Goal: Task Accomplishment & Management: Use online tool/utility

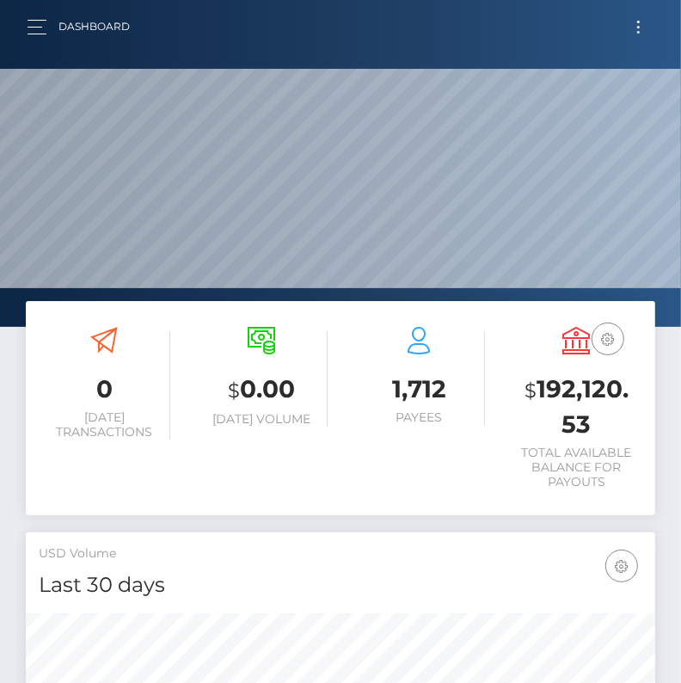
scroll to position [304, 302]
click at [631, 30] on button "Toggle navigation" at bounding box center [639, 26] width 32 height 23
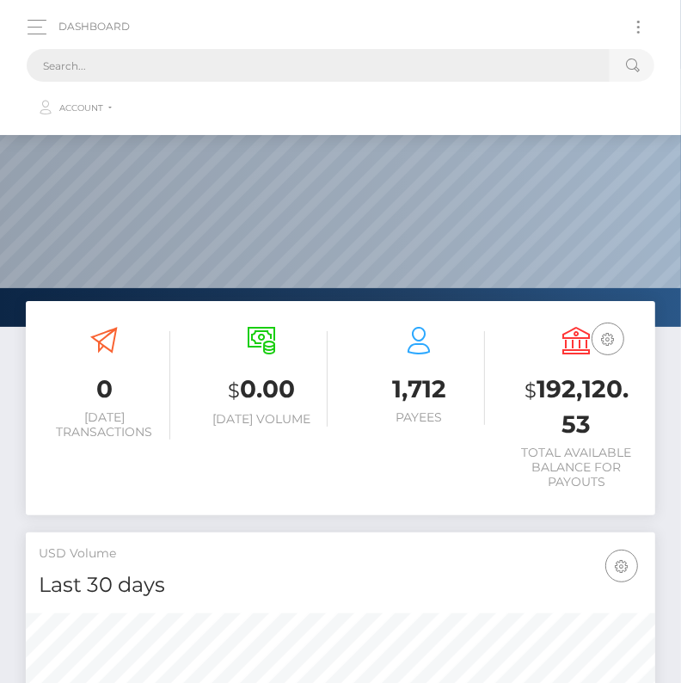
click at [385, 67] on input "text" at bounding box center [318, 65] width 583 height 33
paste input "2406202"
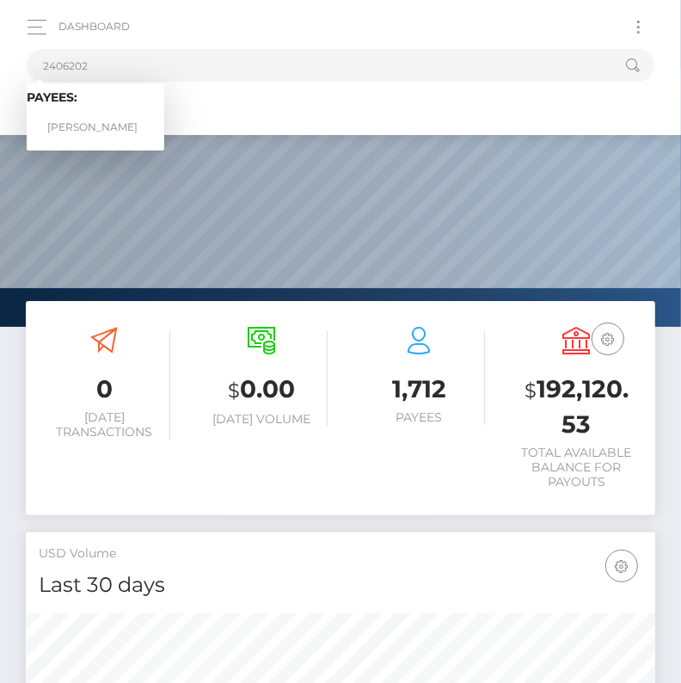
click at [106, 110] on span "Payees: [PERSON_NAME]" at bounding box center [96, 116] width 138 height 53
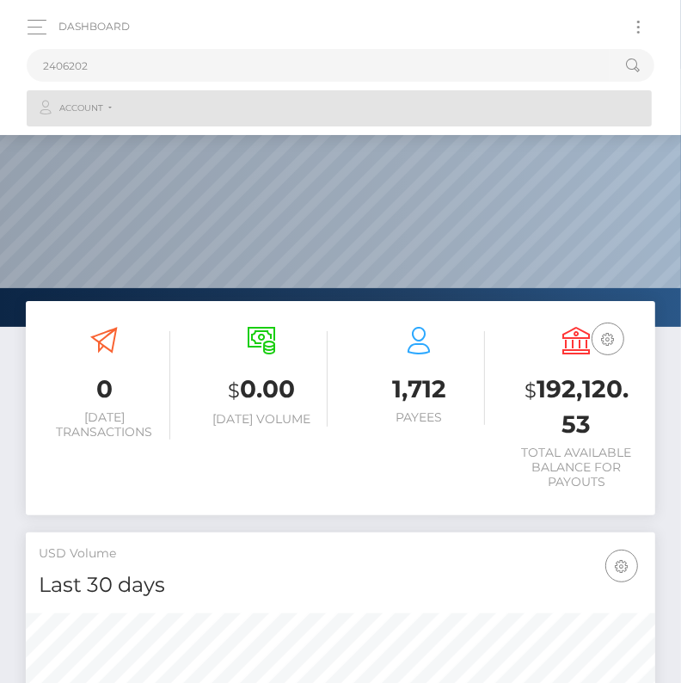
click at [96, 116] on link "Account" at bounding box center [339, 108] width 625 height 36
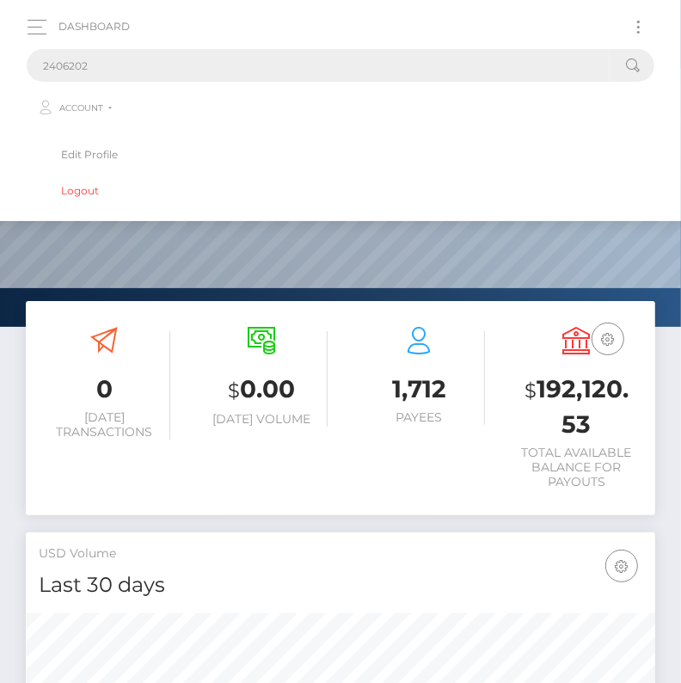
click at [115, 63] on input "2406202" at bounding box center [318, 65] width 583 height 33
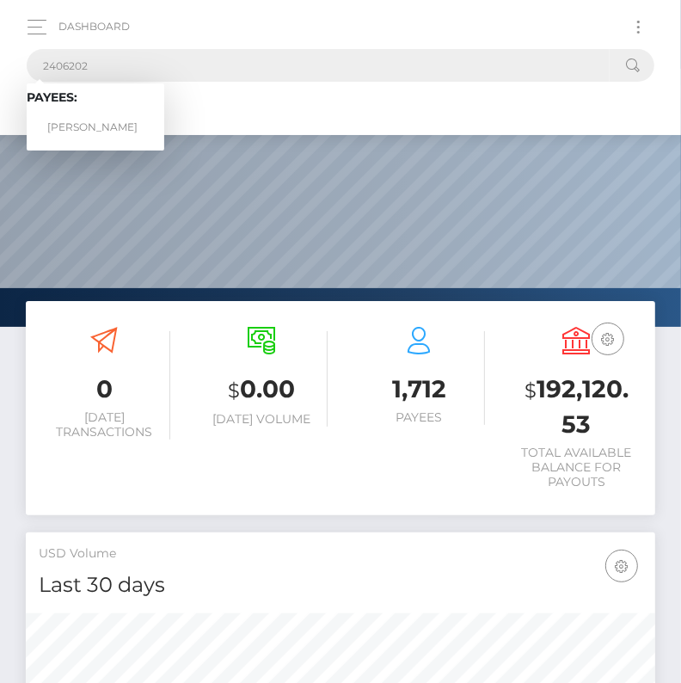
type input "2406202"
click at [91, 123] on link "Garrett Shepard" at bounding box center [96, 128] width 138 height 32
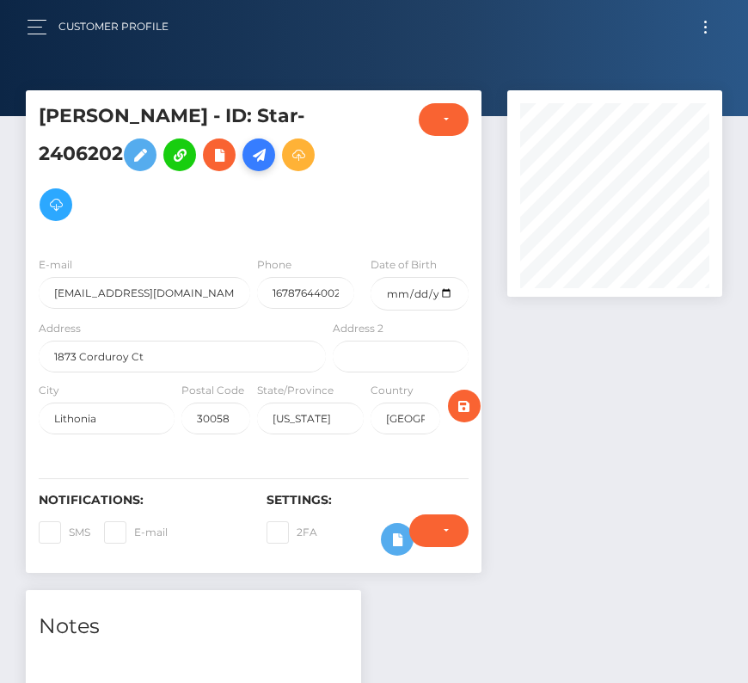
click at [267, 151] on icon at bounding box center [259, 155] width 21 height 22
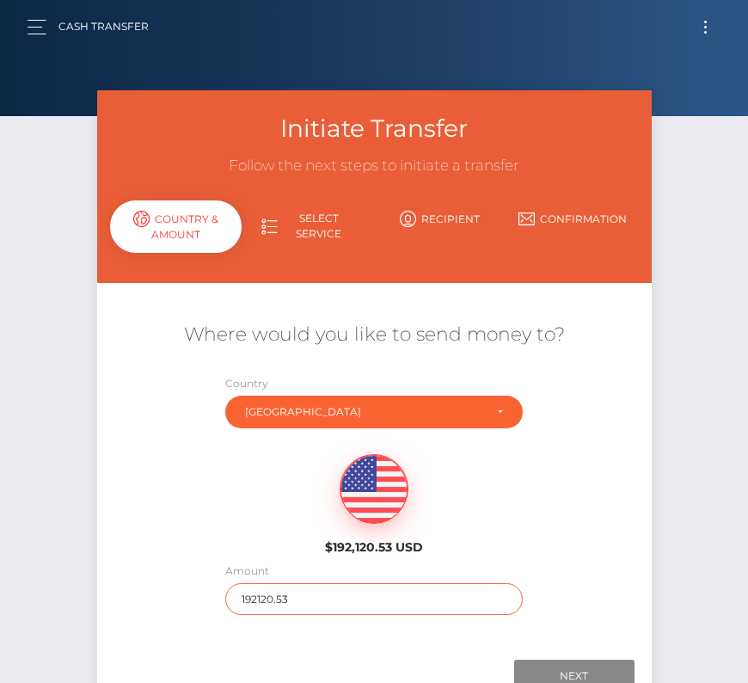
click at [264, 592] on input "192120.53" at bounding box center [374, 599] width 298 height 32
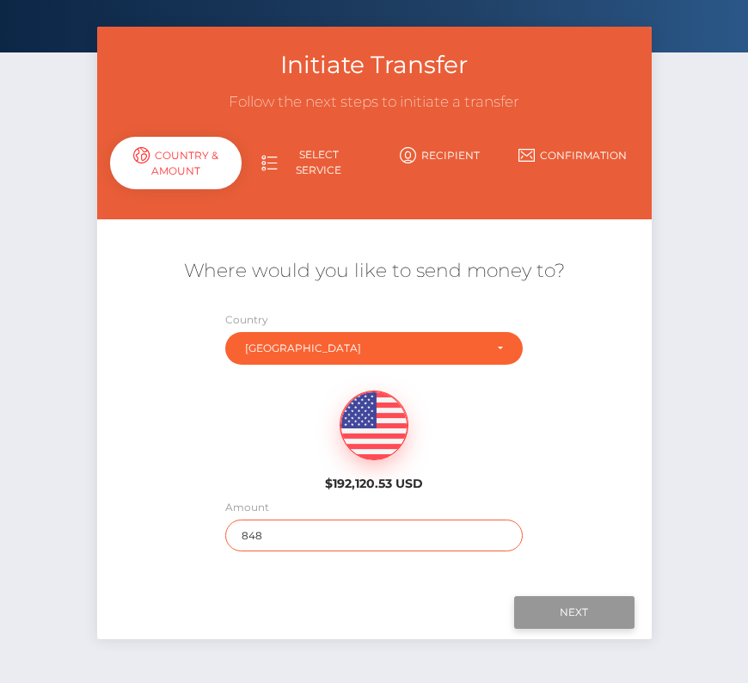
type input "848"
click at [563, 607] on input "Next" at bounding box center [574, 612] width 120 height 33
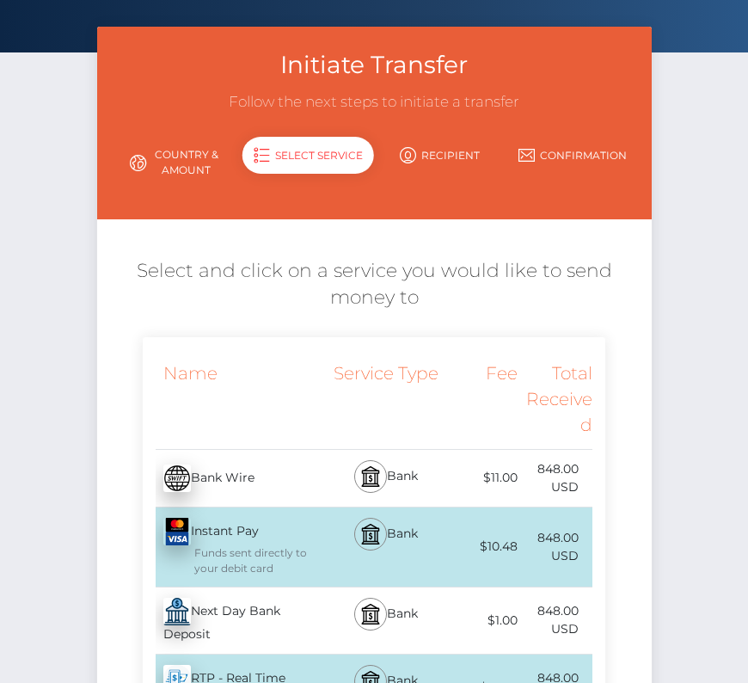
click at [244, 634] on div "Next Day Bank Deposit - USD" at bounding box center [236, 620] width 187 height 66
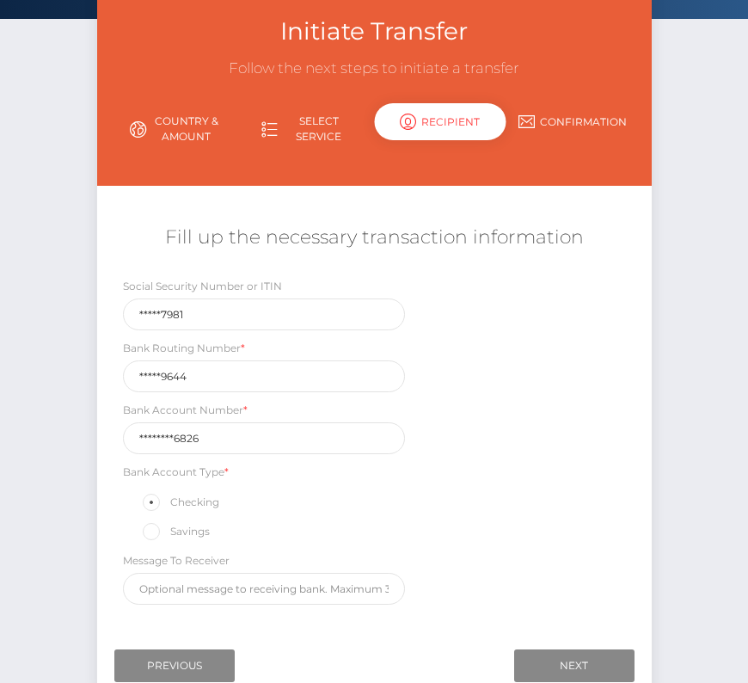
scroll to position [144, 0]
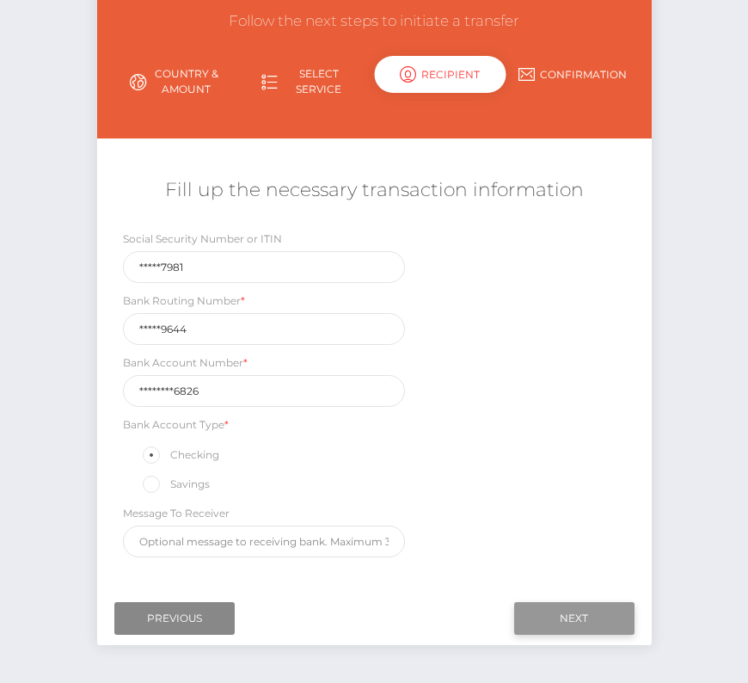
click at [580, 606] on input "Next" at bounding box center [574, 618] width 120 height 33
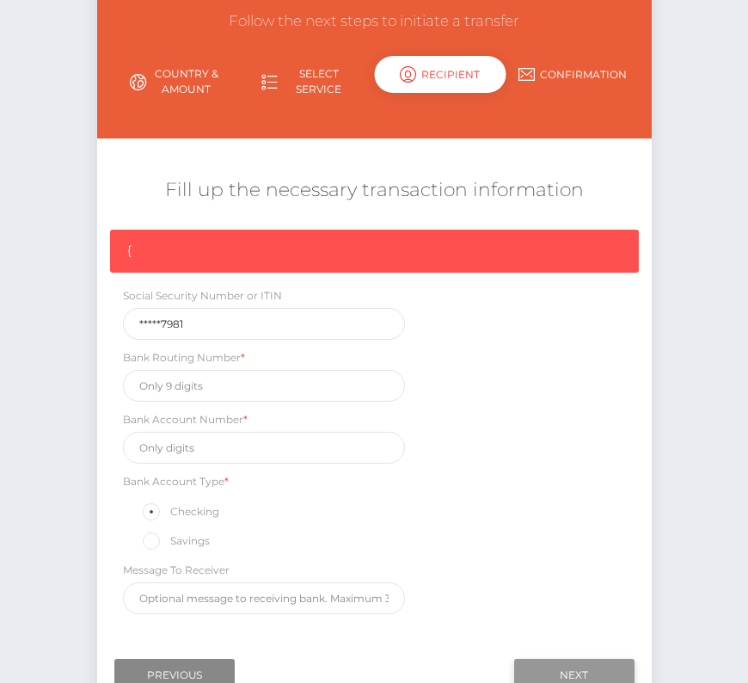
scroll to position [145, 0]
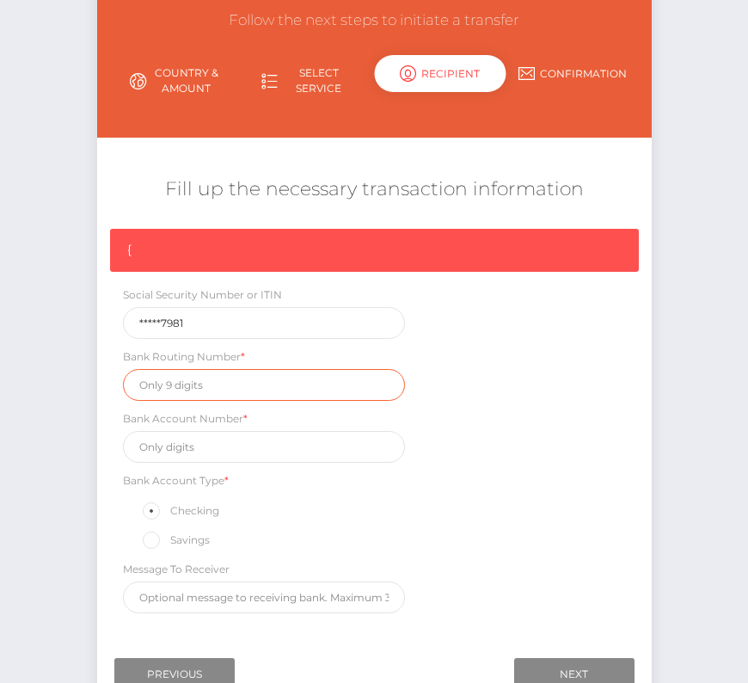
click at [203, 382] on input "text" at bounding box center [264, 385] width 283 height 32
paste input "101019644"
type input "101019644"
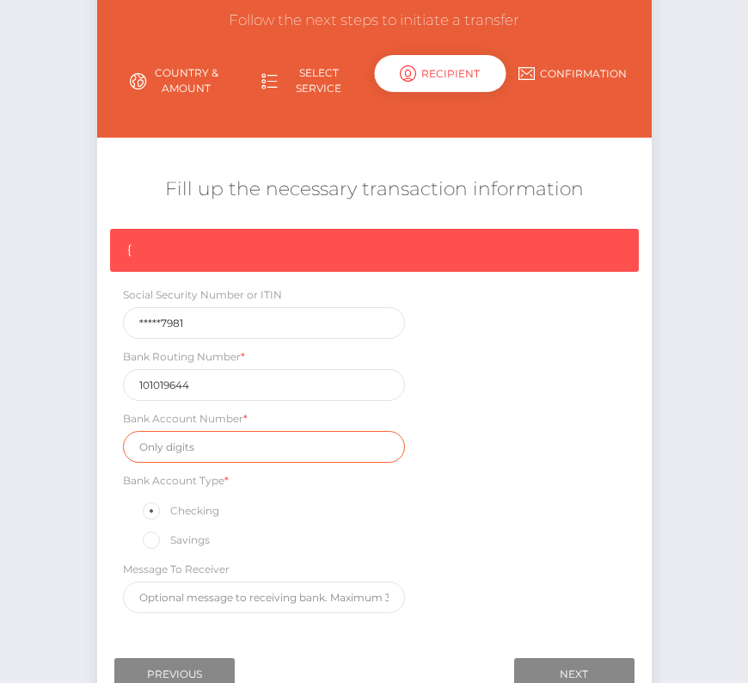
click at [222, 450] on input "text" at bounding box center [264, 447] width 283 height 32
paste input "217100016826"
type input "217100016826"
click at [558, 553] on div "{ Social Security Number or ITIN *****7981 Bank Routing Number * 101019644 Bank…" at bounding box center [374, 425] width 555 height 393
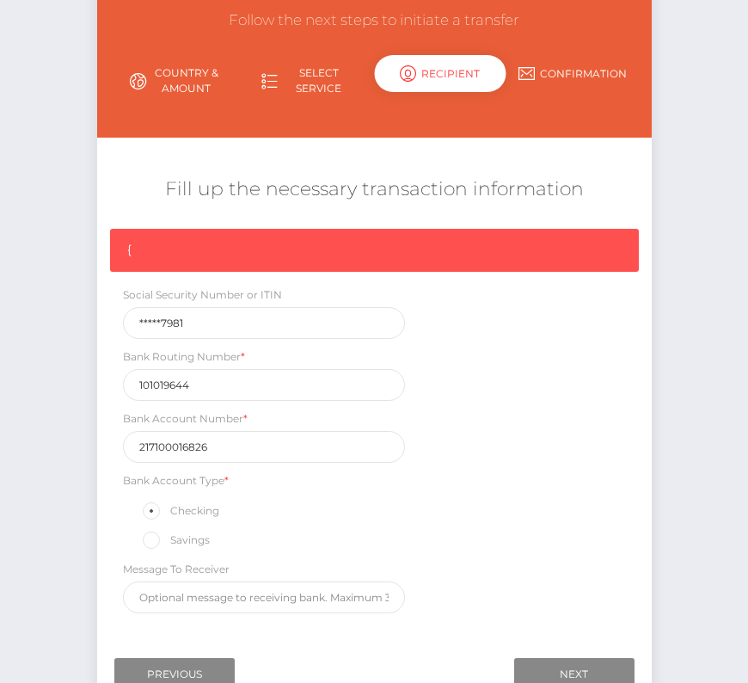
scroll to position [218, 0]
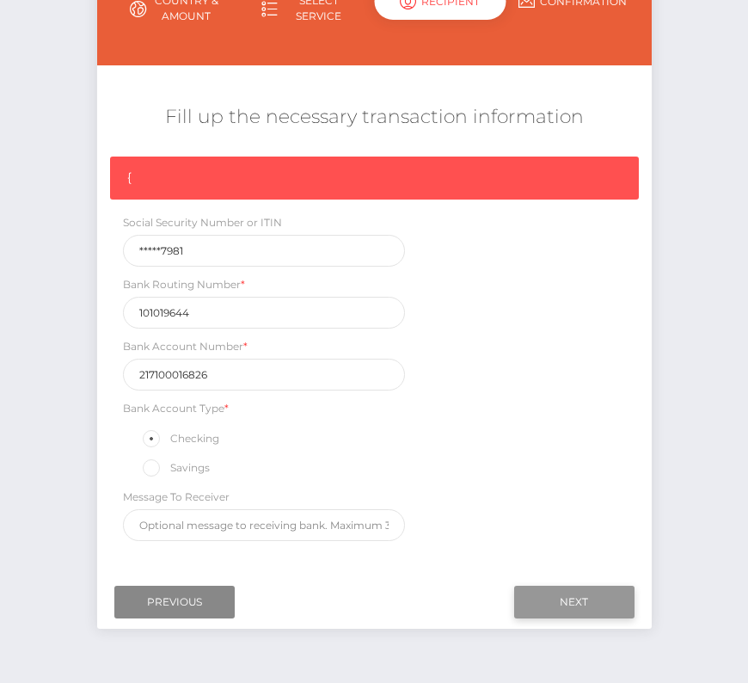
click at [566, 598] on input "Next" at bounding box center [574, 602] width 120 height 33
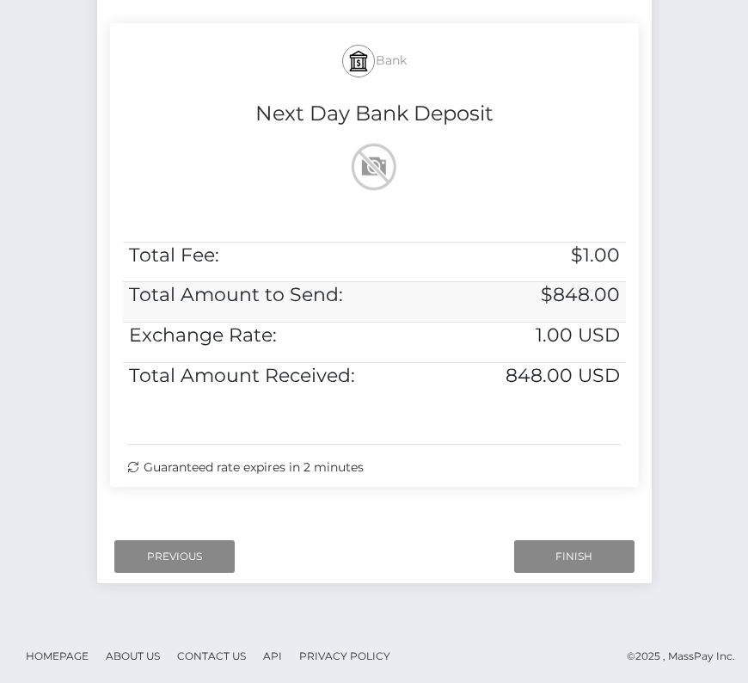
scroll to position [351, 0]
click at [549, 540] on input "Finish" at bounding box center [574, 556] width 120 height 33
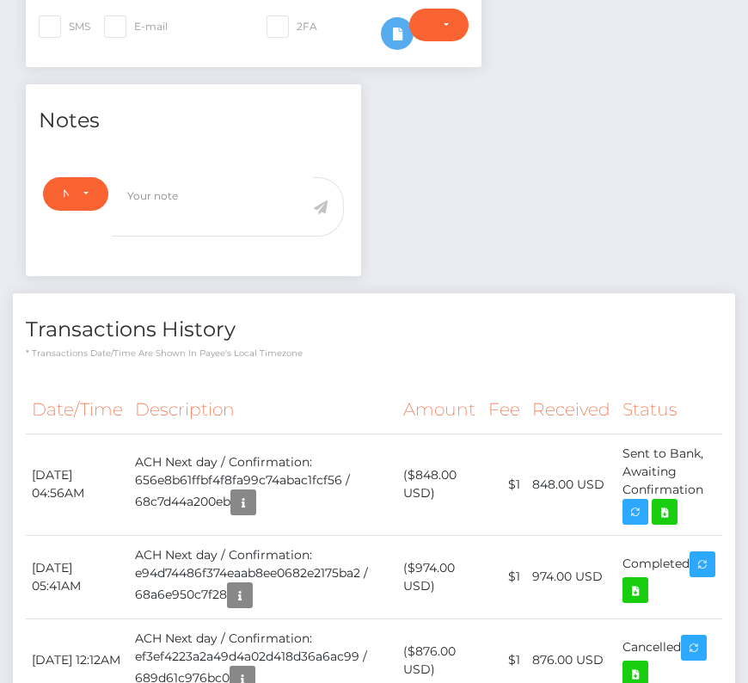
scroll to position [545, 0]
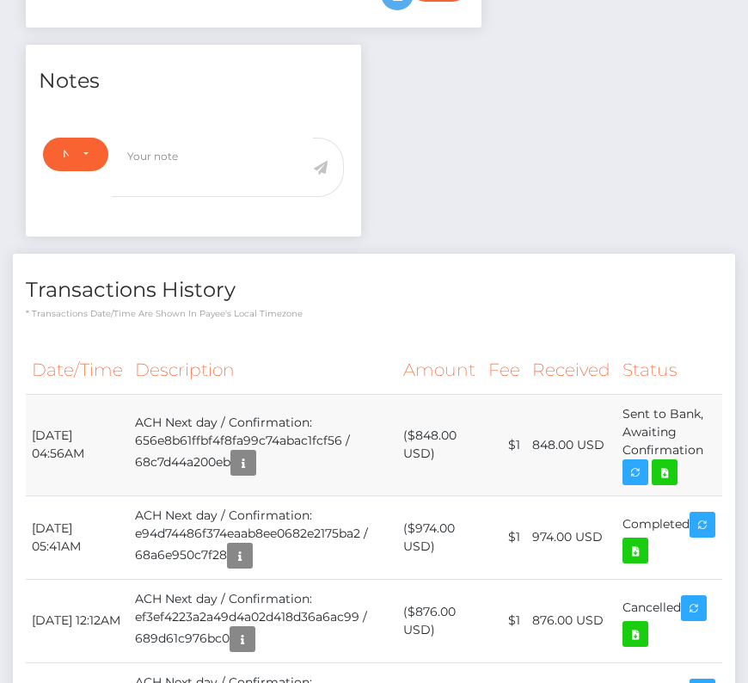
drag, startPoint x: 32, startPoint y: 429, endPoint x: 719, endPoint y: 452, distance: 687.6
click at [719, 452] on tr "September 15, 2025 04:56AM ACH Next day / Confirmation: 656e8b61ffbf4f8fa99c74a…" at bounding box center [374, 444] width 697 height 101
copy tr "September 15, 2025 04:56AM ACH Next day / Confirmation: 656e8b61ffbf4f8fa99c74a…"
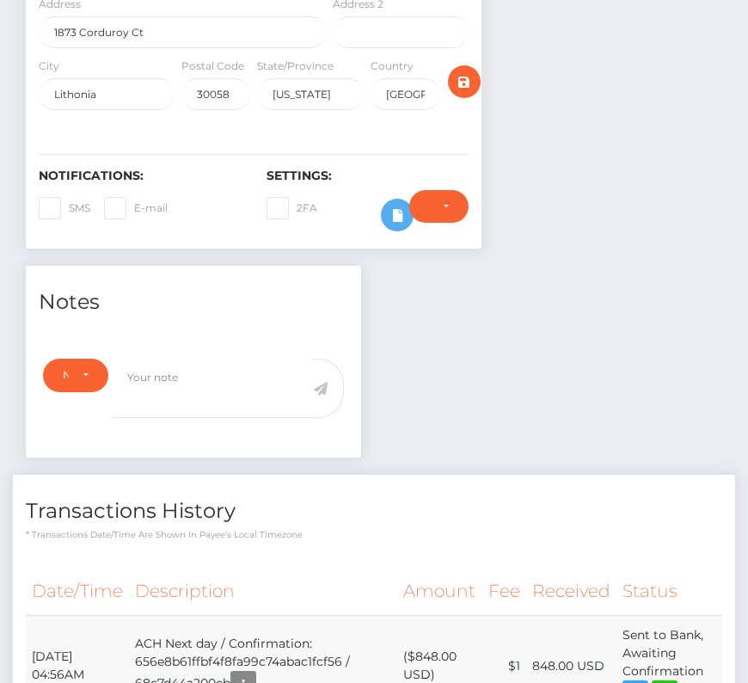
scroll to position [532, 0]
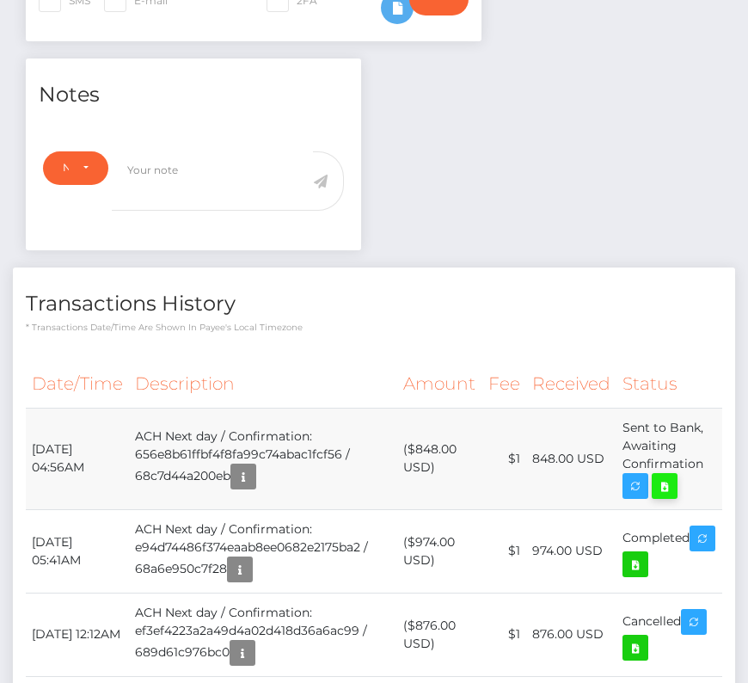
click at [668, 484] on icon at bounding box center [664, 487] width 21 height 22
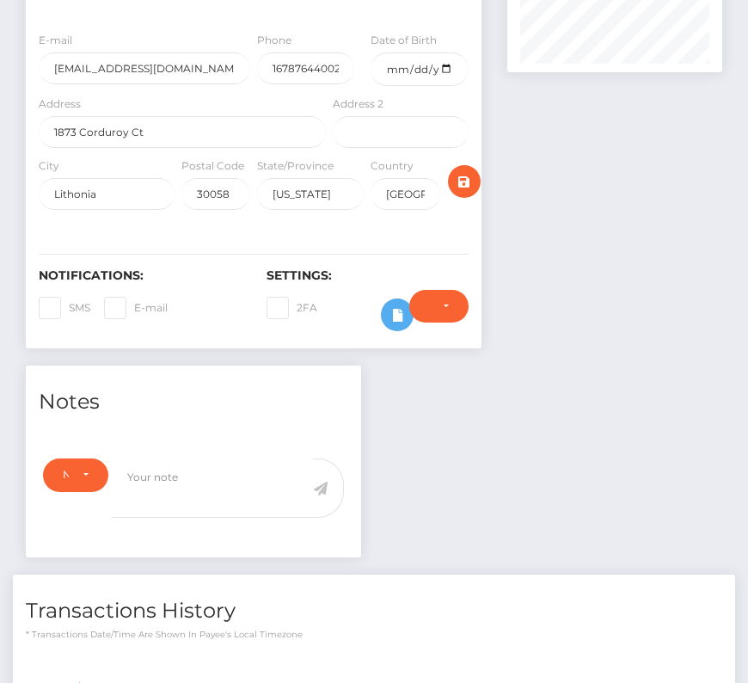
scroll to position [0, 0]
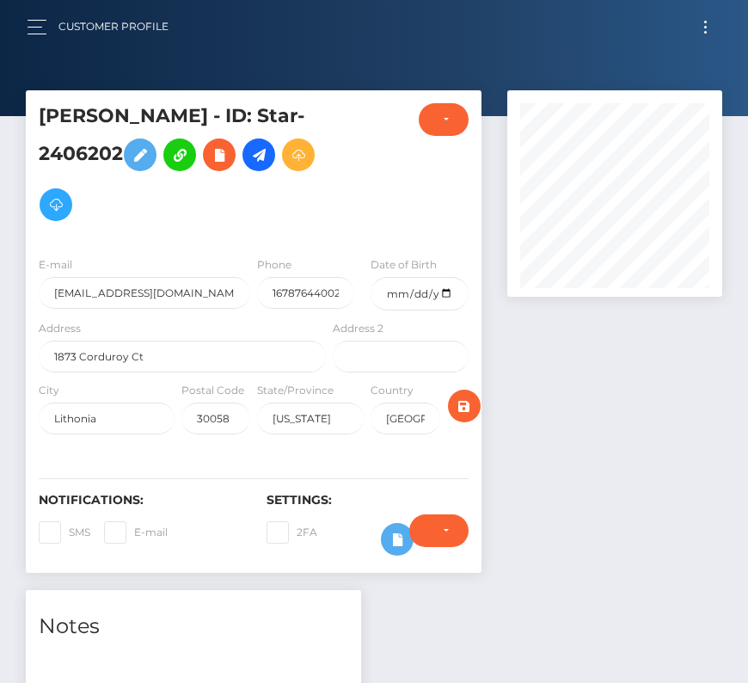
click at [705, 27] on span "Toggle navigation" at bounding box center [705, 27] width 3 height 3
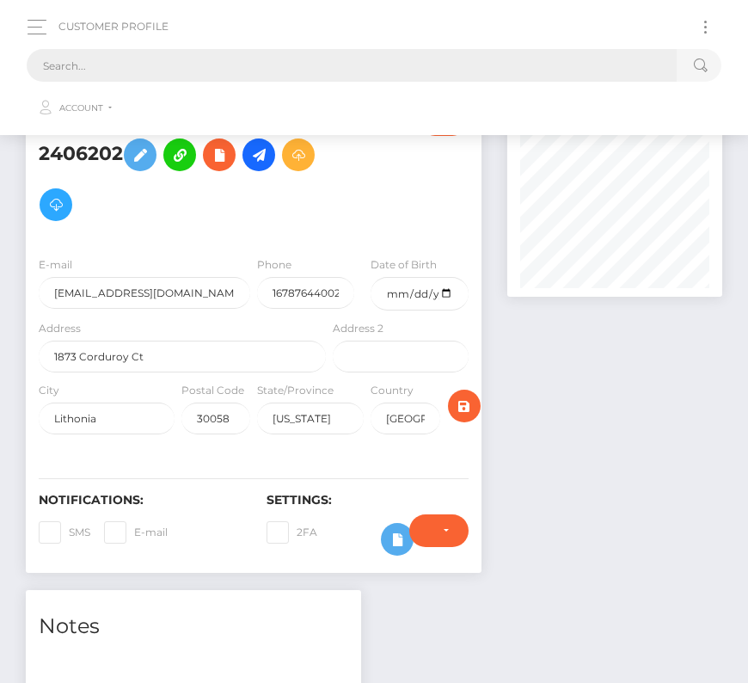
click at [276, 66] on input "text" at bounding box center [352, 65] width 650 height 33
paste input "2078417"
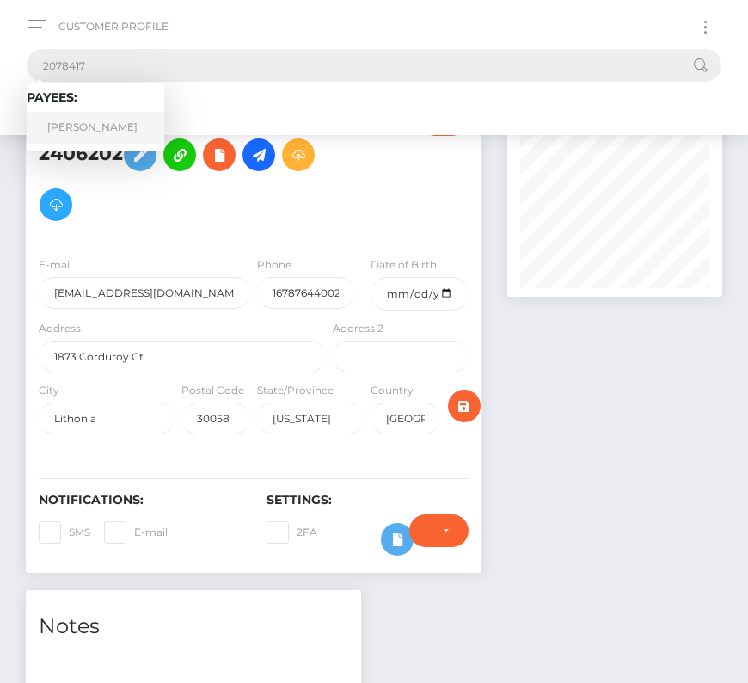
type input "2078417"
click at [102, 119] on link "Matthew D Morse" at bounding box center [96, 128] width 138 height 32
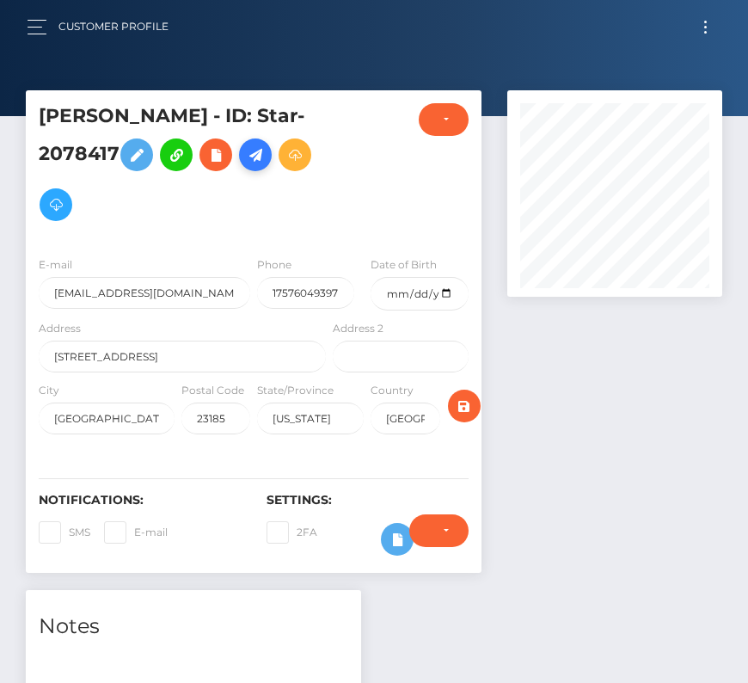
click at [266, 155] on icon at bounding box center [255, 155] width 21 height 22
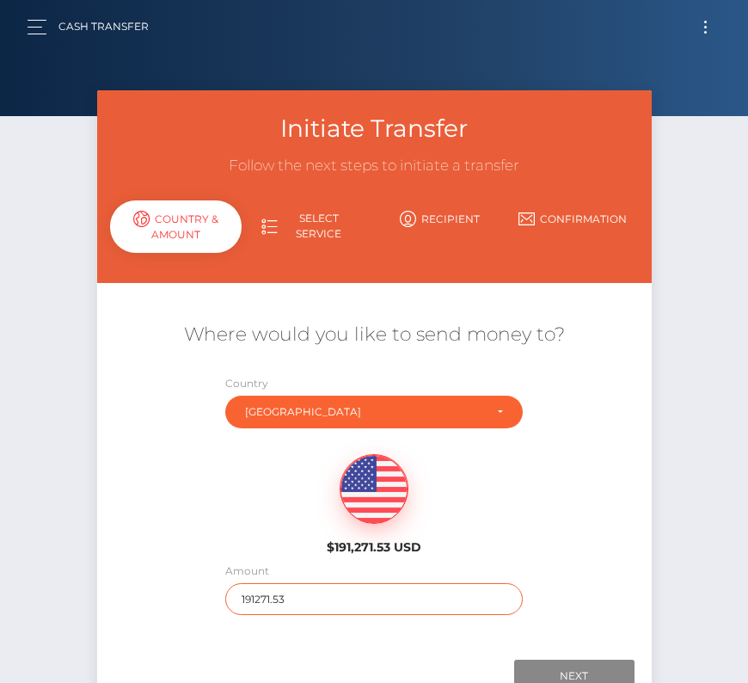
click at [294, 604] on input "191271.53" at bounding box center [374, 599] width 298 height 32
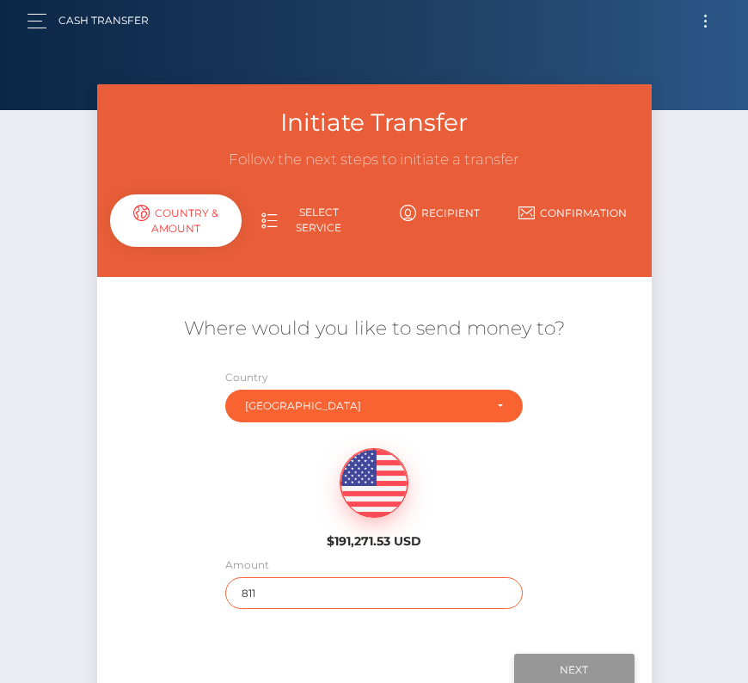
type input "811"
click at [572, 671] on input "Next" at bounding box center [574, 670] width 120 height 33
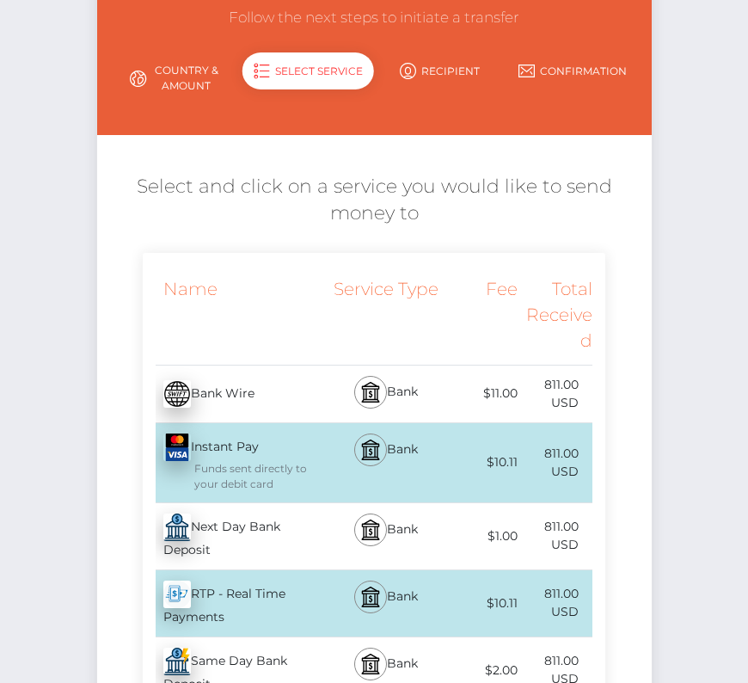
scroll to position [185, 0]
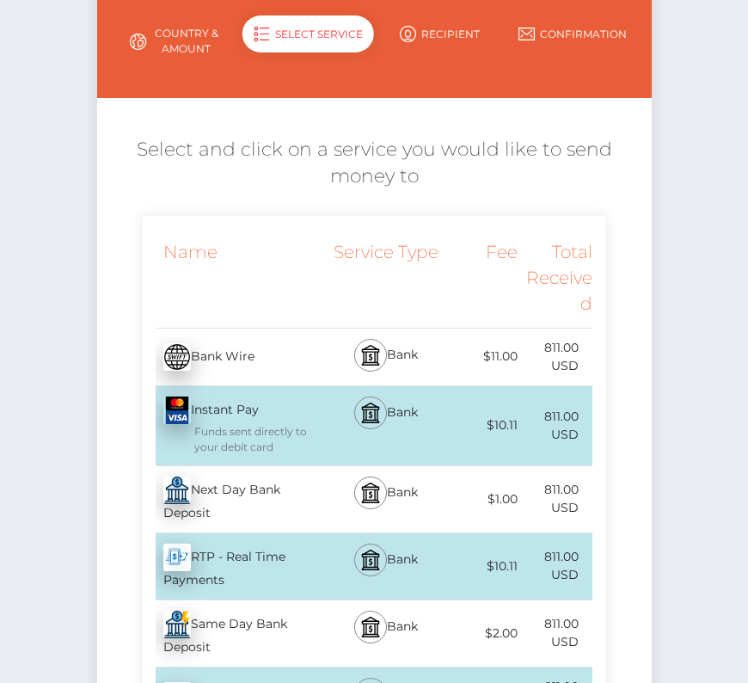
click at [241, 469] on div "Next Day Bank Deposit - USD" at bounding box center [236, 499] width 187 height 66
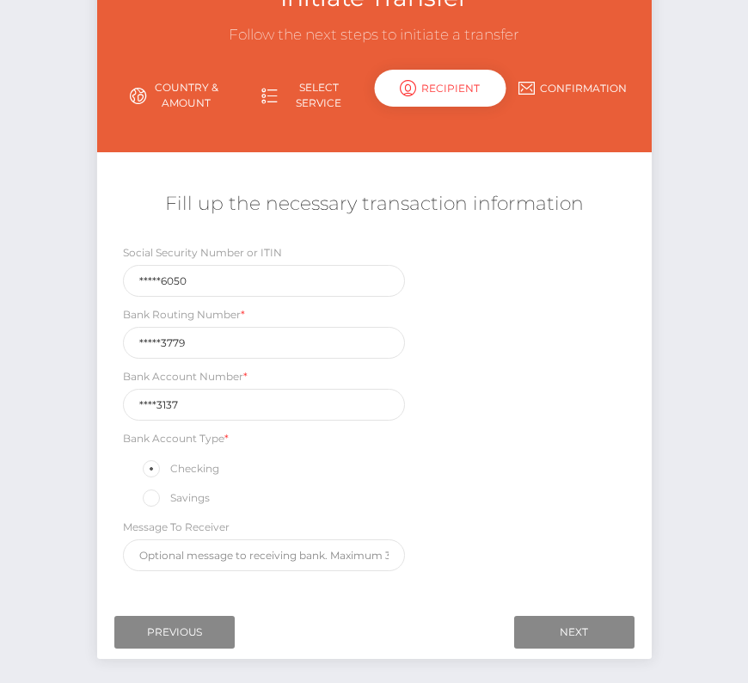
scroll to position [202, 0]
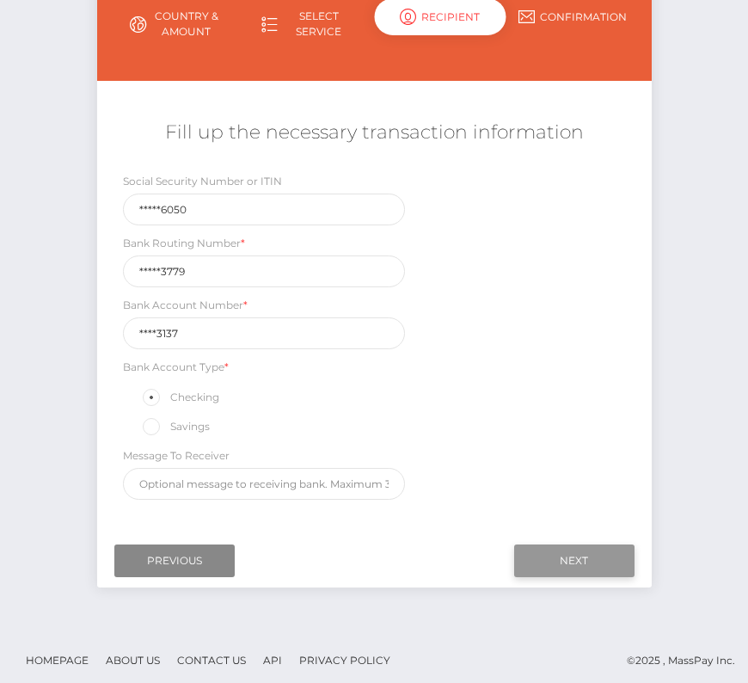
click at [562, 556] on input "Next" at bounding box center [574, 560] width 120 height 33
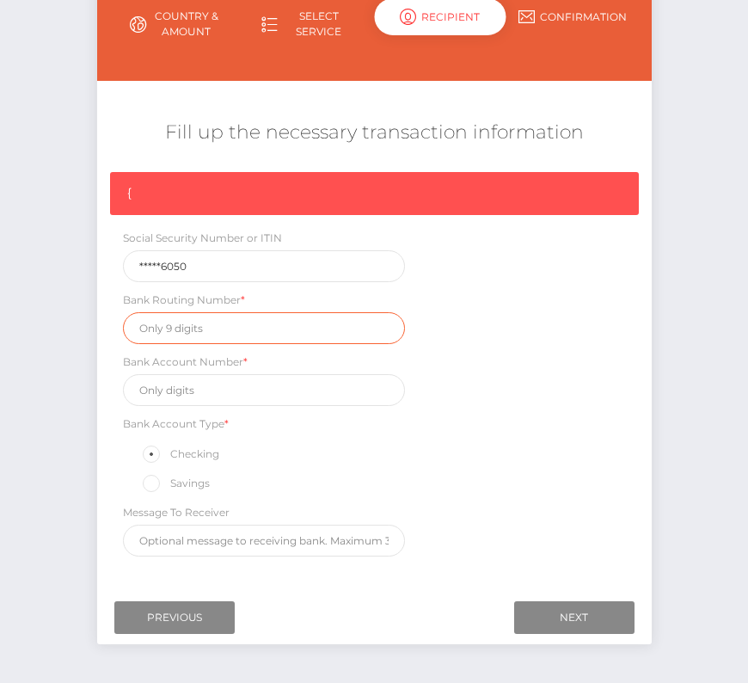
click at [187, 324] on input "text" at bounding box center [264, 328] width 283 height 32
paste input "051403779"
type input "051403779"
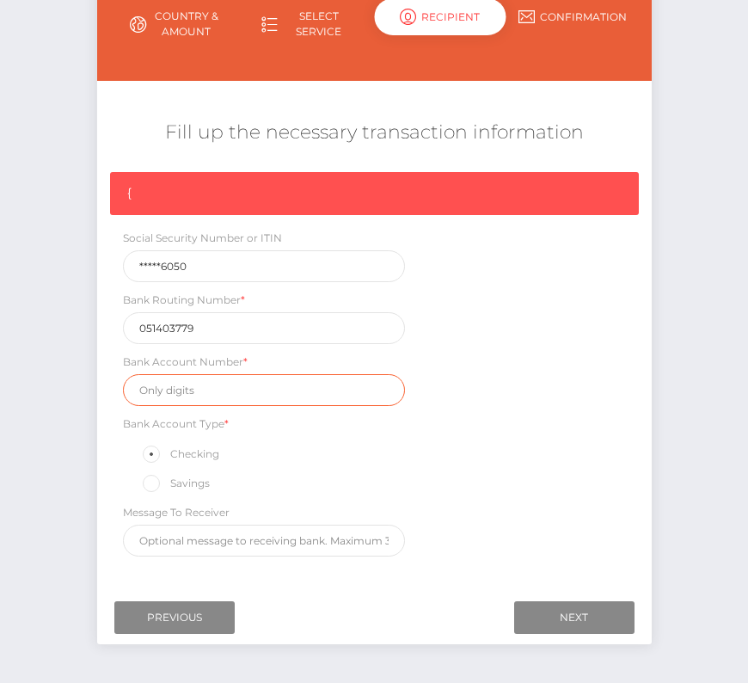
click at [159, 393] on input "text" at bounding box center [264, 390] width 283 height 32
paste input "64703137"
type input "64703137"
click at [570, 440] on div "{ Social Security Number or ITIN *****6050 Bank Routing Number * 051403779 Bank…" at bounding box center [374, 368] width 555 height 393
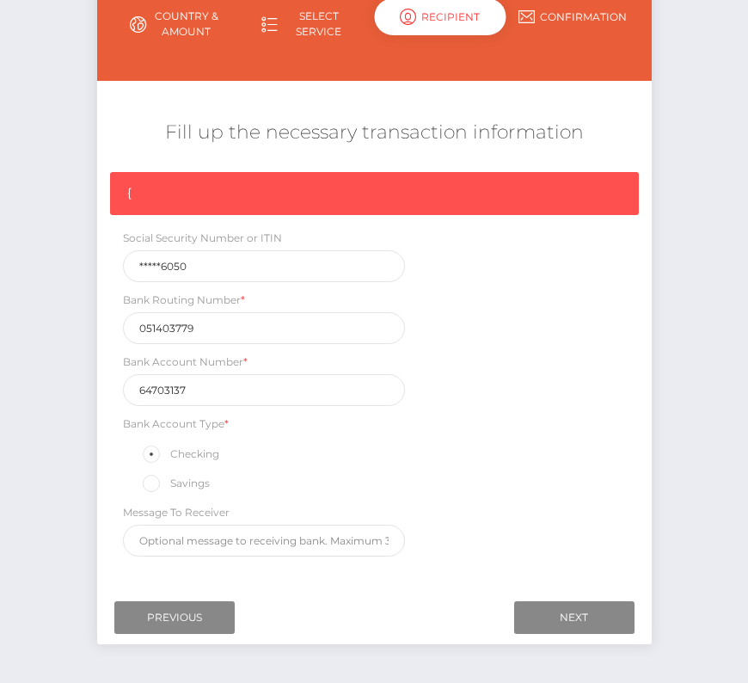
scroll to position [221, 0]
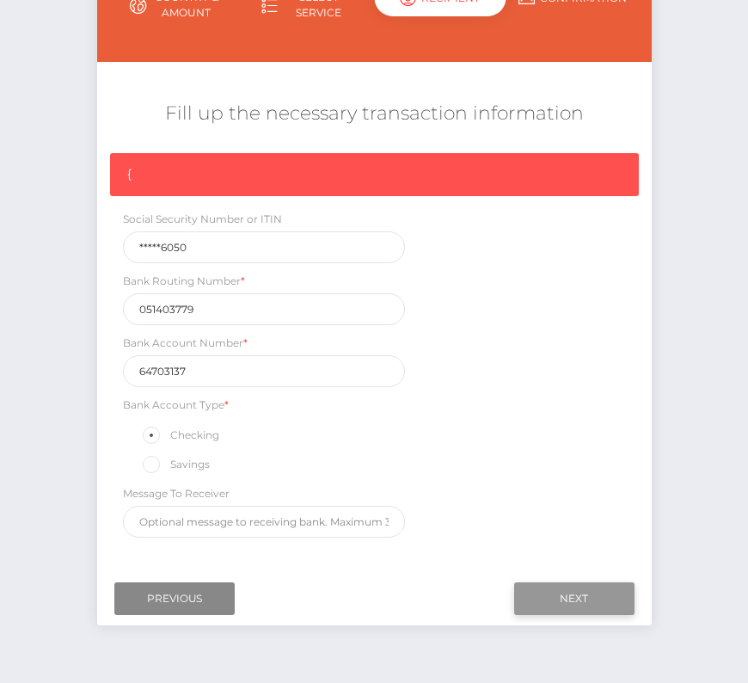
click at [593, 582] on input "Next" at bounding box center [574, 598] width 120 height 33
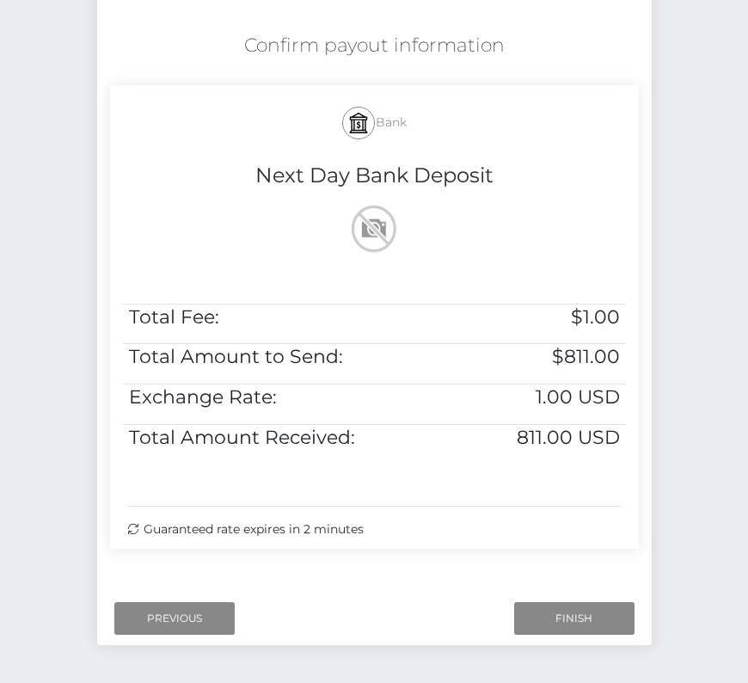
scroll to position [351, 0]
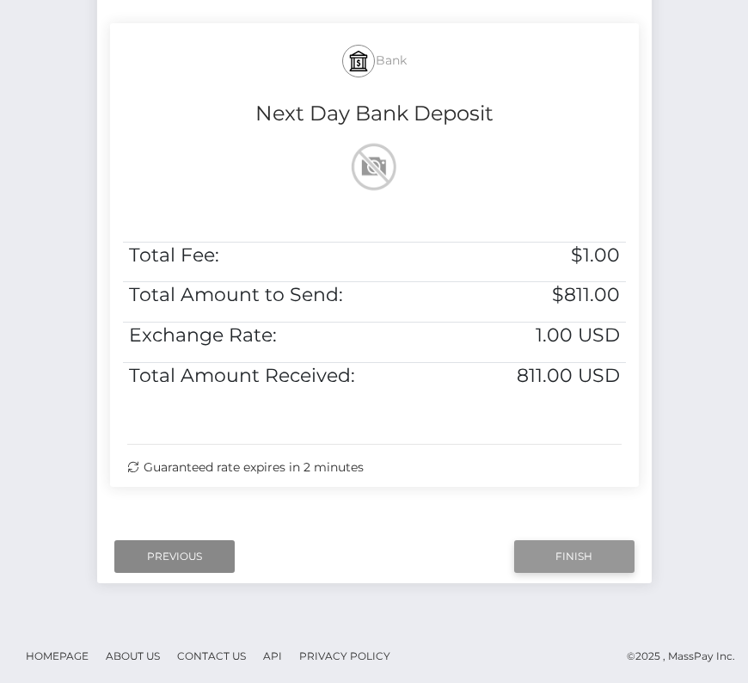
click at [577, 556] on input "Finish" at bounding box center [574, 556] width 120 height 33
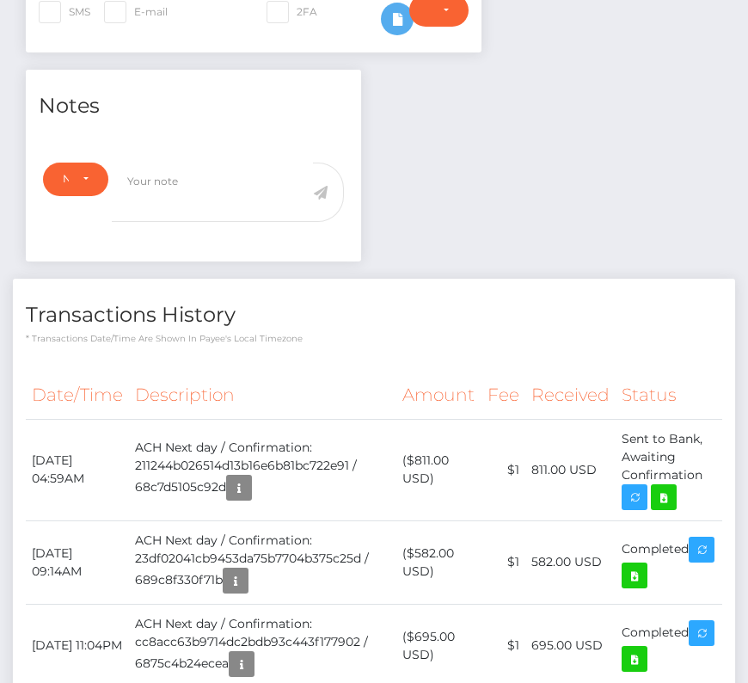
scroll to position [545, 0]
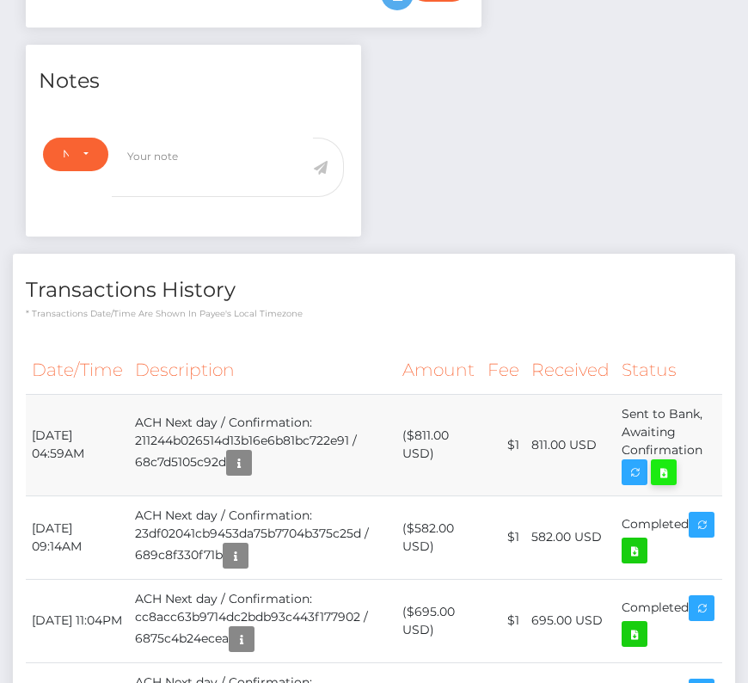
click at [661, 462] on icon at bounding box center [664, 473] width 21 height 22
drag, startPoint x: 31, startPoint y: 427, endPoint x: 707, endPoint y: 452, distance: 676.4
click at [707, 452] on tr "September 15, 2025 04:59AM ACH Next day / Confirmation: 211244b026514d13b16e6b8…" at bounding box center [374, 444] width 697 height 101
copy tr "September 15, 2025 04:59AM ACH Next day / Confirmation: 211244b026514d13b16e6b8…"
click at [667, 462] on icon at bounding box center [664, 473] width 21 height 22
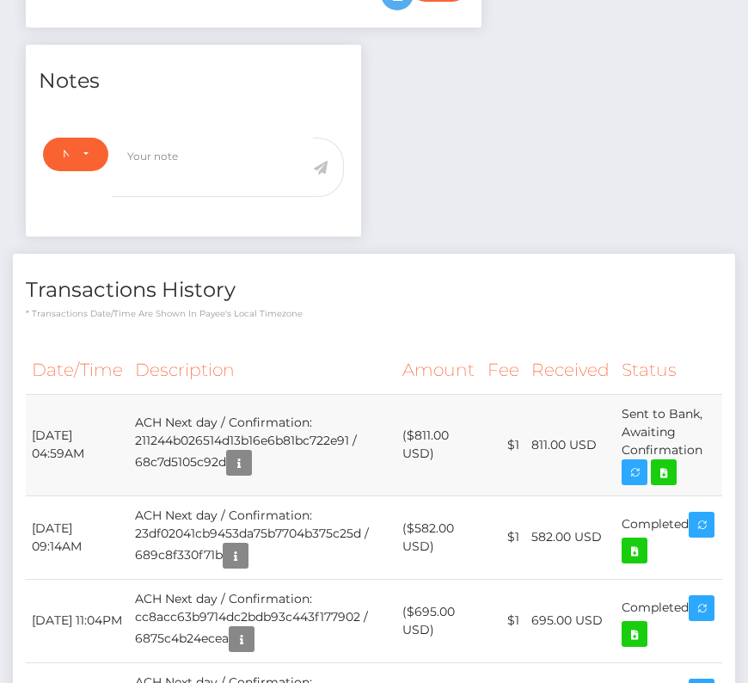
click at [452, 476] on td "($811.00 USD)" at bounding box center [438, 444] width 85 height 101
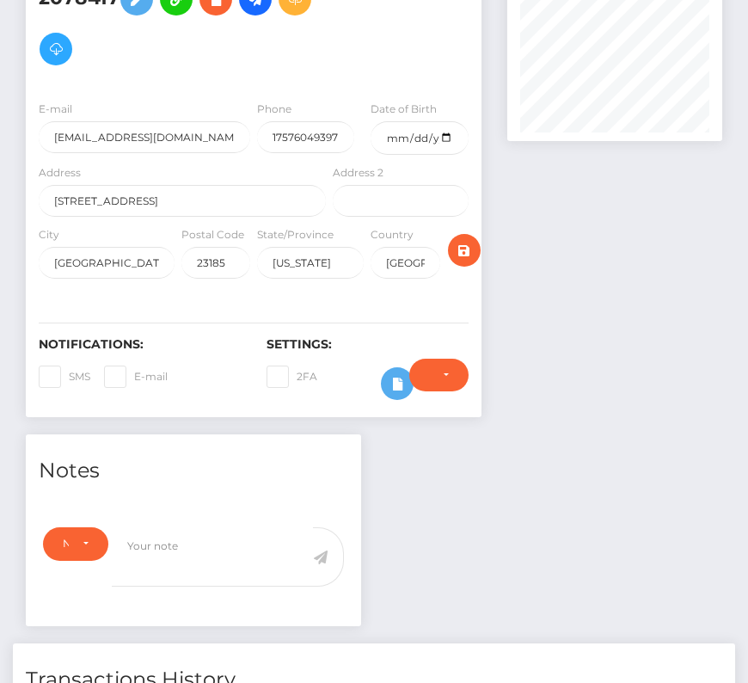
scroll to position [0, 0]
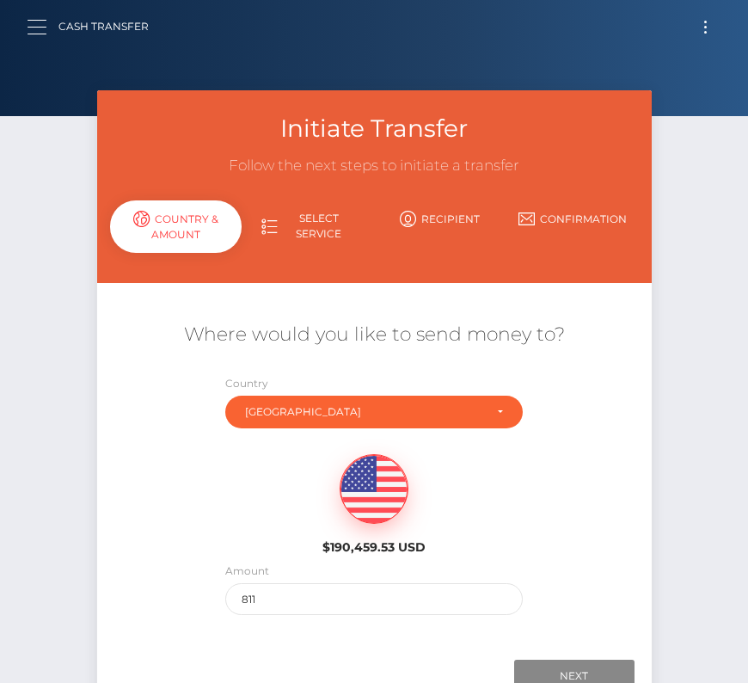
click at [36, 22] on button "button" at bounding box center [43, 26] width 32 height 23
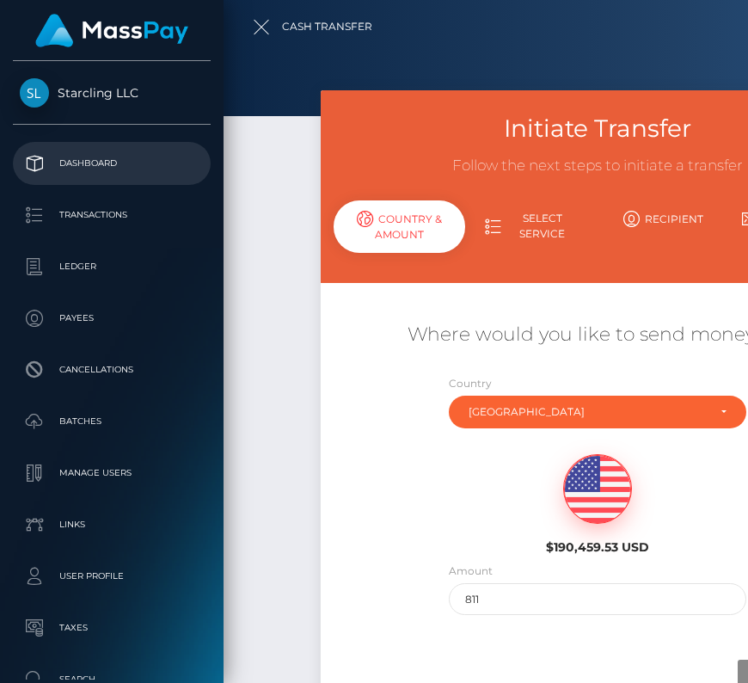
click at [83, 178] on link "Dashboard" at bounding box center [112, 163] width 198 height 43
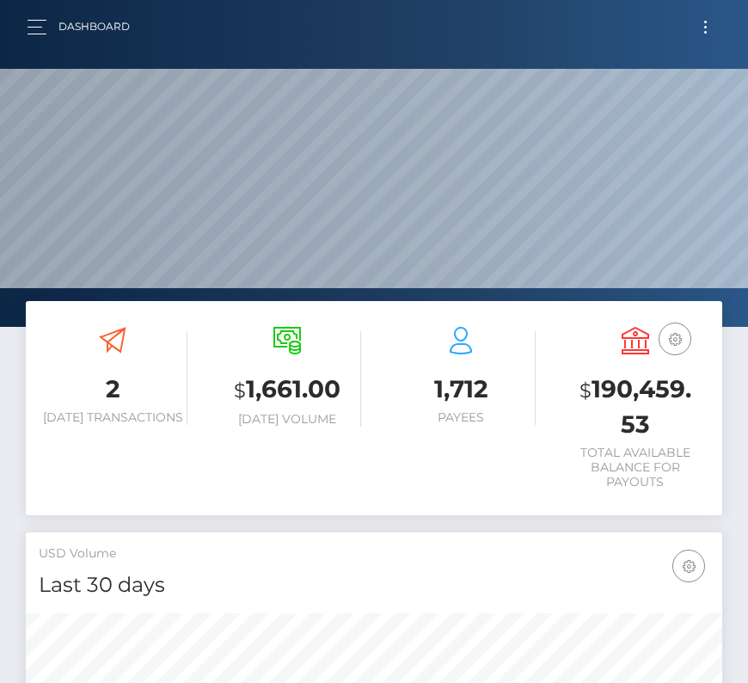
scroll to position [304, 335]
click at [707, 15] on button "Toggle navigation" at bounding box center [706, 26] width 32 height 23
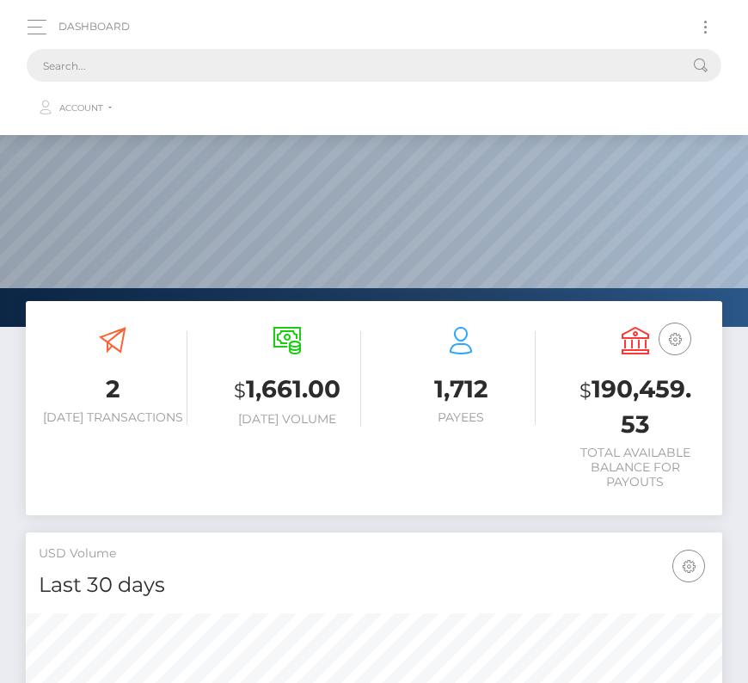
click at [282, 72] on input "text" at bounding box center [352, 65] width 650 height 33
paste input "1538662"
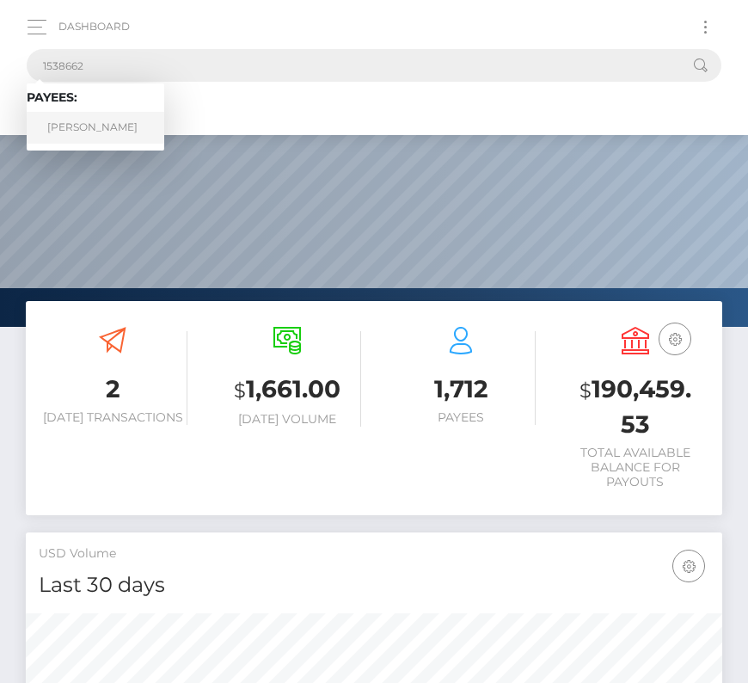
type input "1538662"
click at [87, 124] on link "[PERSON_NAME]" at bounding box center [96, 128] width 138 height 32
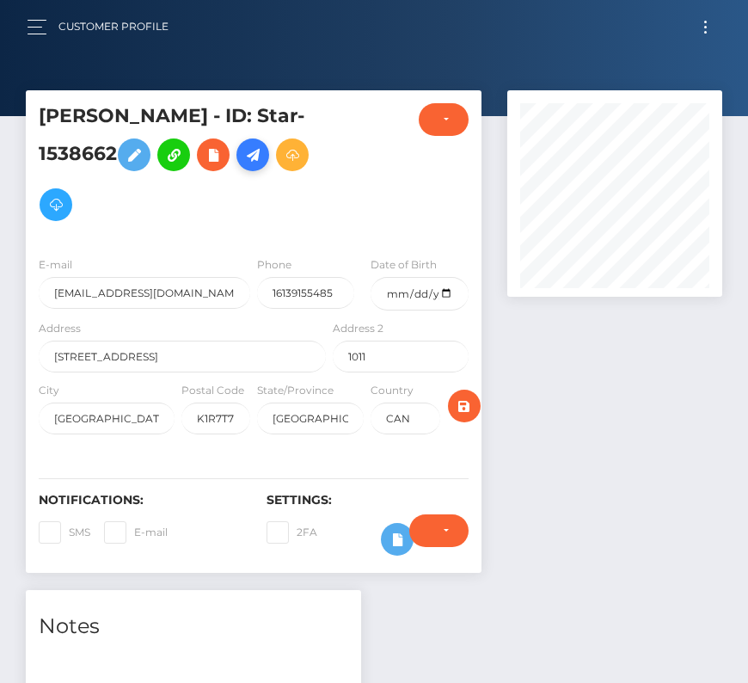
click at [262, 154] on icon at bounding box center [253, 155] width 21 height 22
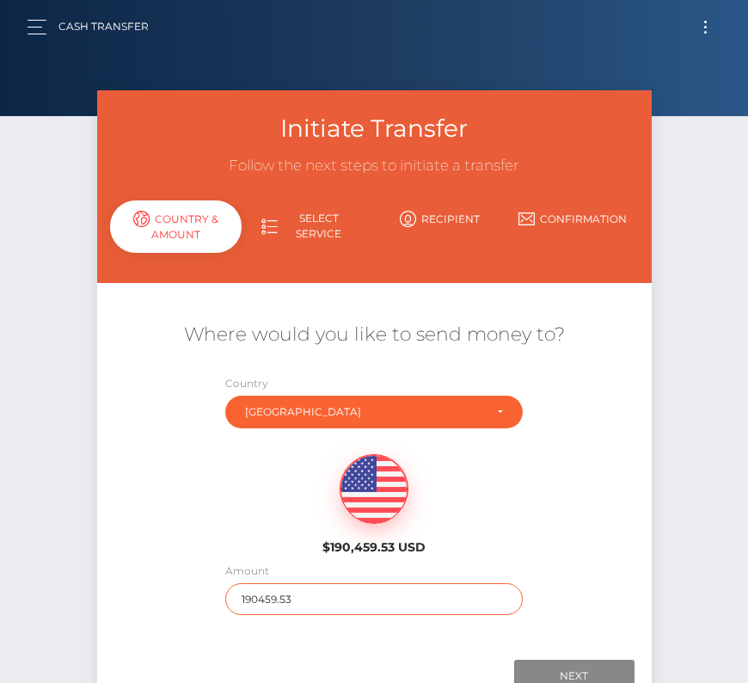
click at [256, 589] on input "190459.53" at bounding box center [374, 599] width 298 height 32
type input "502"
click at [230, 515] on div "$190,459.53 USD" at bounding box center [374, 499] width 555 height 125
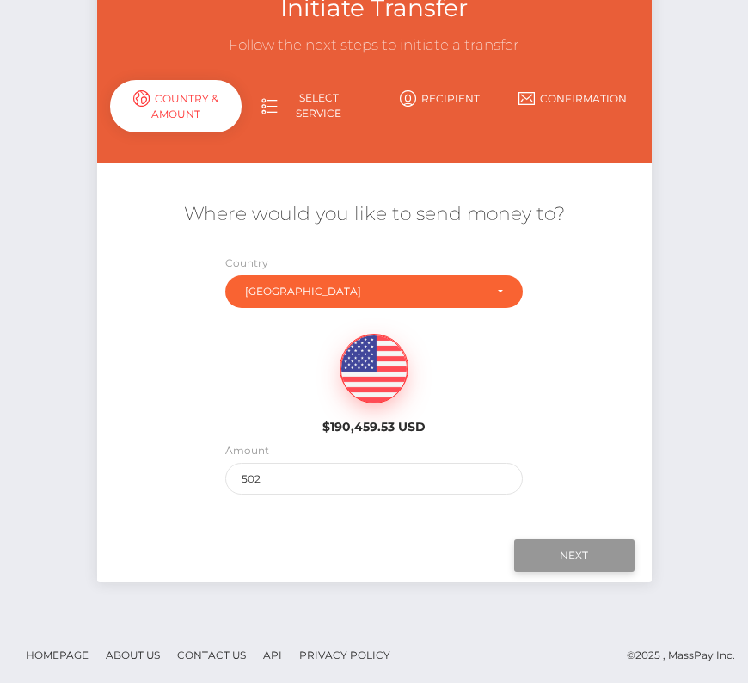
click at [552, 559] on input "Next" at bounding box center [574, 555] width 120 height 33
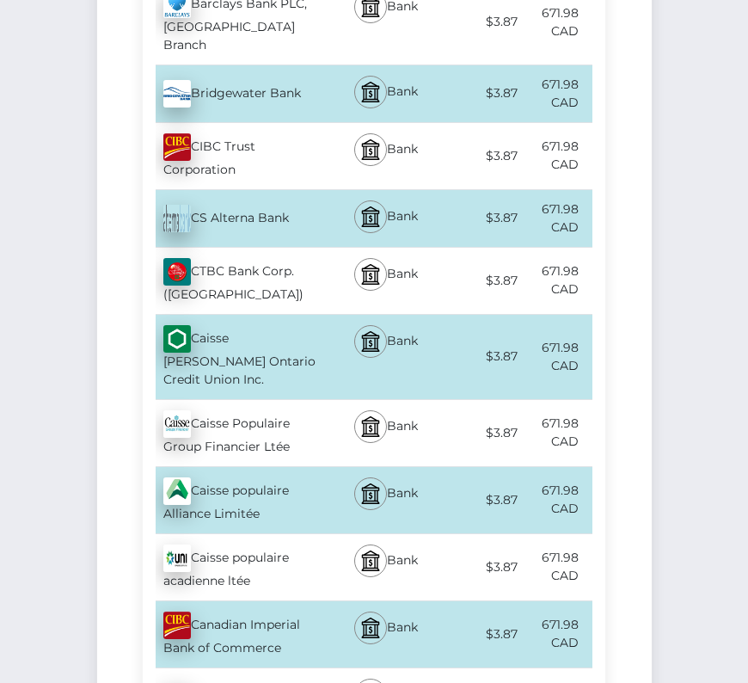
scroll to position [1480, 0]
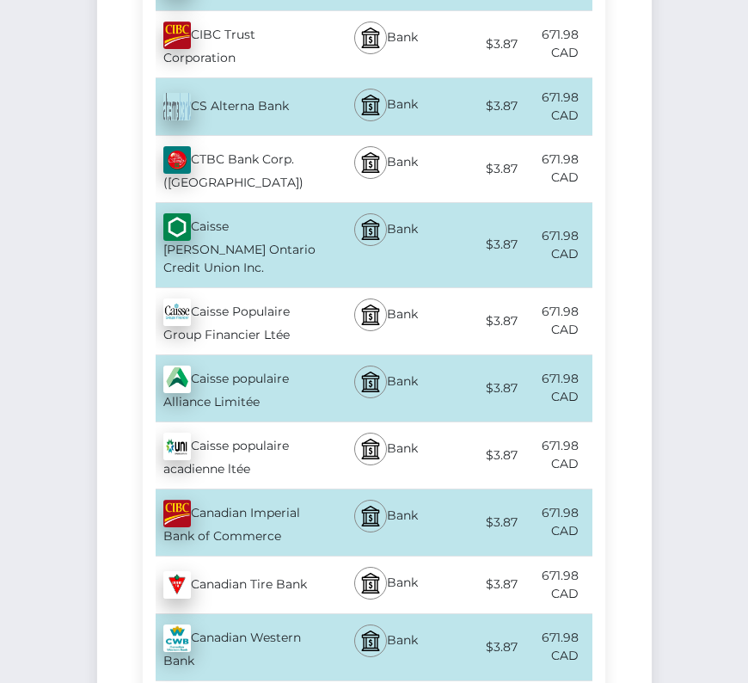
click at [240, 489] on div "Canadian Imperial Bank of Commerce - CAD" at bounding box center [236, 522] width 187 height 66
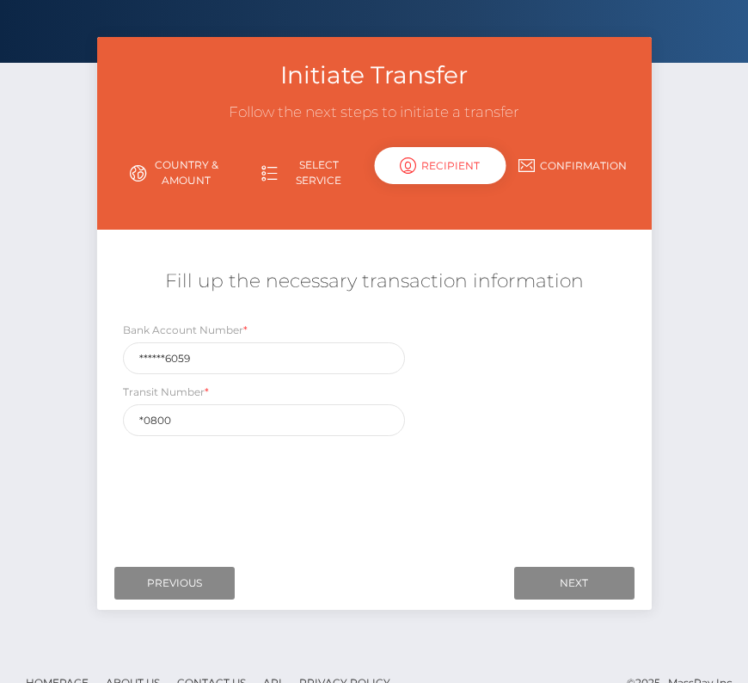
scroll to position [65, 0]
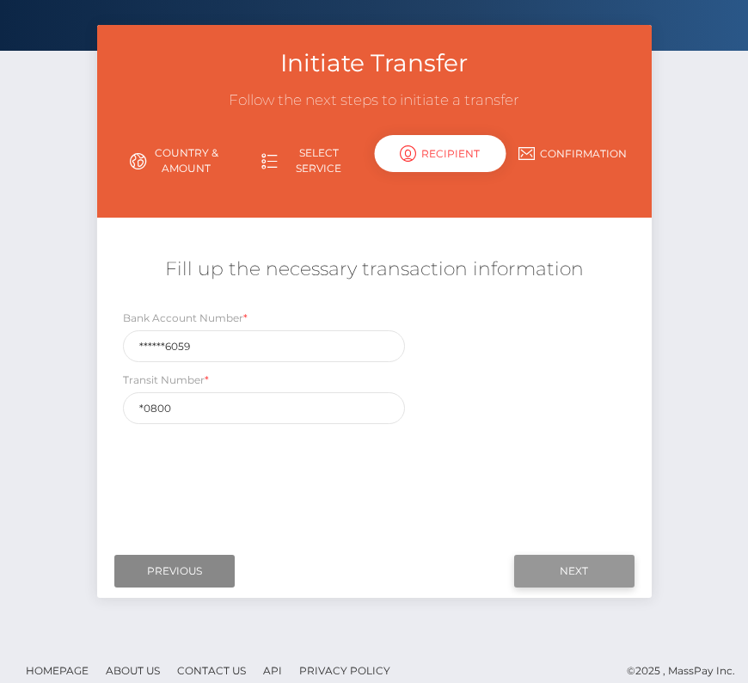
click at [585, 571] on input "Next" at bounding box center [574, 571] width 120 height 33
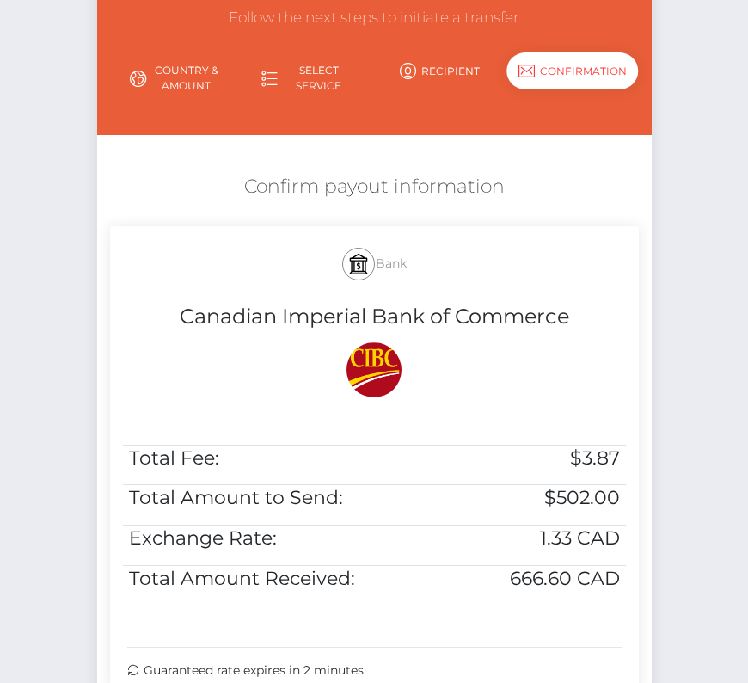
scroll to position [189, 0]
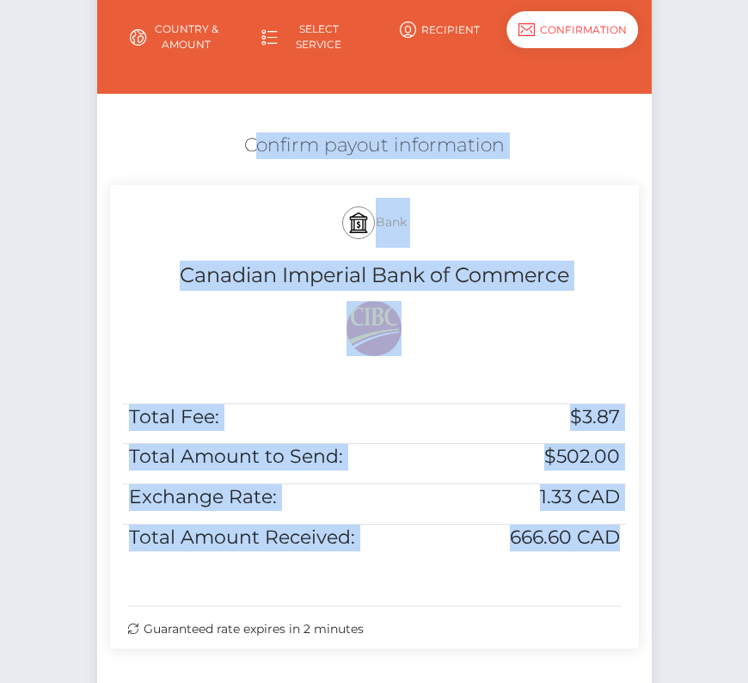
drag, startPoint x: 223, startPoint y: 134, endPoint x: 621, endPoint y: 599, distance: 611.8
click at [622, 601] on div "Confirm payout information Bank Canadian Imperial Bank of Commerce Total Fee: $…" at bounding box center [374, 395] width 555 height 542
copy div "Confirm payout information Bank Canadian Imperial Bank of Commerce Total Fee: $…"
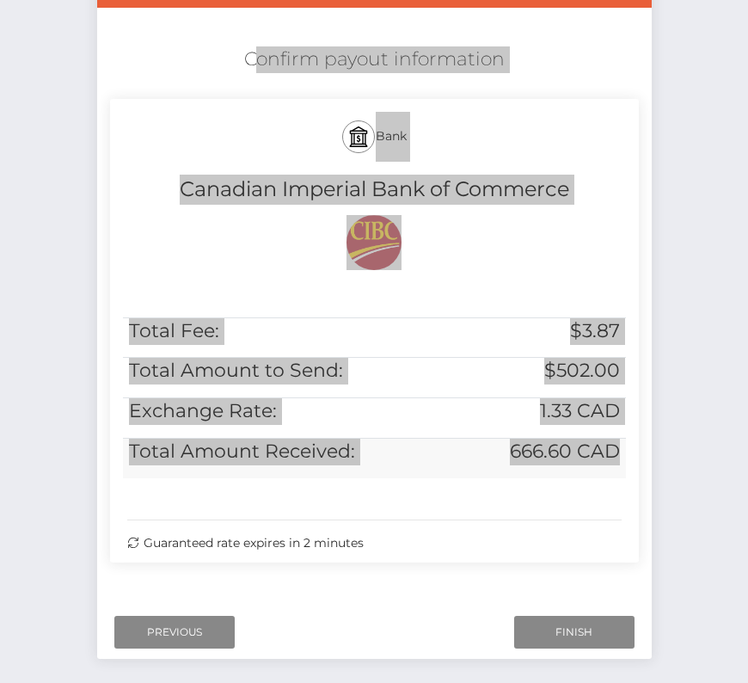
scroll to position [351, 0]
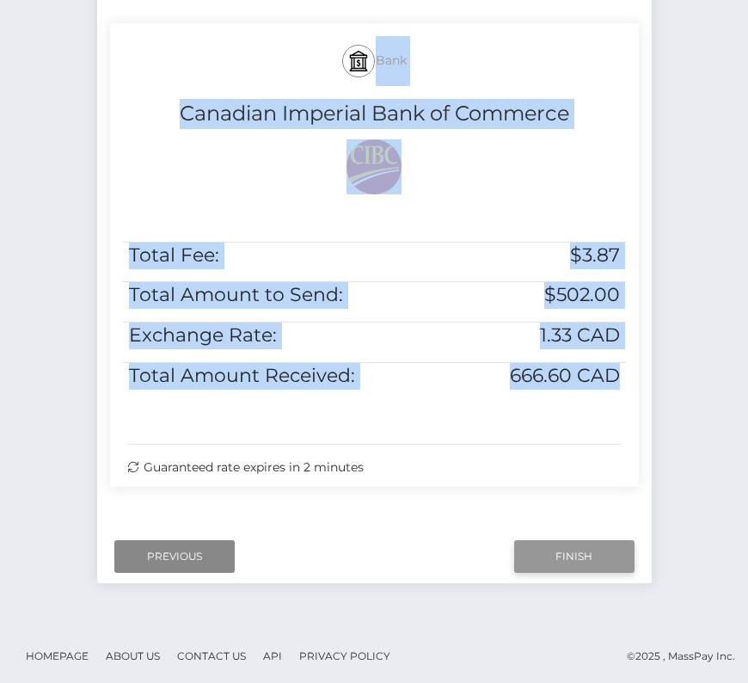
click at [562, 551] on input "Finish" at bounding box center [574, 556] width 120 height 33
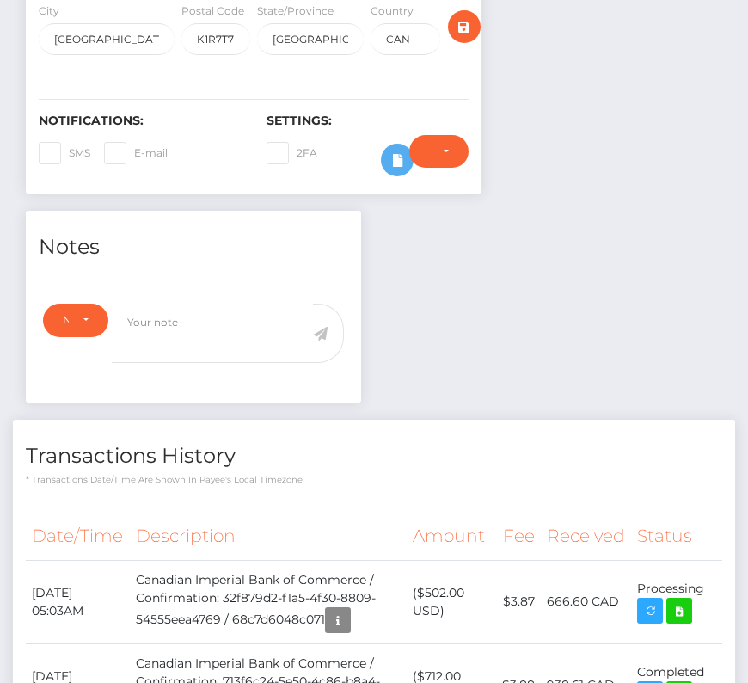
scroll to position [691, 0]
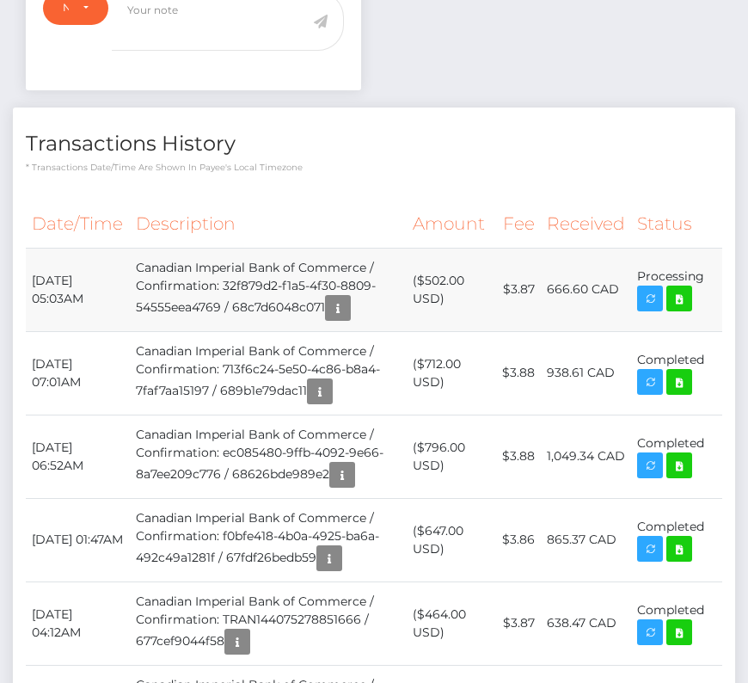
drag, startPoint x: 33, startPoint y: 272, endPoint x: 704, endPoint y: 272, distance: 670.8
click at [704, 272] on tr "September 15, 2025 05:03AM Canadian Imperial Bank of Commerce / Confirmation: 3…" at bounding box center [374, 289] width 697 height 83
copy tr "September 15, 2025 05:03AM Canadian Imperial Bank of Commerce / Confirmation: 3…"
click at [673, 297] on icon at bounding box center [679, 299] width 21 height 22
click at [0, 0] on div "Sean Hayes - ID: Star-1538662 CLOSED ACTIVE E-mail Phone" at bounding box center [374, 432] width 748 height 2067
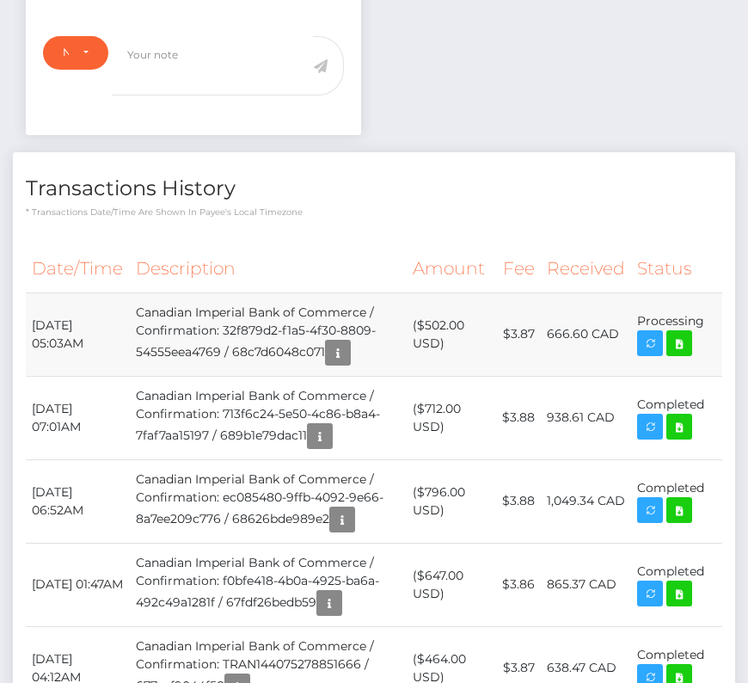
scroll to position [638, 0]
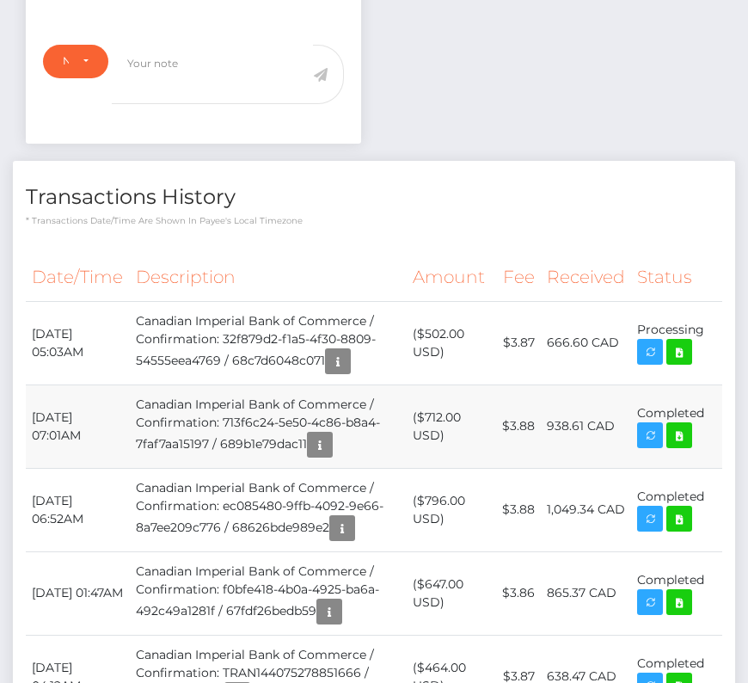
click at [212, 403] on td "Canadian Imperial Bank of Commerce / Confirmation: 713f6c24-5e50-4c86-b8a4-7faf…" at bounding box center [268, 425] width 277 height 83
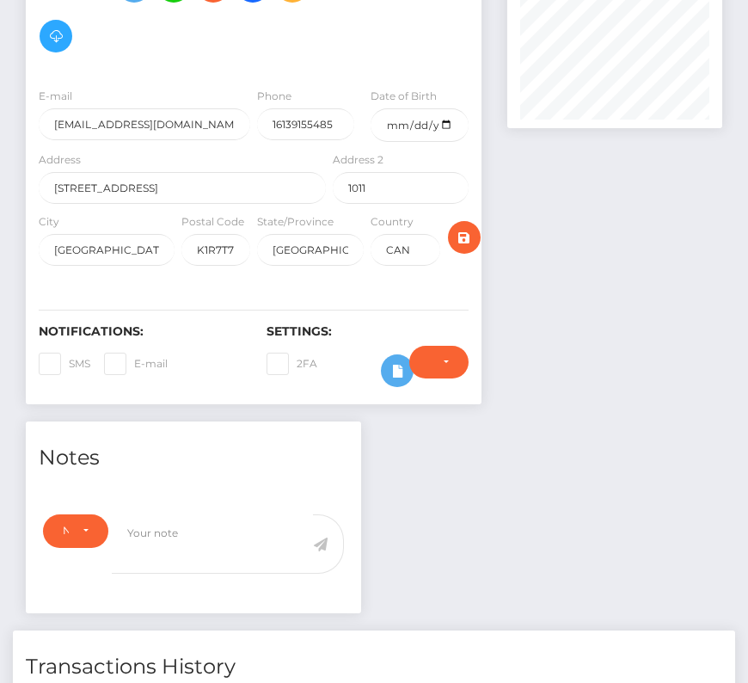
scroll to position [0, 0]
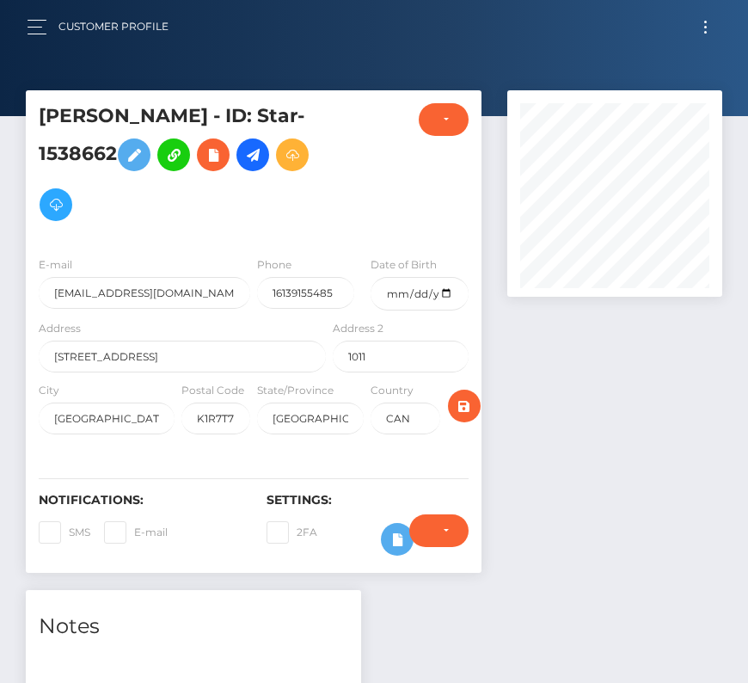
click at [697, 30] on button "Toggle navigation" at bounding box center [706, 26] width 32 height 23
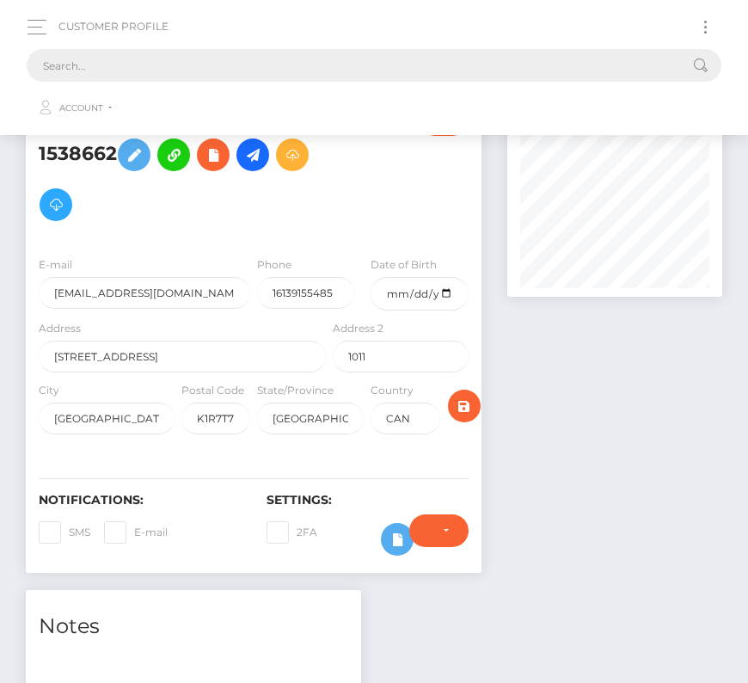
click at [380, 60] on input "text" at bounding box center [352, 65] width 650 height 33
paste input "201765"
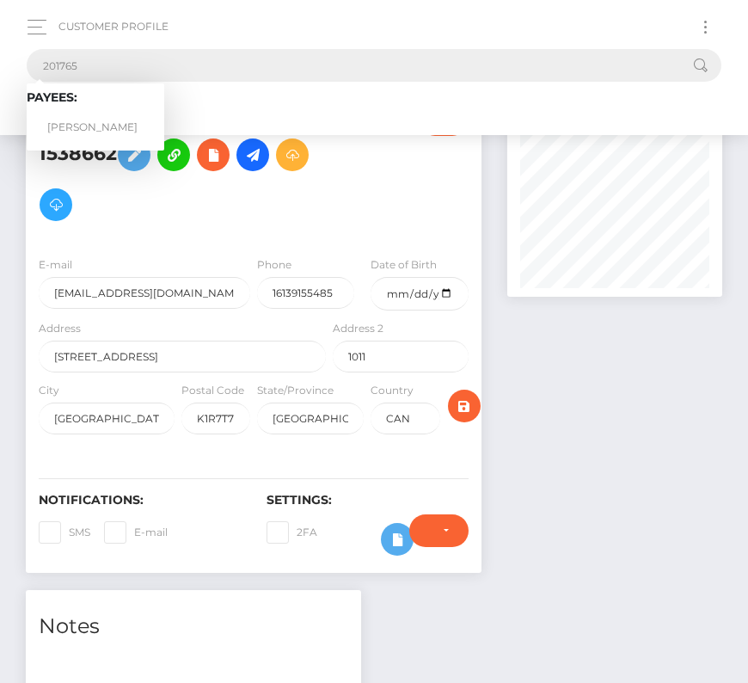
type input "201765"
click at [111, 120] on link "John C. Wright" at bounding box center [96, 128] width 138 height 32
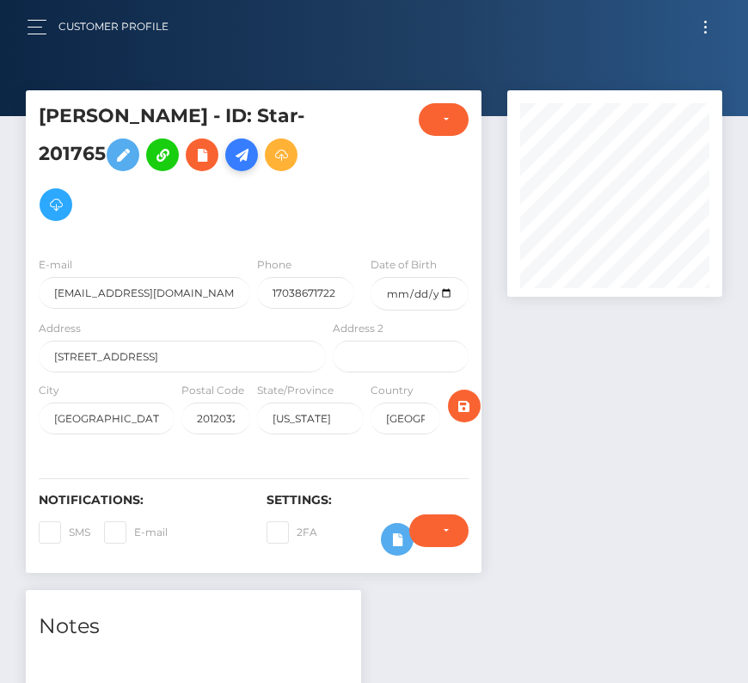
click at [248, 161] on icon at bounding box center [241, 155] width 21 height 22
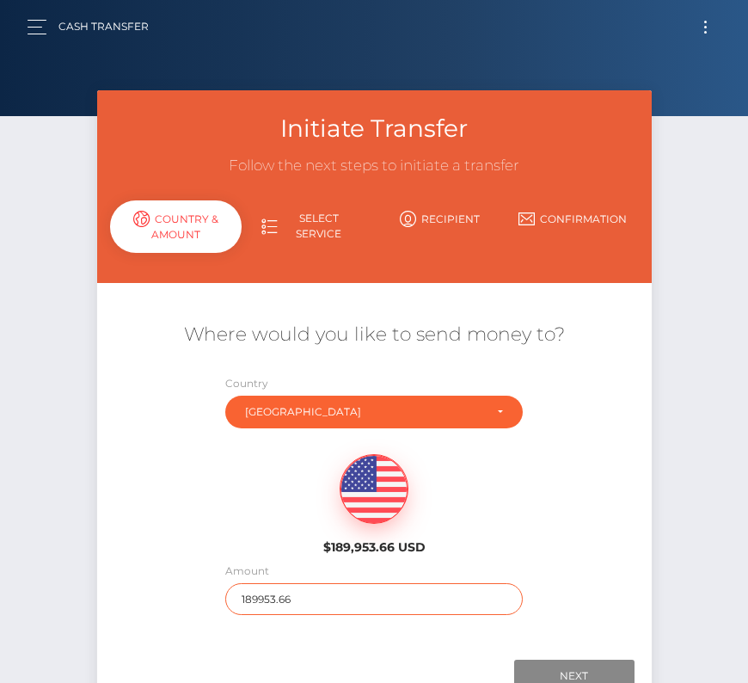
click at [285, 597] on input "189953.66" at bounding box center [374, 599] width 298 height 32
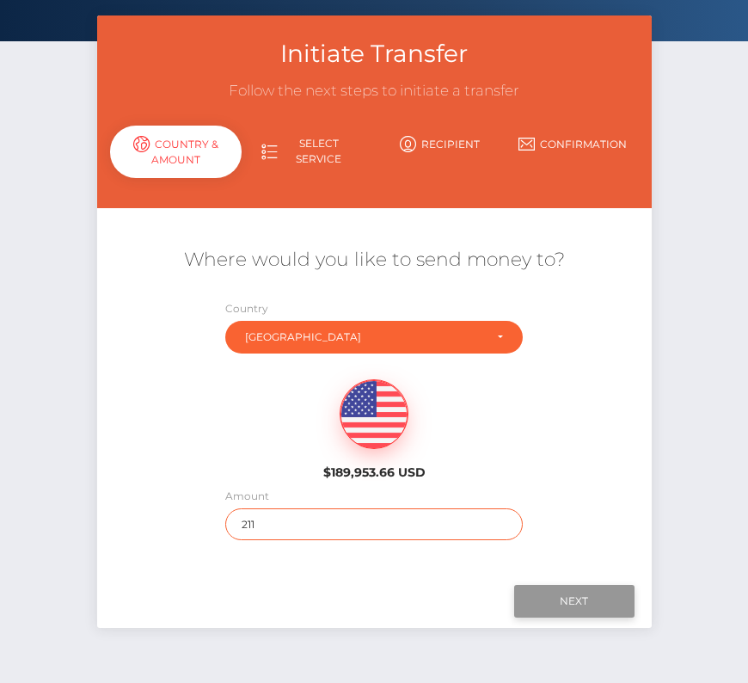
type input "211"
click at [555, 587] on input "Next" at bounding box center [574, 601] width 120 height 33
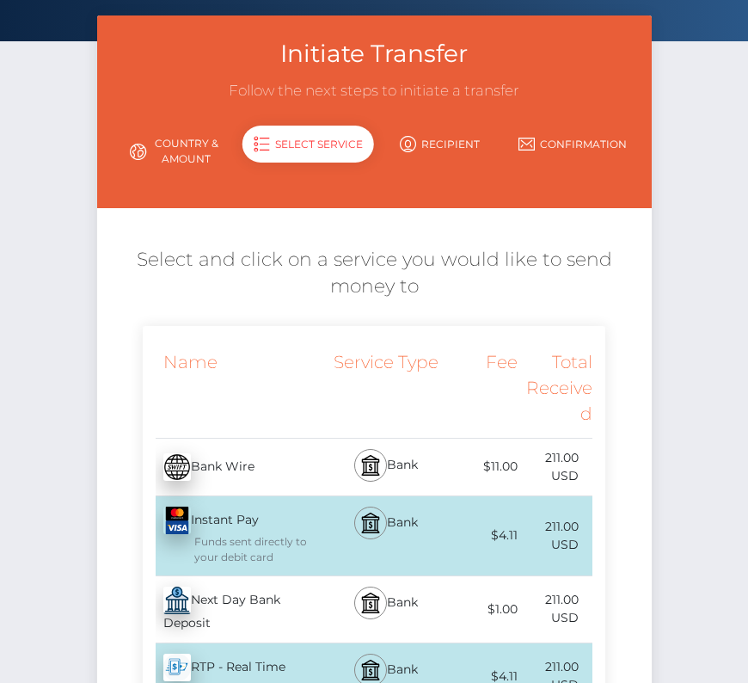
click at [264, 597] on div "Next Day Bank Deposit - USD" at bounding box center [236, 609] width 187 height 66
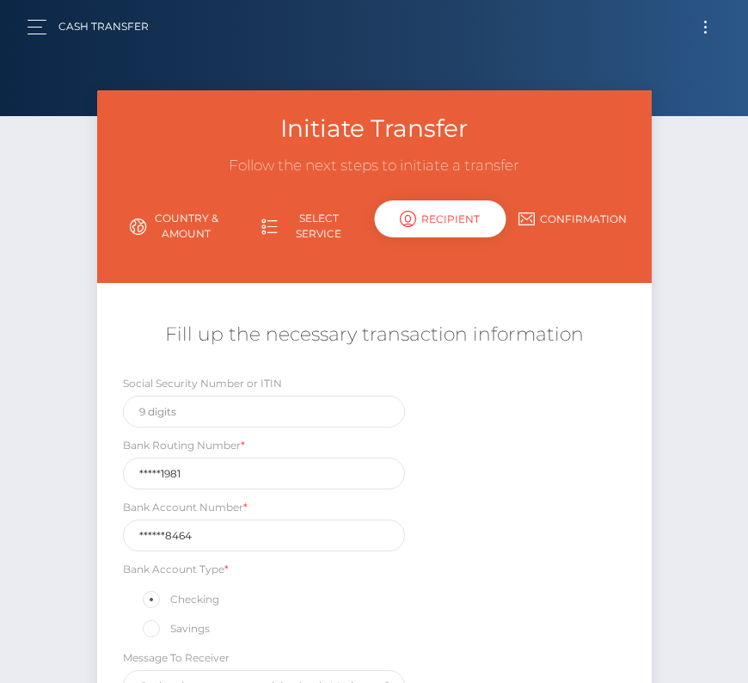
scroll to position [164, 0]
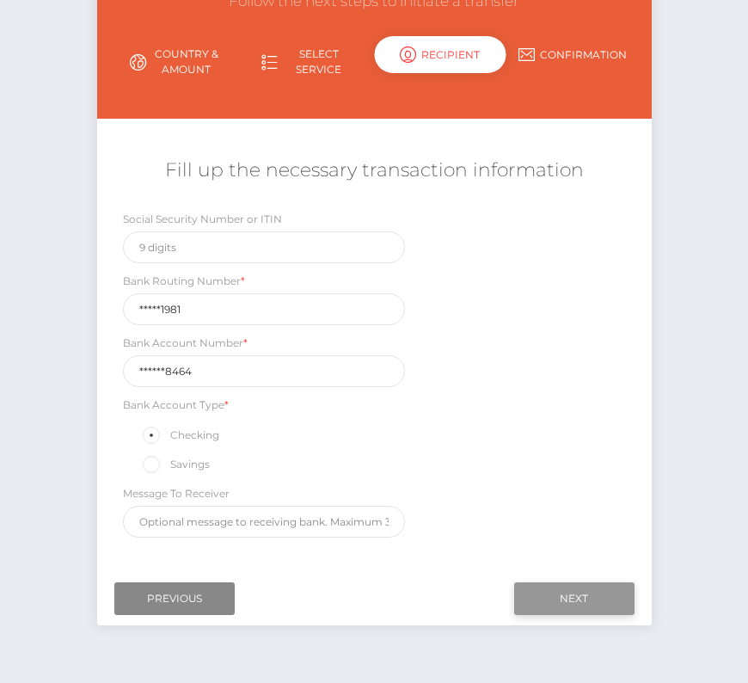
click at [557, 599] on input "Next" at bounding box center [574, 598] width 120 height 33
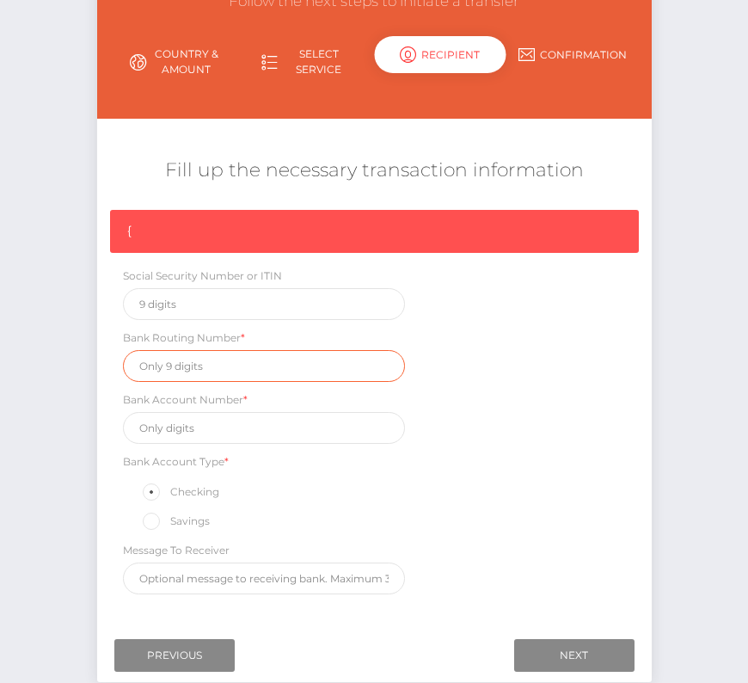
click at [181, 368] on input "text" at bounding box center [264, 366] width 283 height 32
paste input "255071981"
type input "255071981"
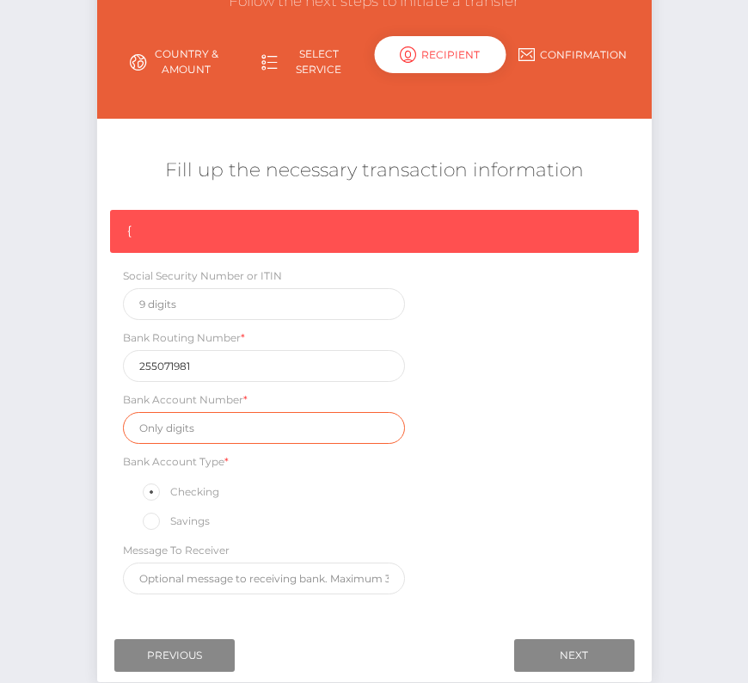
click at [225, 437] on input "text" at bounding box center [264, 428] width 283 height 32
paste input "0503218464"
type input "0503218464"
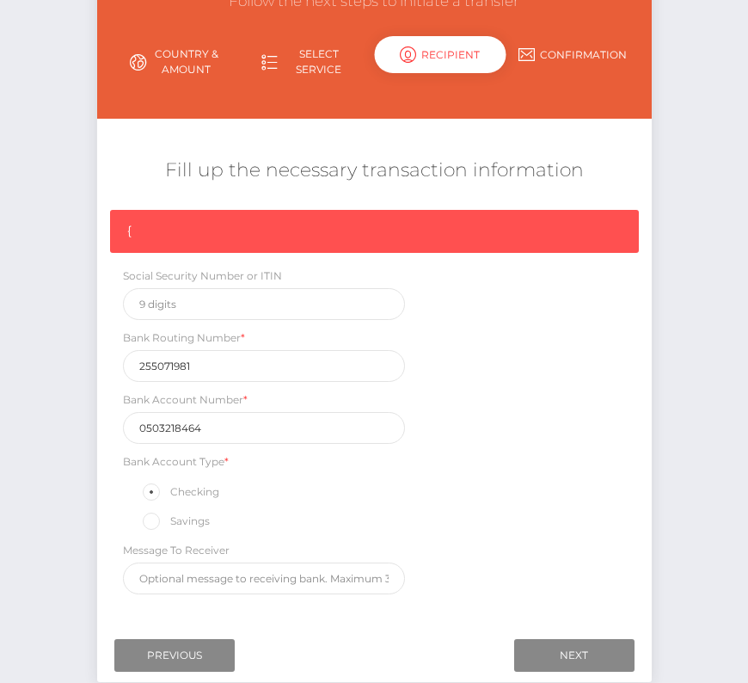
click at [587, 566] on div "{ Social Security Number or ITIN Bank Routing Number * 255071981 Bank Account N…" at bounding box center [374, 406] width 555 height 393
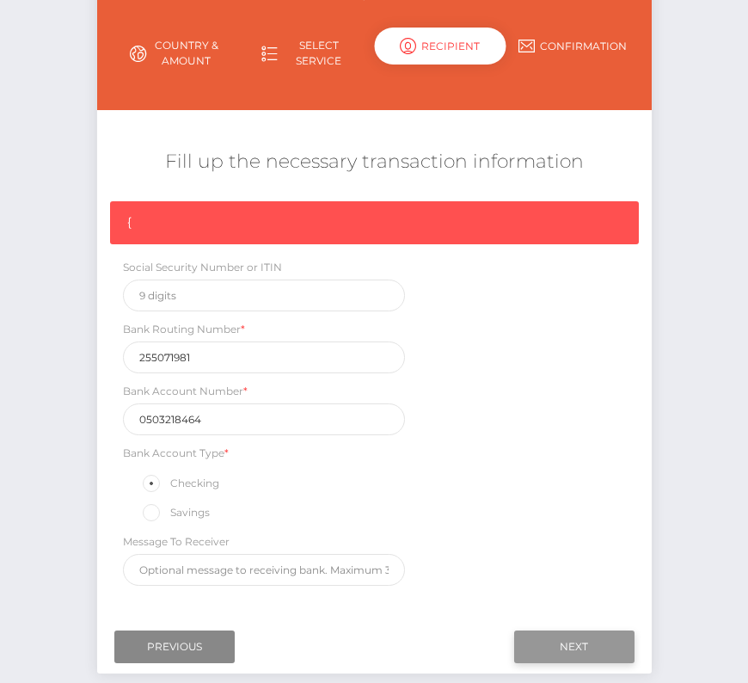
click at [615, 642] on input "Next" at bounding box center [574, 646] width 120 height 33
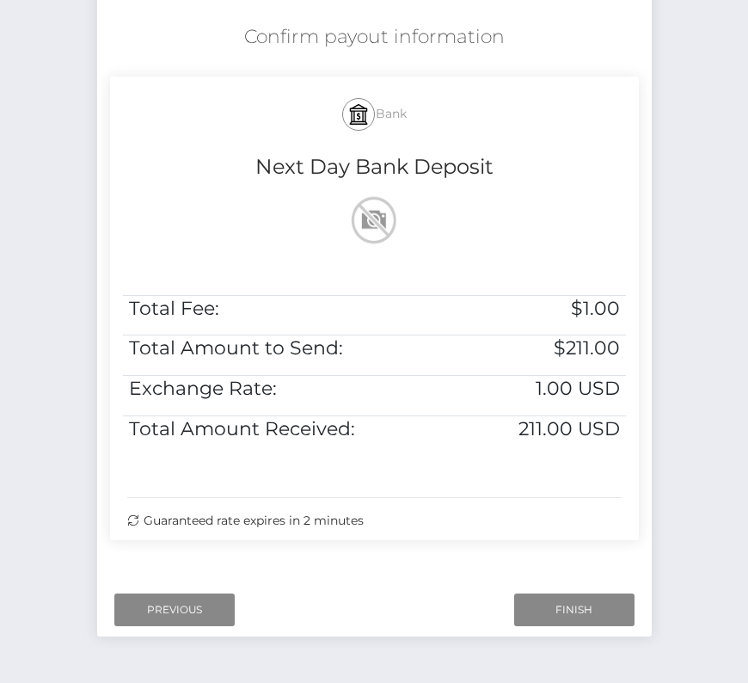
scroll to position [306, 0]
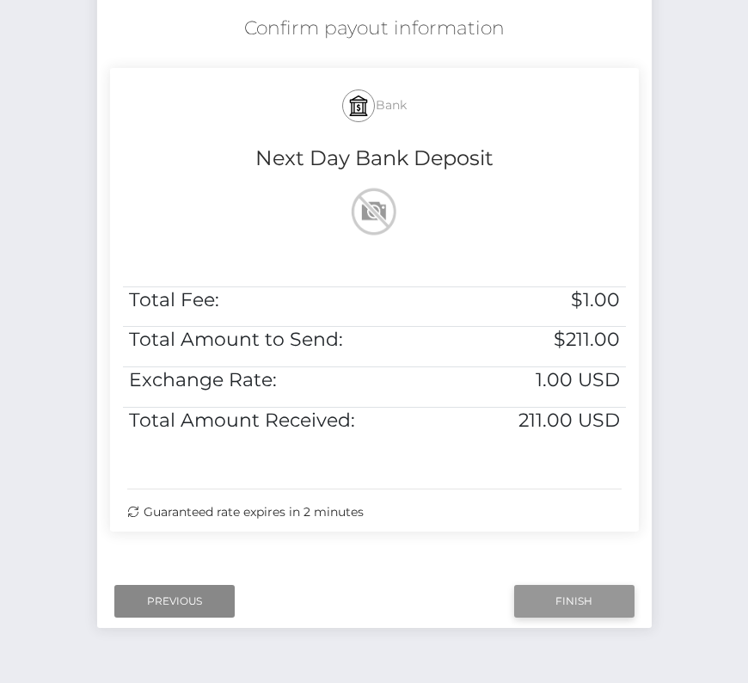
click at [579, 599] on input "Finish" at bounding box center [574, 601] width 120 height 33
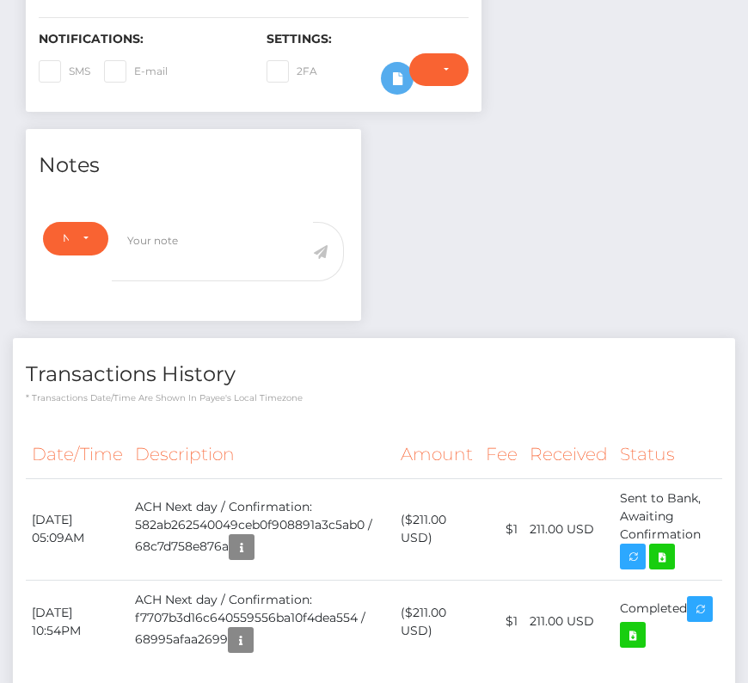
scroll to position [489, 0]
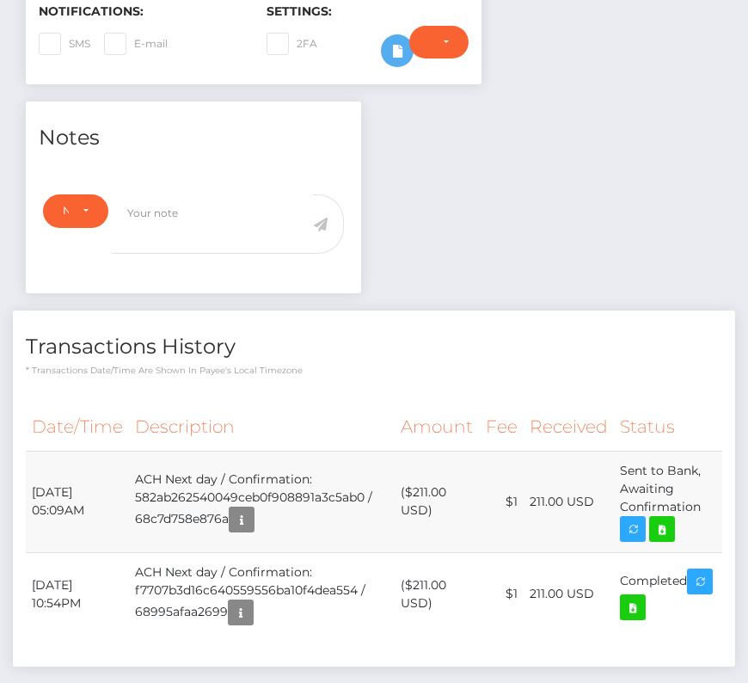
drag, startPoint x: 28, startPoint y: 487, endPoint x: 720, endPoint y: 509, distance: 692.7
click at [720, 509] on tr "[DATE] 05:09AM ACH Next day / Confirmation: 582ab262540049ceb0f908891a3c5ab0 / …" at bounding box center [374, 501] width 697 height 101
copy tbody "[DATE] 05:09AM ACH Next day / Confirmation: 582ab262540049ceb0f908891a3c5ab0 / …"
click at [663, 519] on icon at bounding box center [662, 530] width 21 height 22
click at [0, 0] on div "[PERSON_NAME] - ID: Star-201765 CLOSED ACTIVE E-mail City" at bounding box center [374, 185] width 748 height 1167
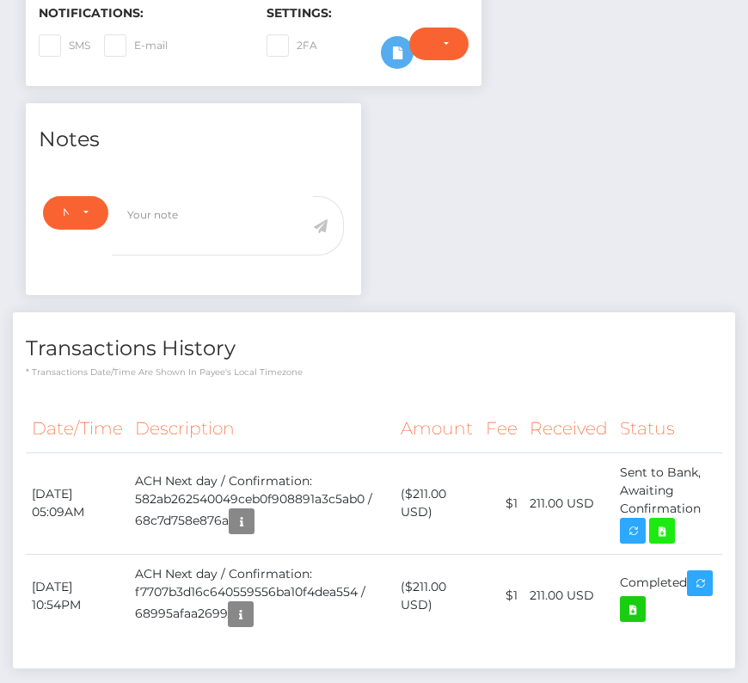
scroll to position [0, 0]
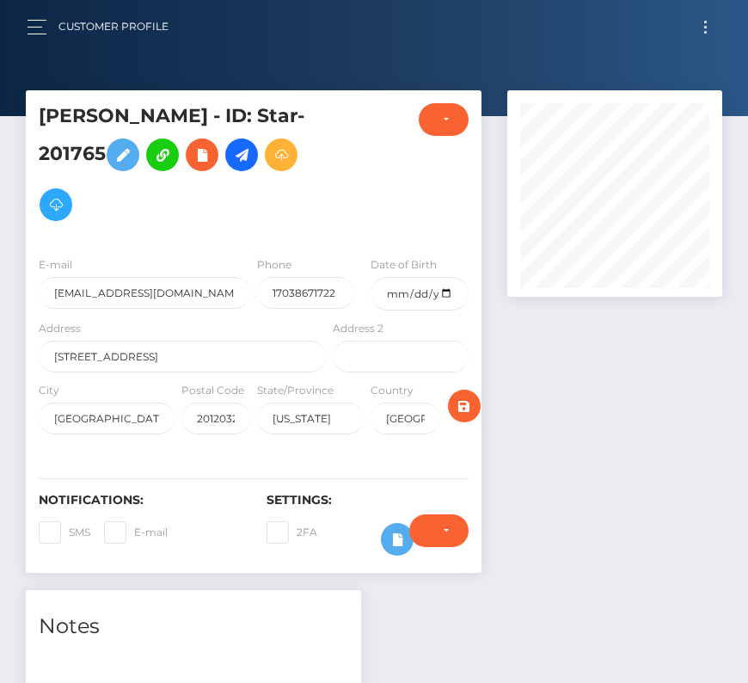
click at [710, 30] on button "Toggle navigation" at bounding box center [706, 26] width 32 height 23
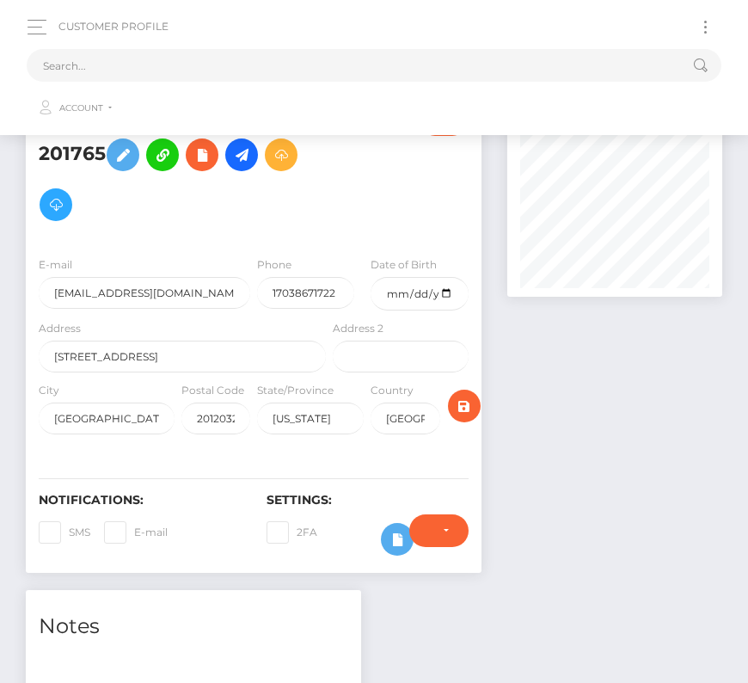
click at [704, 28] on button "Toggle navigation" at bounding box center [706, 26] width 32 height 23
click at [347, 74] on input "text" at bounding box center [352, 65] width 650 height 33
paste input "7793"
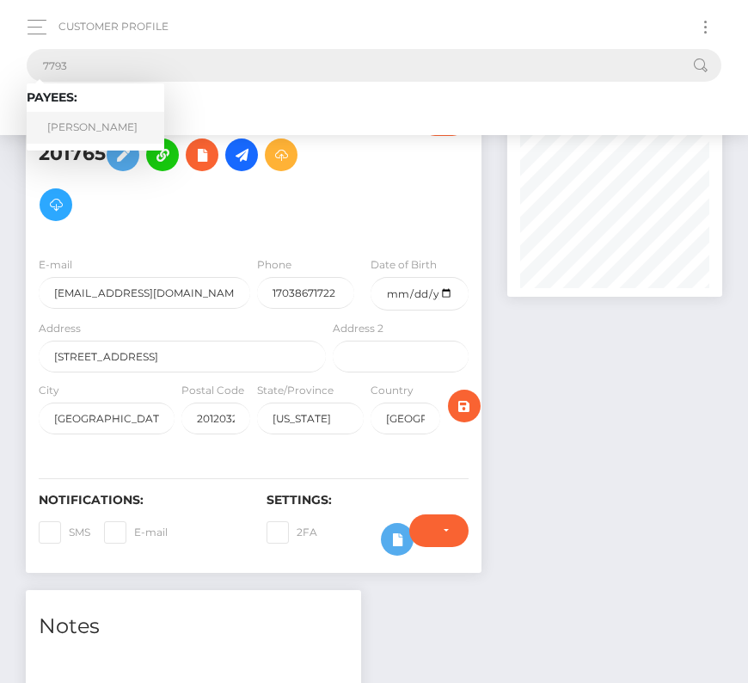
type input "7793"
click at [111, 118] on link "Stephen Wayne Carson" at bounding box center [96, 128] width 138 height 32
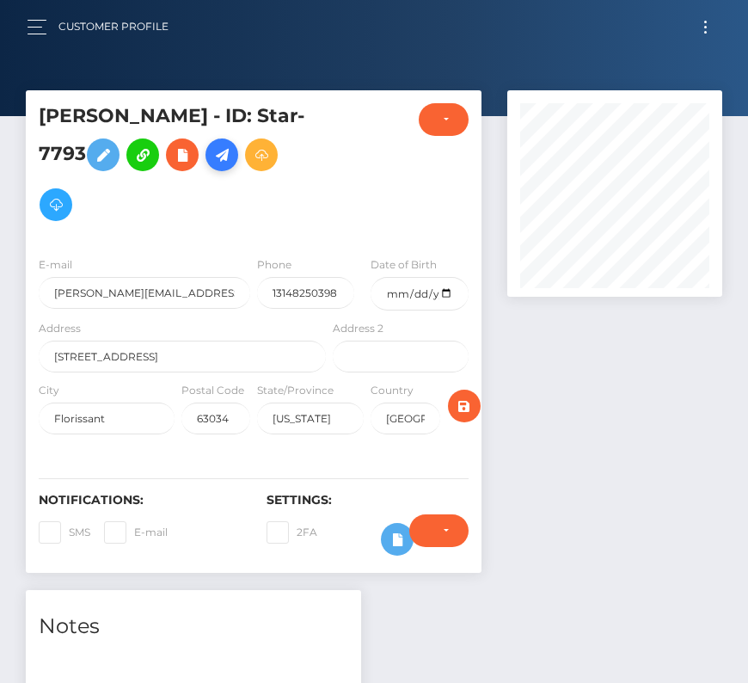
click at [232, 147] on icon at bounding box center [222, 155] width 21 height 22
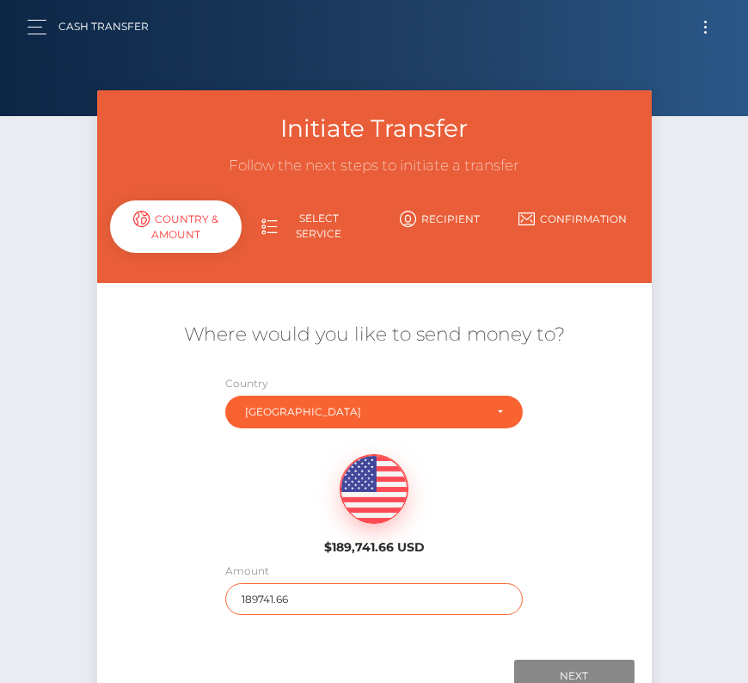
click at [261, 599] on input "189741.66" at bounding box center [374, 599] width 298 height 32
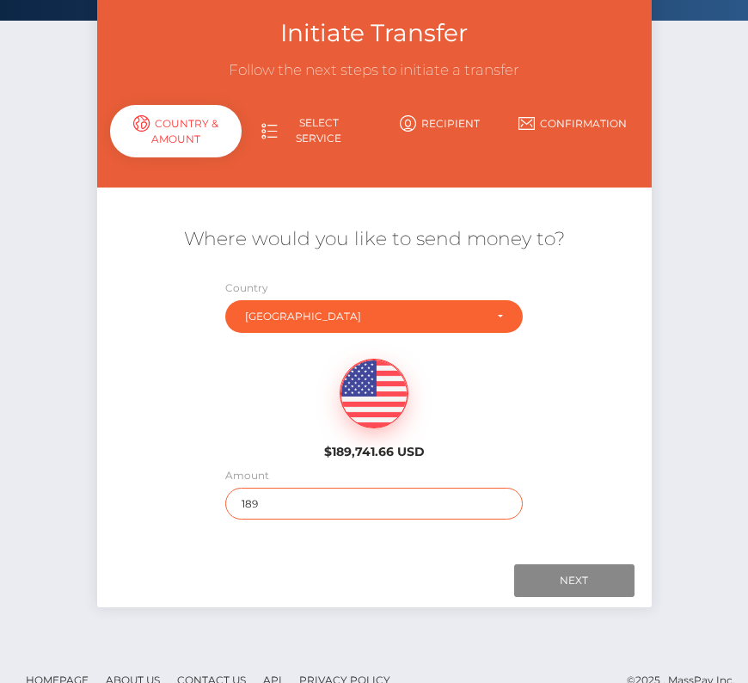
scroll to position [103, 0]
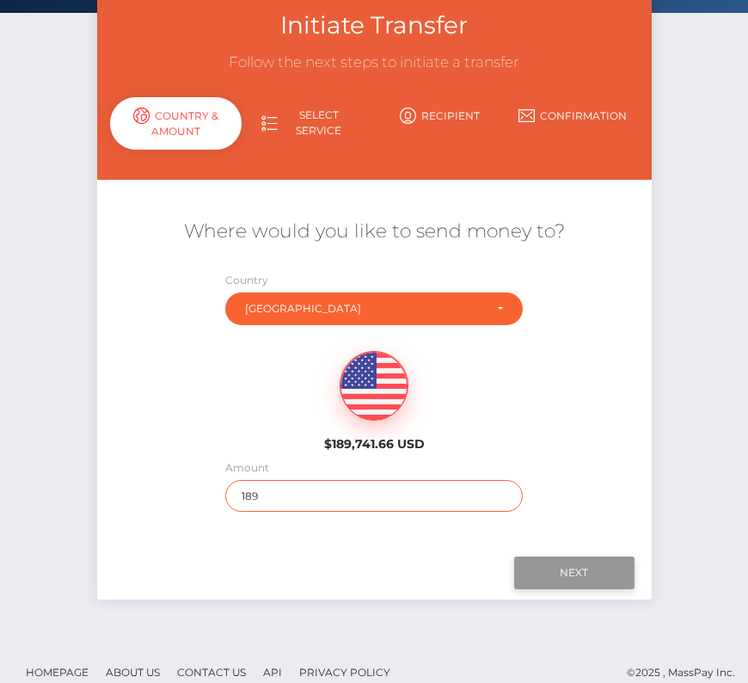
type input "189"
click at [581, 569] on input "Next" at bounding box center [574, 572] width 120 height 33
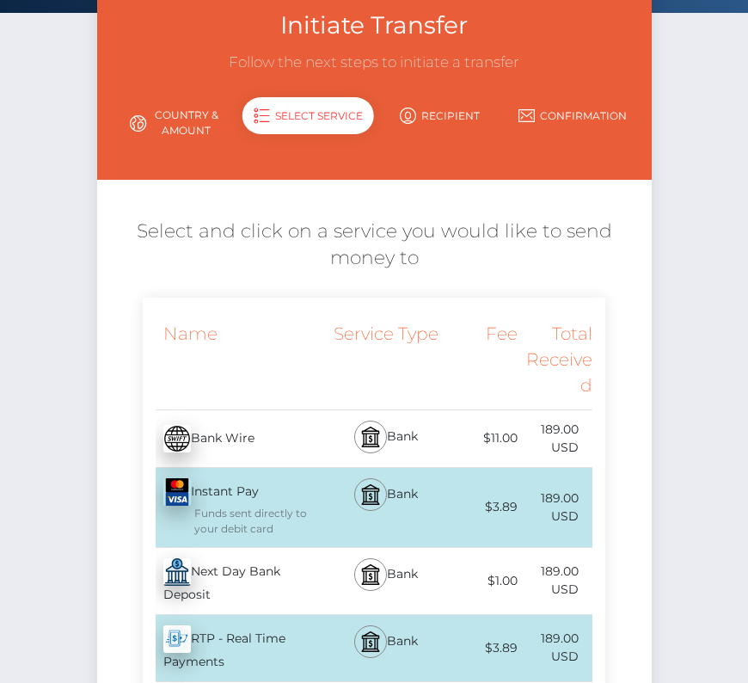
scroll to position [132, 0]
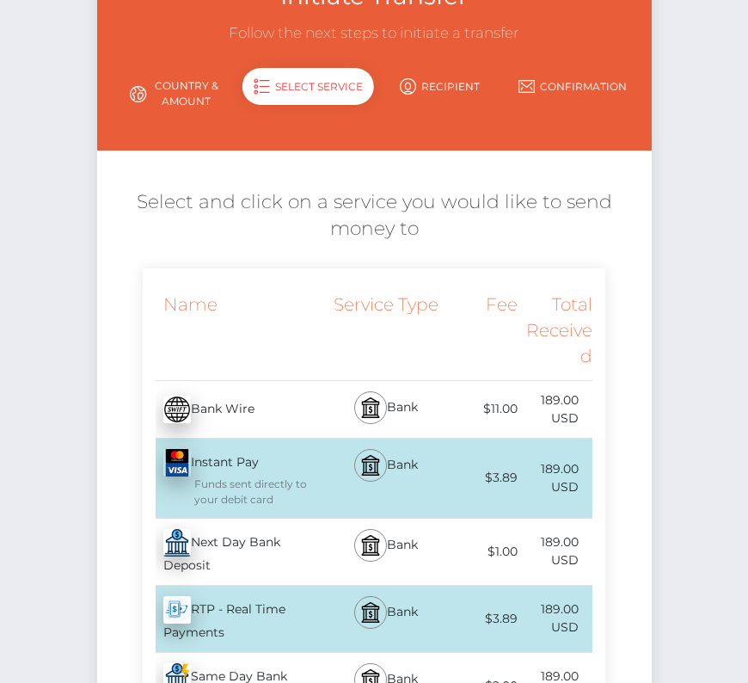
click at [225, 538] on div "Next Day Bank Deposit - USD" at bounding box center [236, 552] width 187 height 66
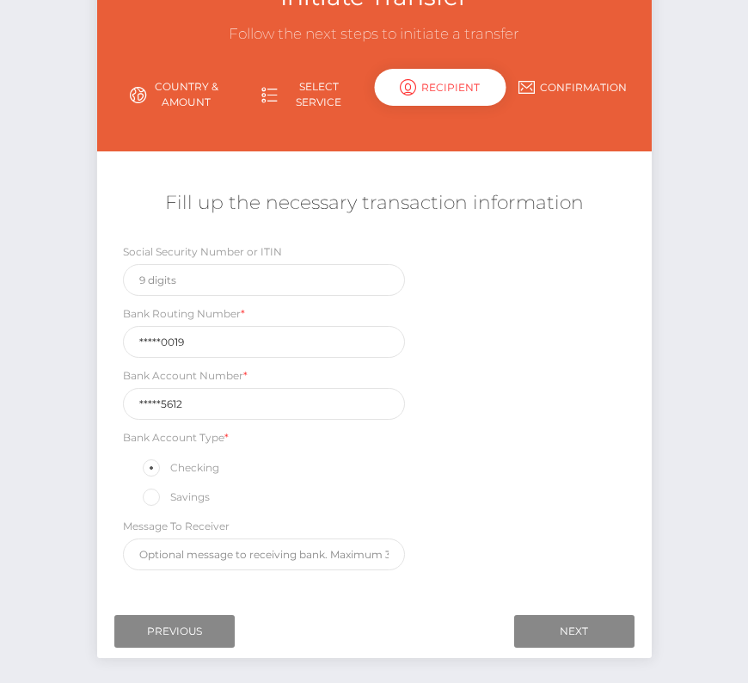
scroll to position [202, 0]
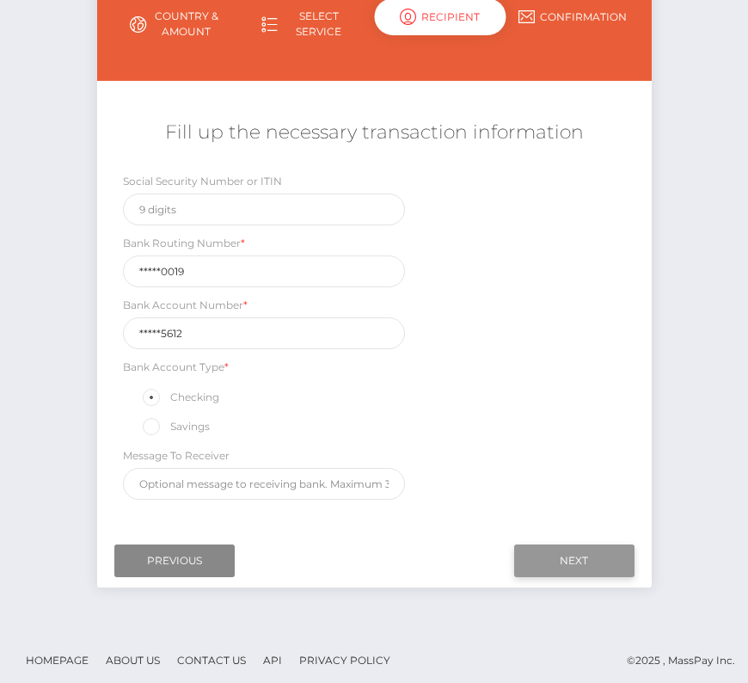
click at [558, 544] on input "Next" at bounding box center [574, 560] width 120 height 33
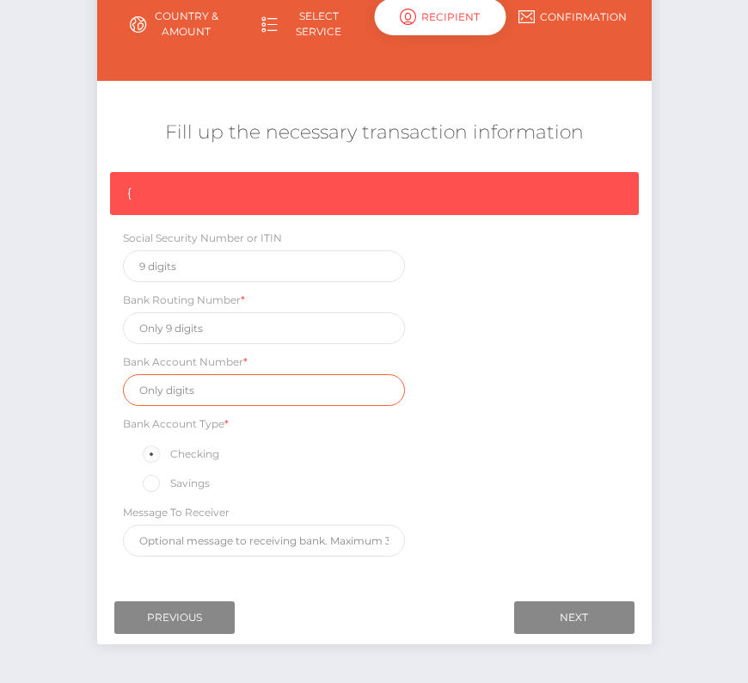
click at [177, 374] on input "text" at bounding box center [264, 390] width 283 height 32
paste input "290845612"
type input "290845612"
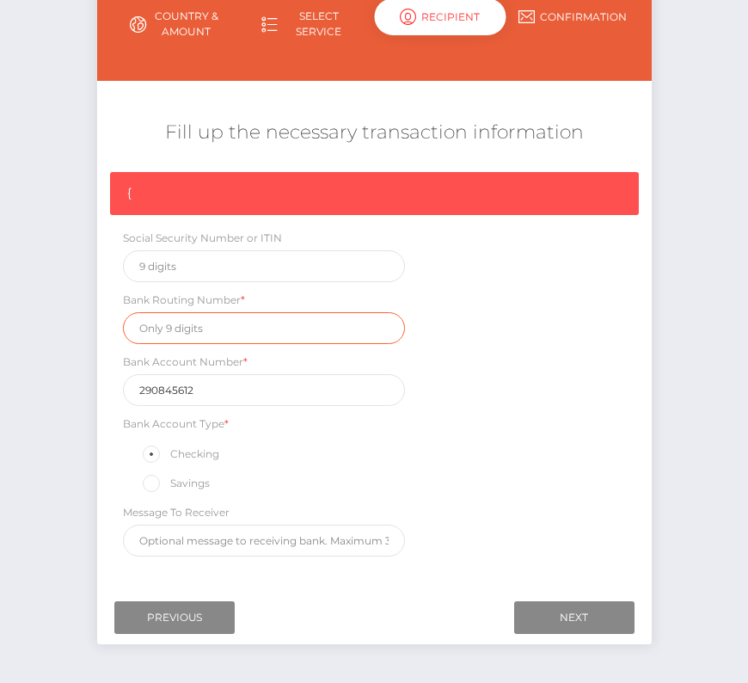
click at [184, 312] on input "text" at bounding box center [264, 328] width 283 height 32
paste input "101000019"
type input "101000019"
click at [564, 420] on div "{ Social Security Number or ITIN Bank Routing Number * 101000019 Bank Account N…" at bounding box center [374, 368] width 555 height 393
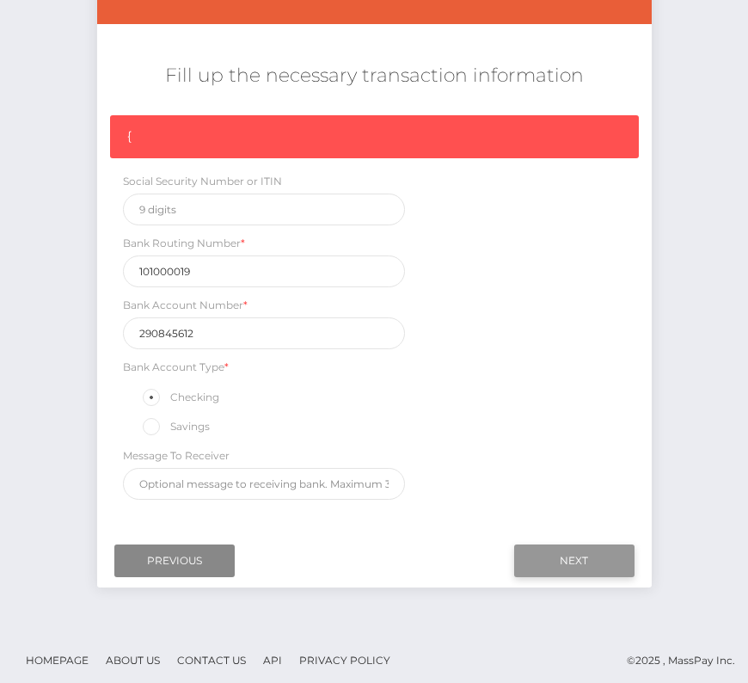
click at [562, 550] on input "Next" at bounding box center [574, 560] width 120 height 33
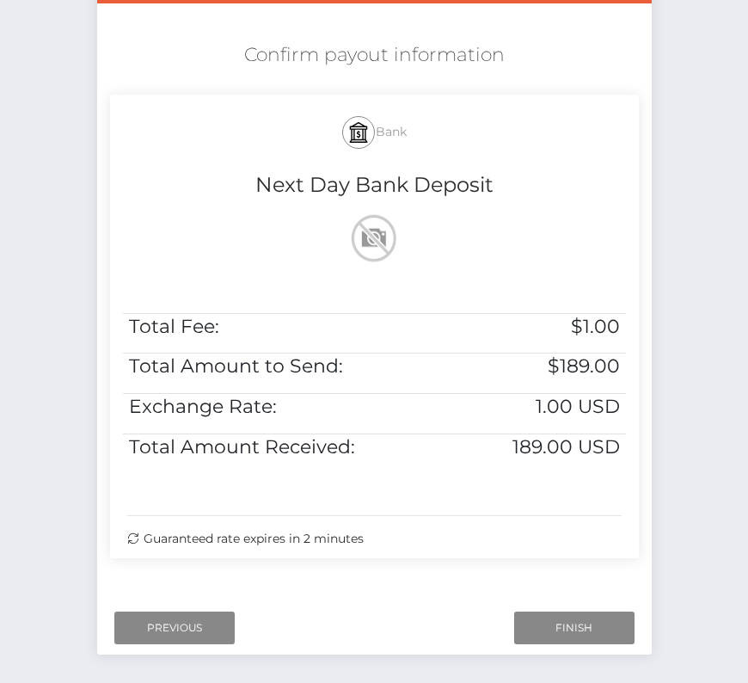
scroll to position [320, 0]
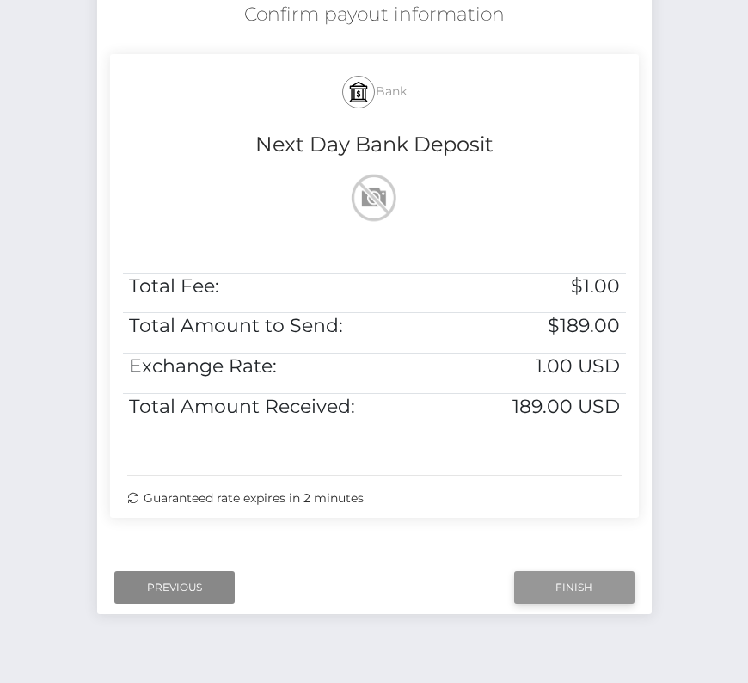
click at [539, 581] on input "Finish" at bounding box center [574, 587] width 120 height 33
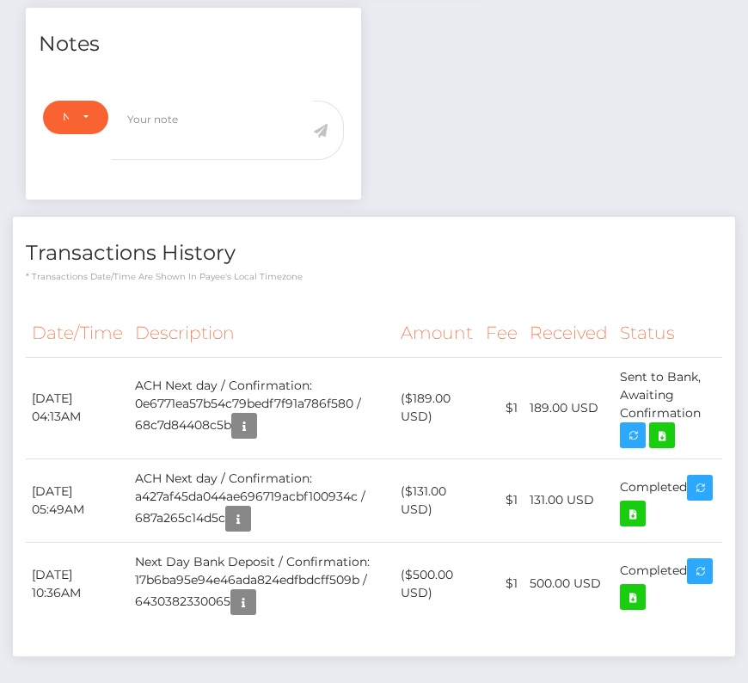
scroll to position [651, 0]
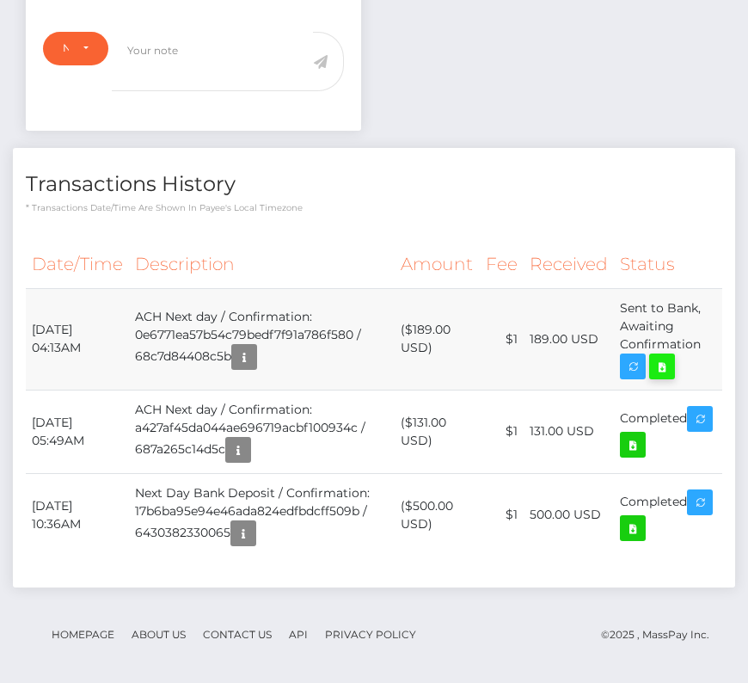
click at [664, 356] on icon at bounding box center [662, 367] width 21 height 22
click at [0, 0] on div "[PERSON_NAME] - ID: Star-7793 CLOSED ACTIVE E-mail" at bounding box center [374, 64] width 748 height 1250
drag, startPoint x: 28, startPoint y: 324, endPoint x: 713, endPoint y: 360, distance: 686.4
click at [713, 360] on tr "September 15, 2025 04:13AM ACH Next day / Confirmation: 0e6771ea57b54c79bedf7f9…" at bounding box center [374, 338] width 697 height 101
copy tbody "September 15, 2025 04:13AM ACH Next day / Confirmation: 0e6771ea57b54c79bedf7f9…"
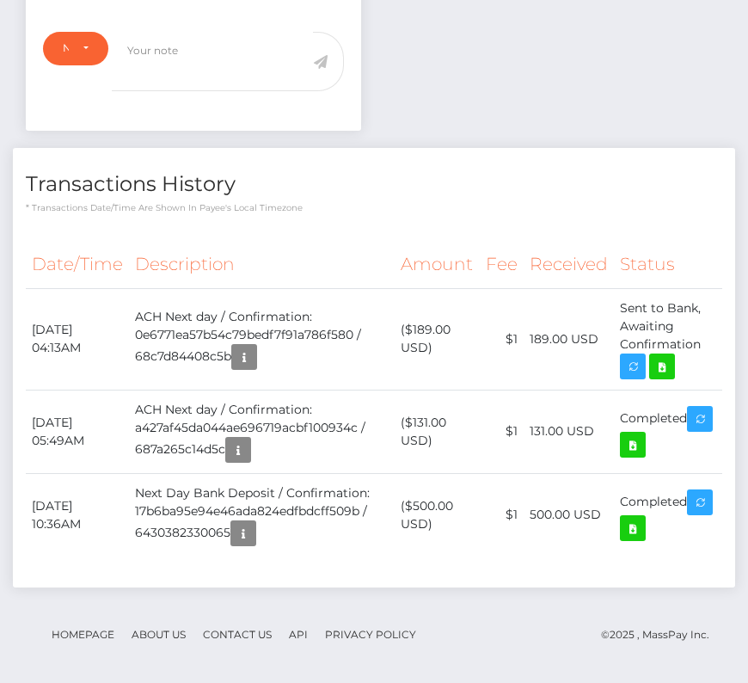
click at [293, 229] on div "Date/Time Description Amount Fee Received Status" at bounding box center [374, 407] width 722 height 359
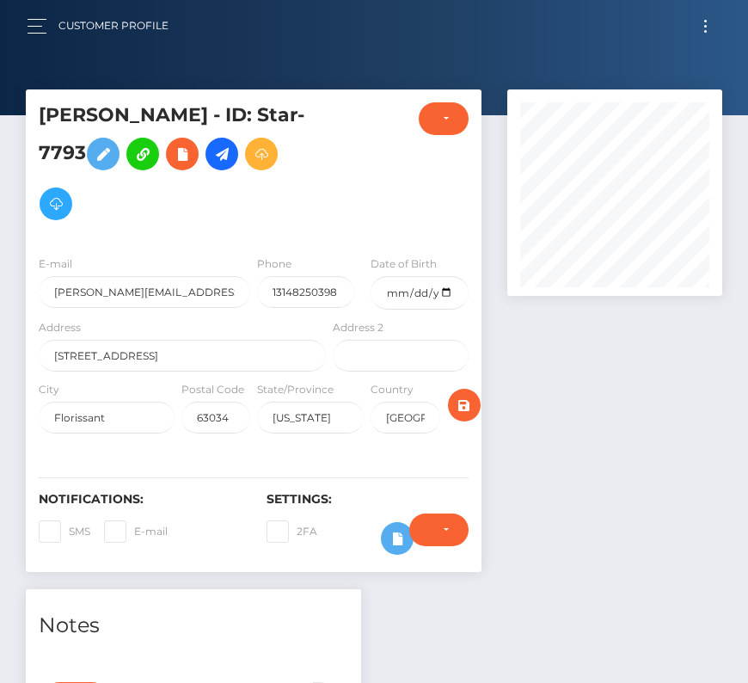
scroll to position [0, 0]
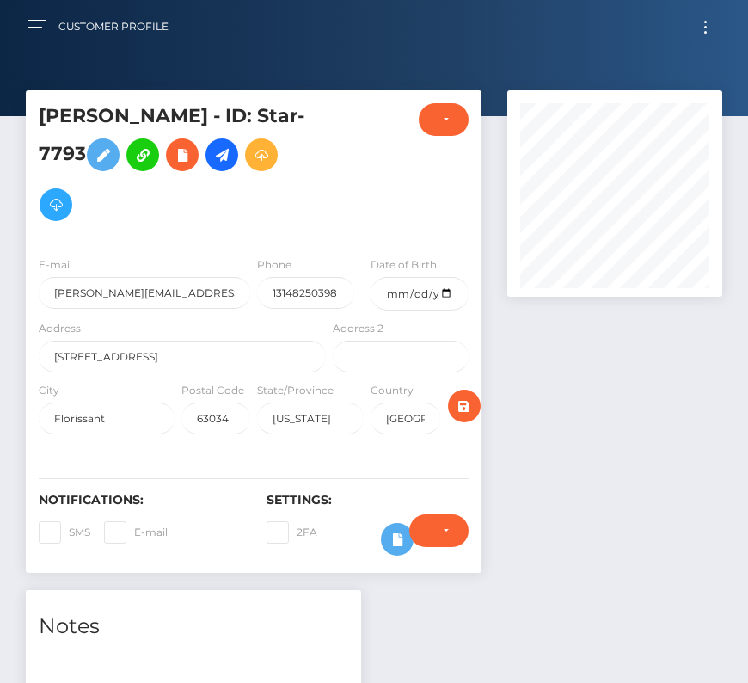
click at [703, 28] on button "Toggle navigation" at bounding box center [706, 26] width 32 height 23
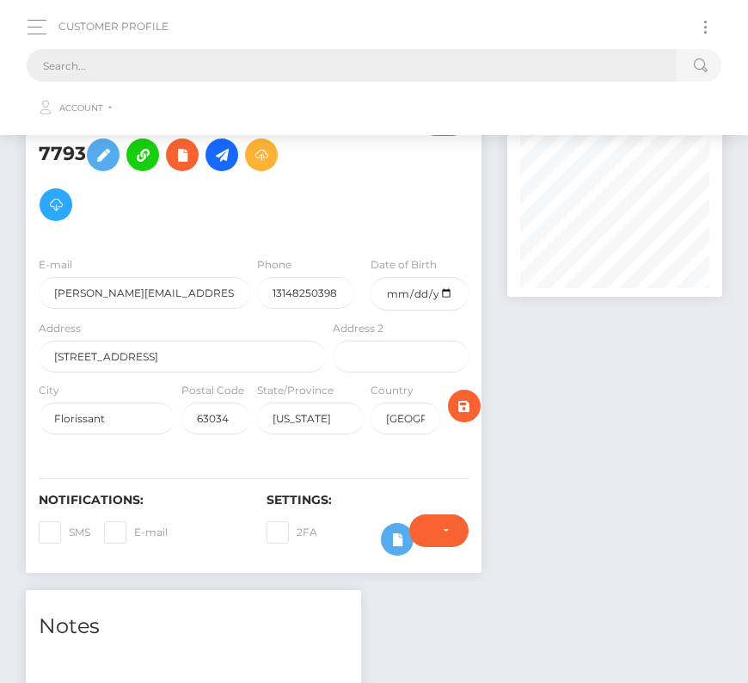
click at [241, 71] on input "text" at bounding box center [352, 65] width 650 height 33
paste input "2726991"
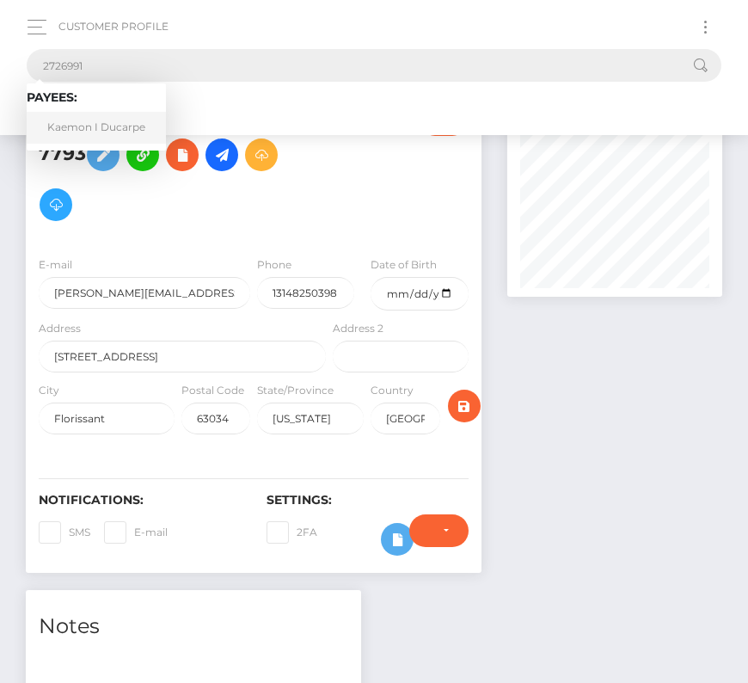
type input "2726991"
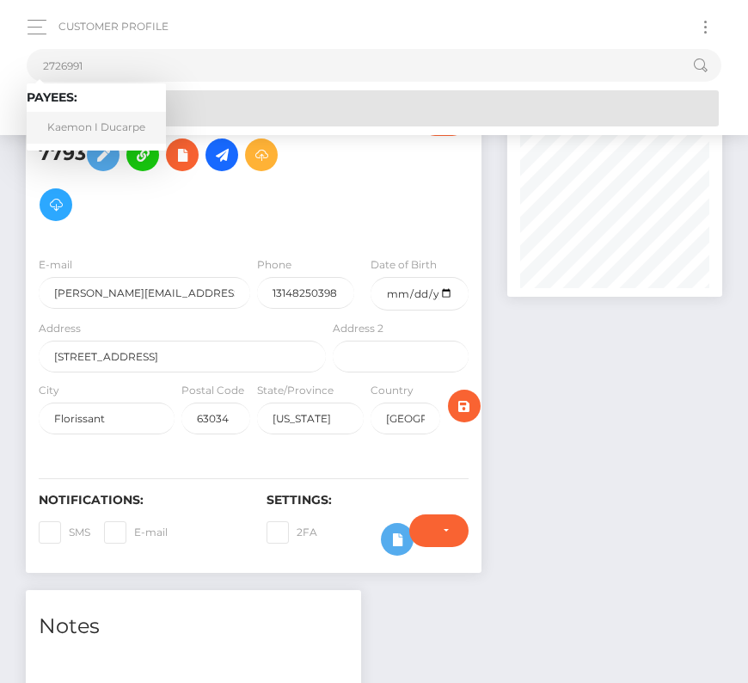
click at [89, 119] on link "Kaemon I Ducarpe" at bounding box center [96, 128] width 139 height 32
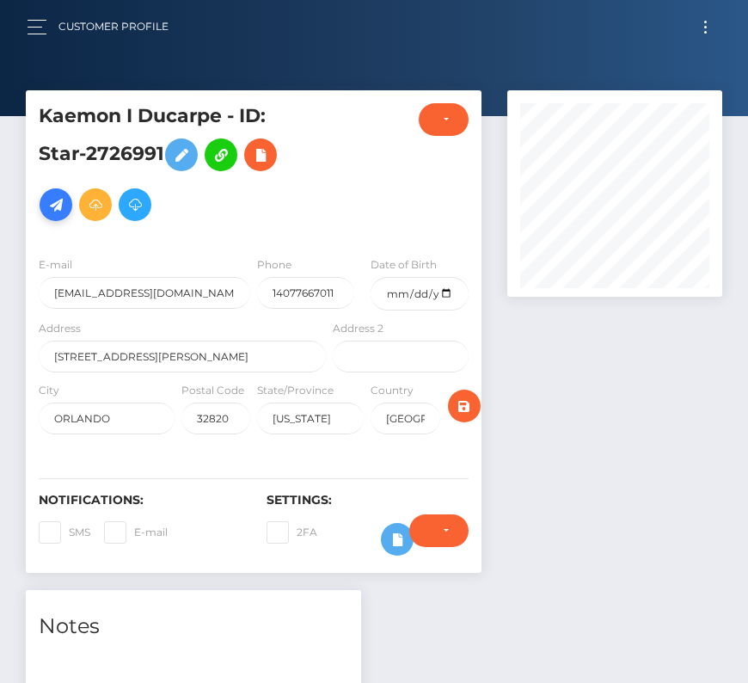
click at [55, 205] on icon at bounding box center [56, 205] width 21 height 22
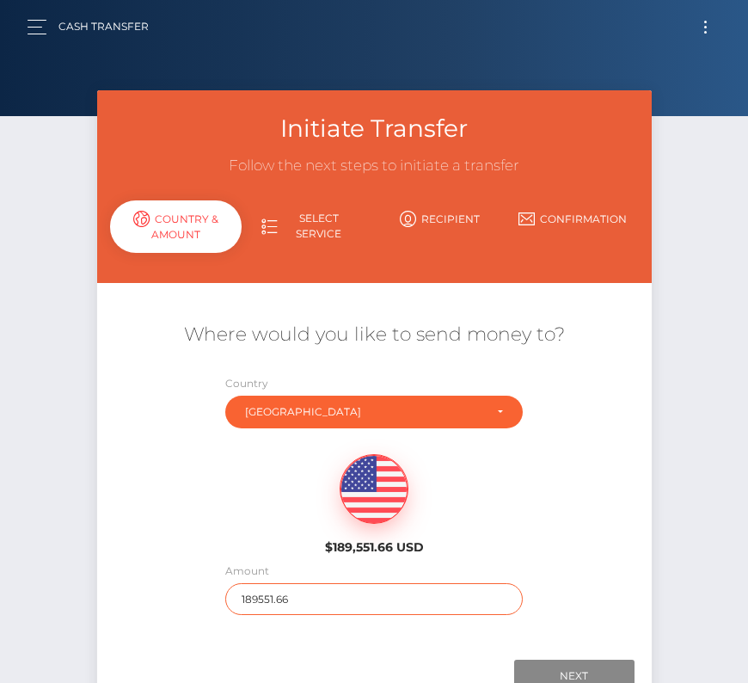
click at [281, 600] on input "189551.66" at bounding box center [374, 599] width 298 height 32
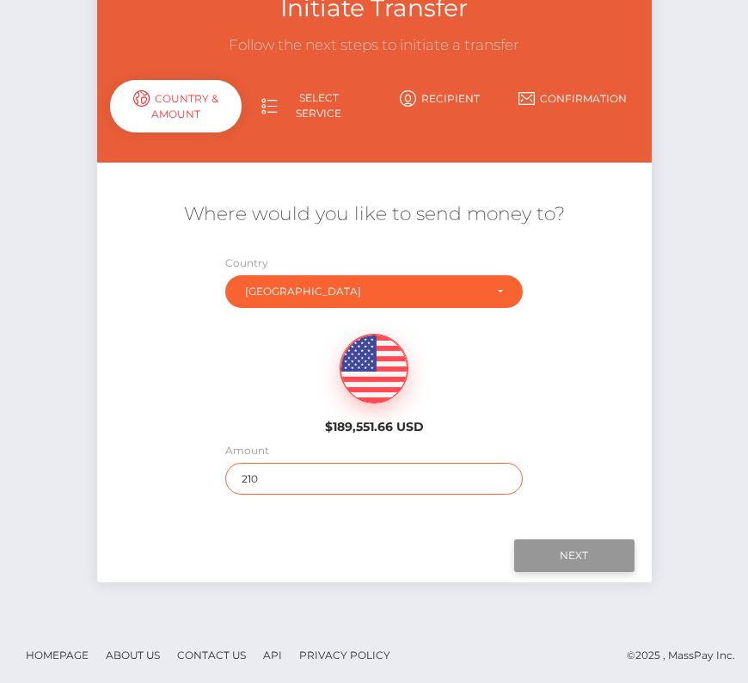
type input "210"
click at [581, 550] on input "Next" at bounding box center [574, 555] width 120 height 33
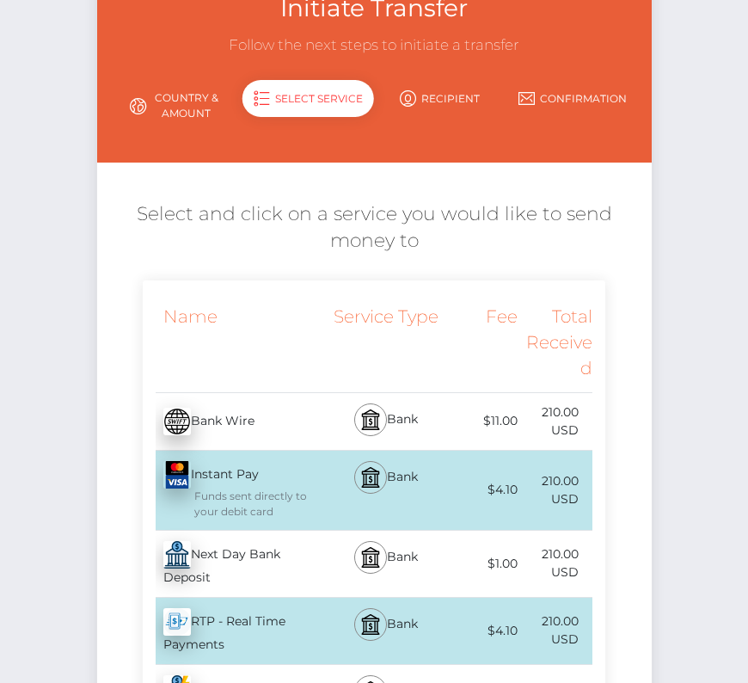
click at [253, 567] on div "Next Day Bank Deposit - USD" at bounding box center [236, 564] width 187 height 66
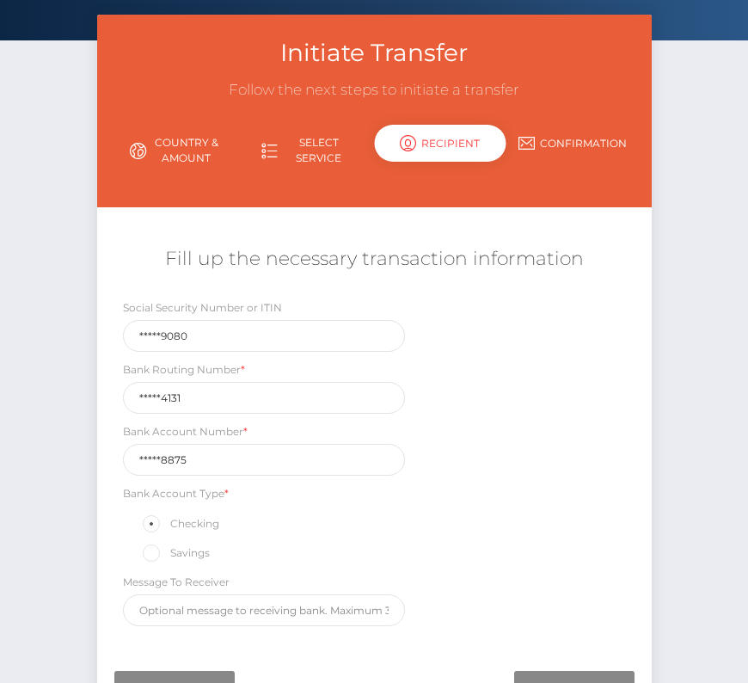
scroll to position [100, 0]
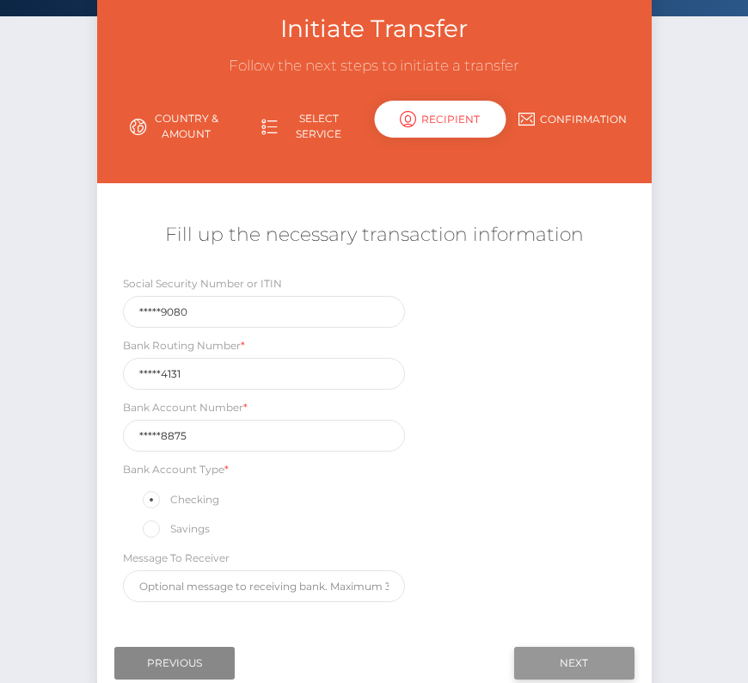
click at [544, 650] on input "Next" at bounding box center [574, 663] width 120 height 33
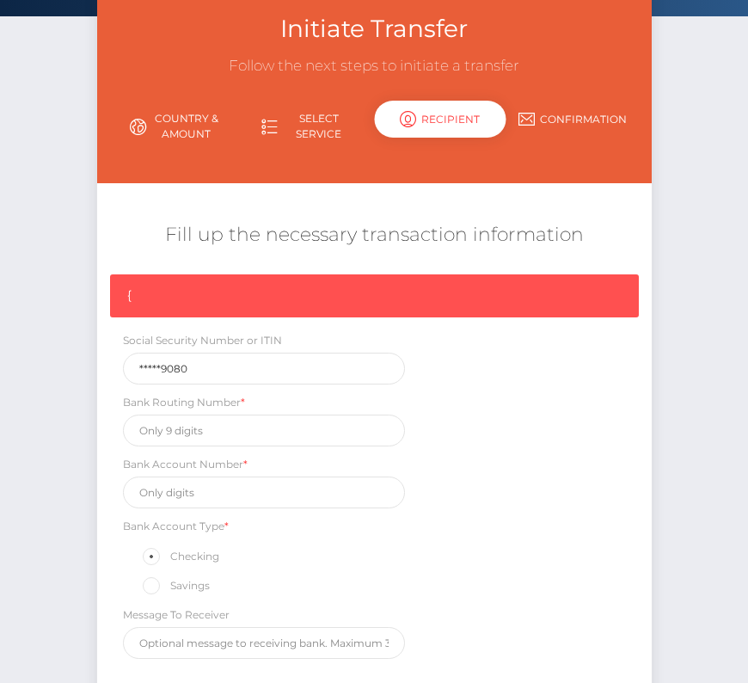
scroll to position [259, 0]
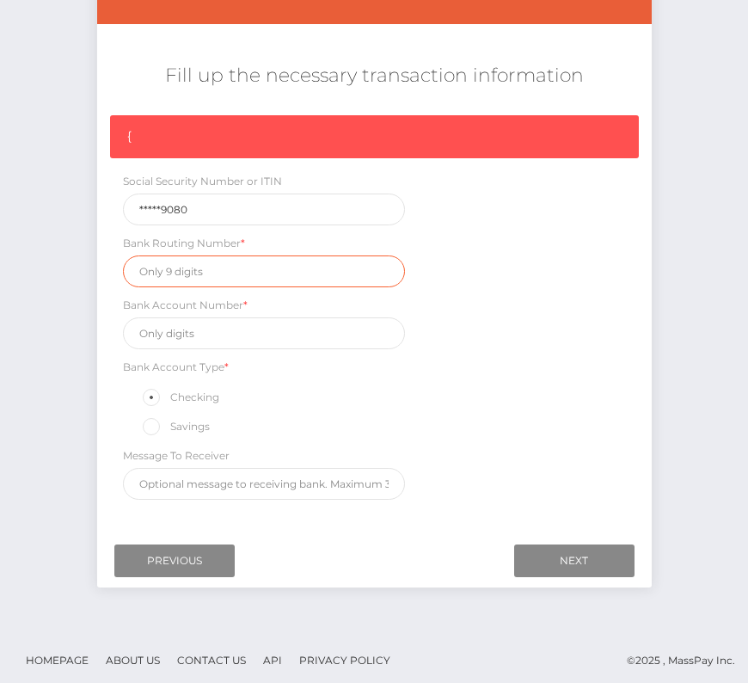
click at [178, 275] on input "text" at bounding box center [264, 271] width 283 height 32
paste input "267084131"
type input "267084131"
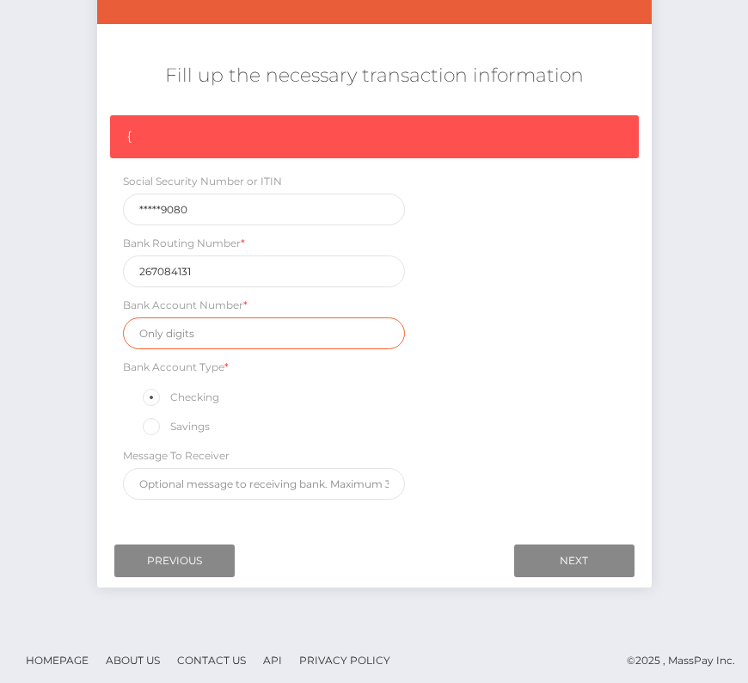
click at [204, 335] on input "text" at bounding box center [264, 333] width 283 height 32
paste input "467488875"
type input "467488875"
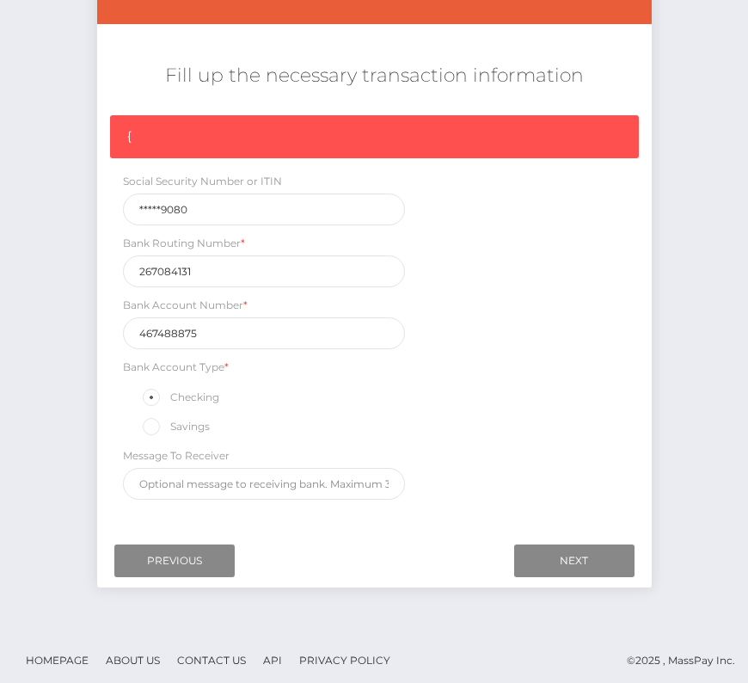
click at [544, 408] on div "{ Social Security Number or ITIN *****9080 Bank Routing Number * 267084131 Bank…" at bounding box center [374, 311] width 555 height 393
click at [601, 554] on input "Next" at bounding box center [574, 560] width 120 height 33
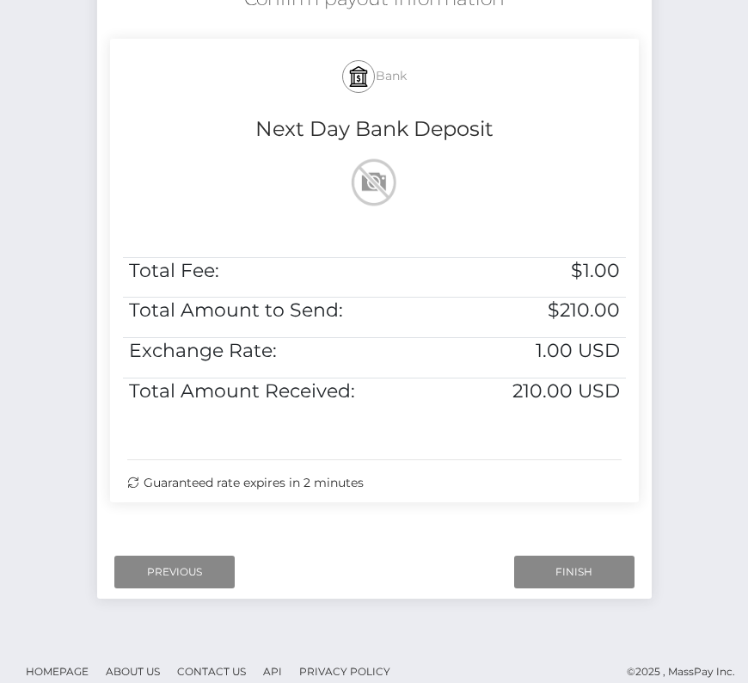
scroll to position [351, 0]
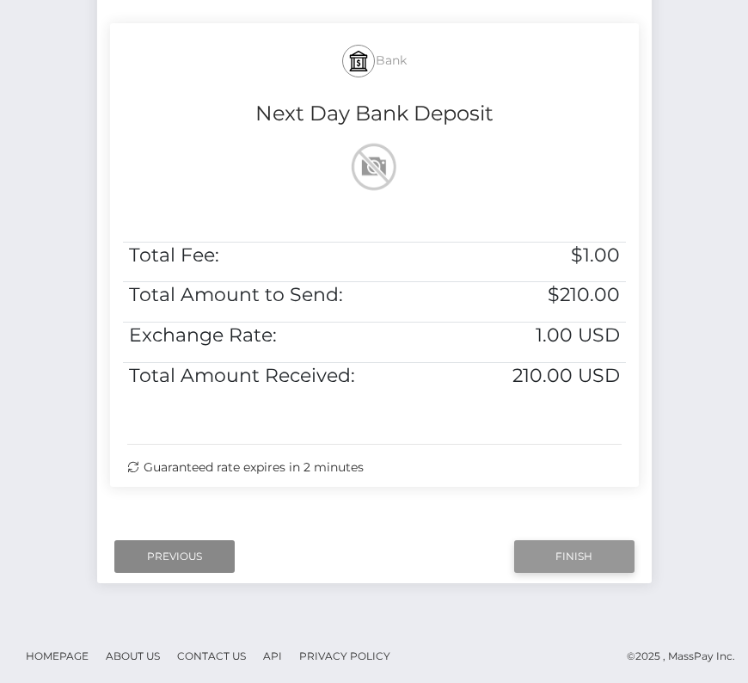
click at [562, 550] on input "Finish" at bounding box center [574, 556] width 120 height 33
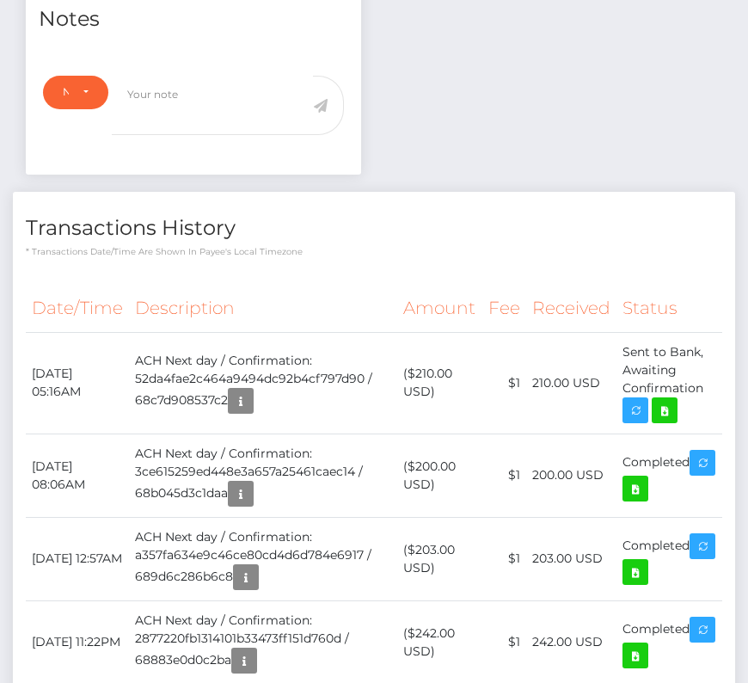
scroll to position [206, 215]
click at [665, 402] on icon at bounding box center [664, 411] width 21 height 22
click at [0, 0] on div "Kaemon I Ducarpe - ID: Star-2726991 CLOSED ACTIVE E-mail" at bounding box center [374, 483] width 748 height 2001
drag, startPoint x: 33, startPoint y: 366, endPoint x: 708, endPoint y: 388, distance: 675.5
click at [708, 388] on tr "[DATE] 05:16AM ACH Next day / Confirmation: 52da4fae2c464a9494dc92b4cf797d90 / …" at bounding box center [374, 382] width 697 height 101
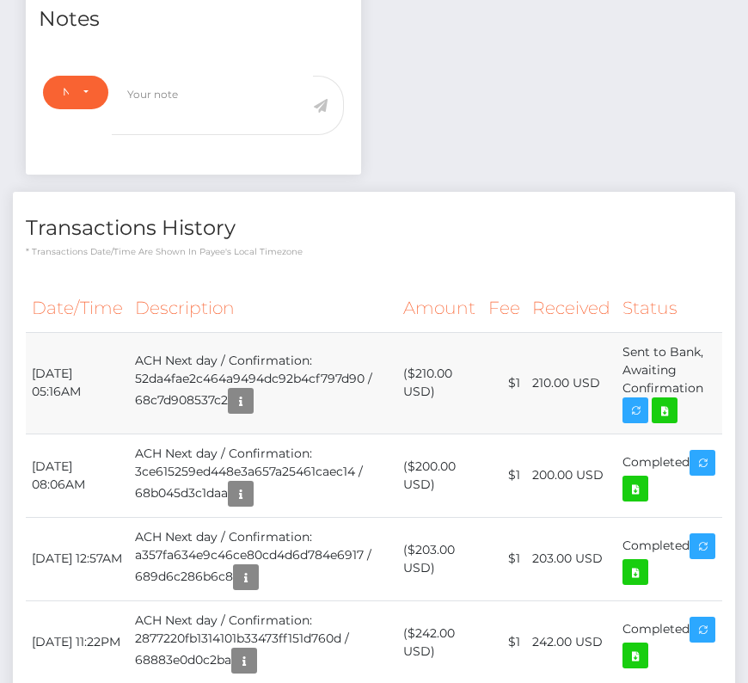
copy tr "[DATE] 05:16AM ACH Next day / Confirmation: 52da4fae2c464a9494dc92b4cf797d90 / …"
click at [334, 215] on h4 "Transactions History" at bounding box center [374, 228] width 697 height 30
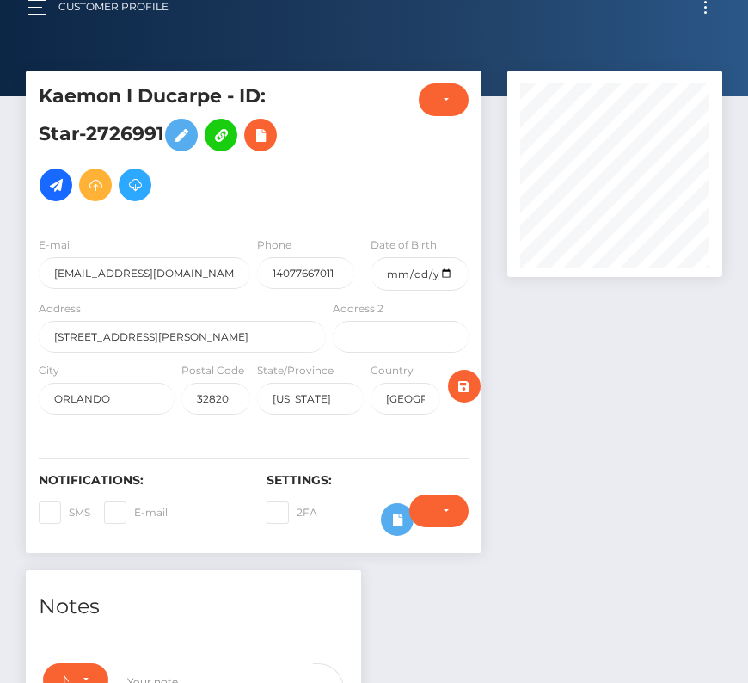
scroll to position [0, 0]
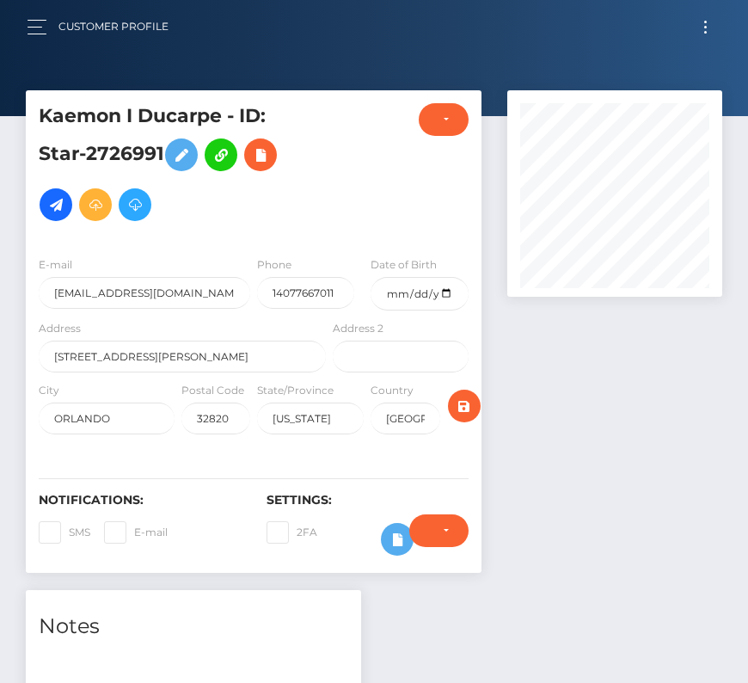
click at [704, 19] on button "Toggle navigation" at bounding box center [706, 26] width 32 height 23
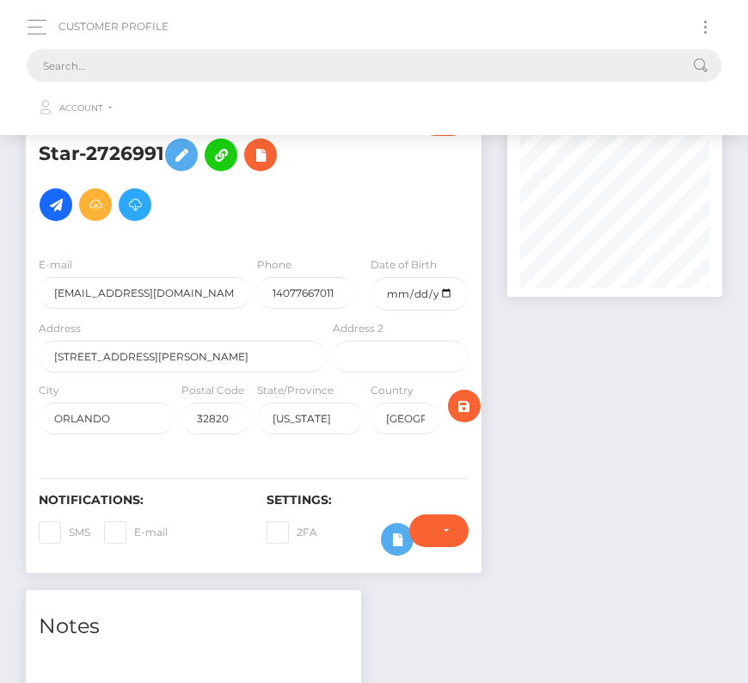
click at [226, 68] on input "text" at bounding box center [352, 65] width 650 height 33
paste input "56506"
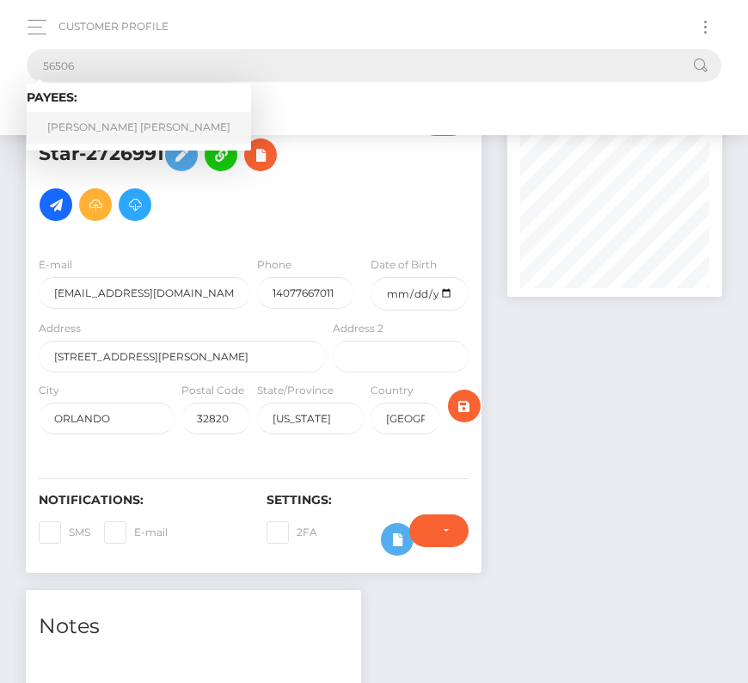
type input "56506"
click at [108, 128] on link "William Scott McIver" at bounding box center [139, 128] width 224 height 32
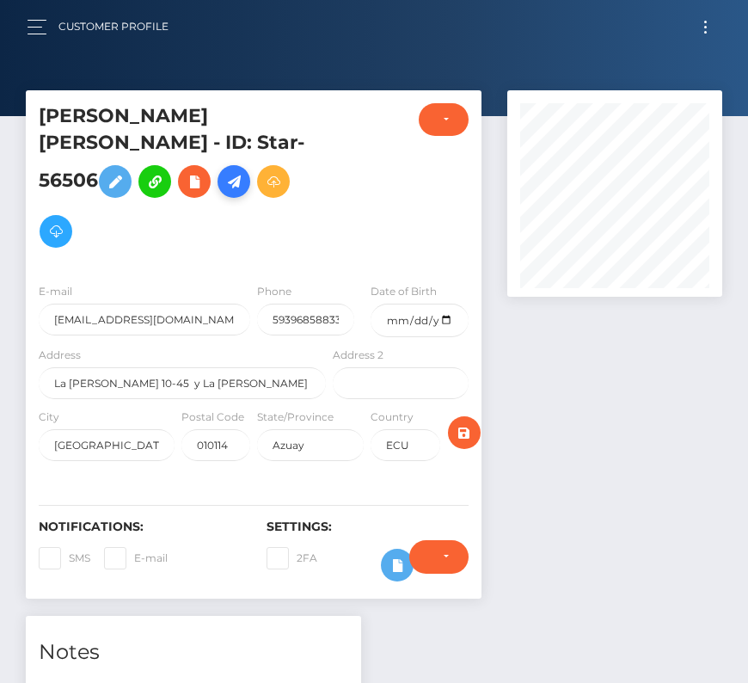
click at [244, 171] on icon at bounding box center [234, 182] width 21 height 22
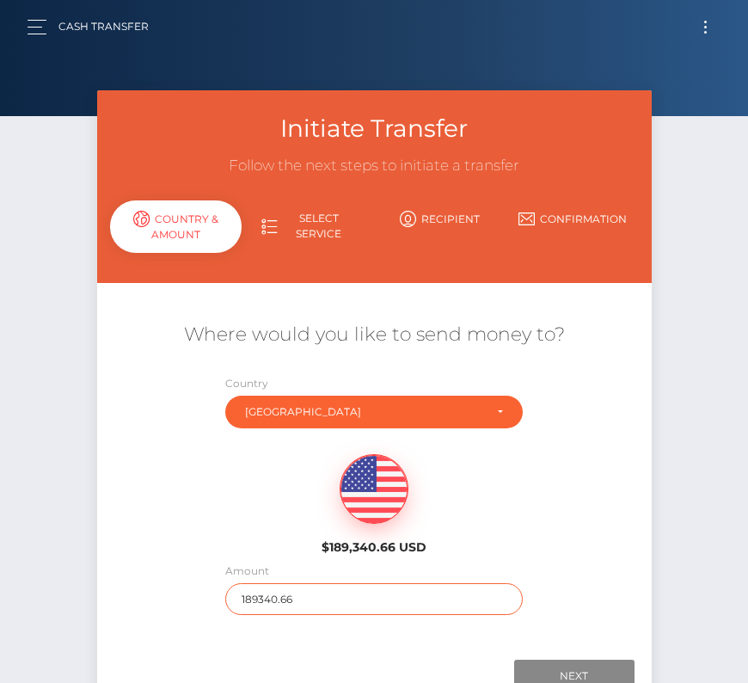
click at [254, 599] on input "189340.66" at bounding box center [374, 599] width 298 height 32
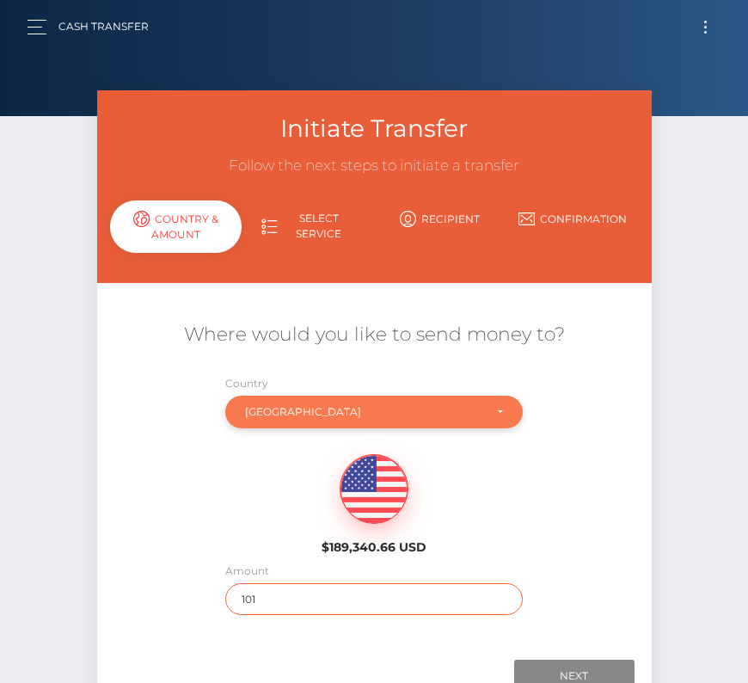
type input "101"
click at [254, 399] on div "[GEOGRAPHIC_DATA]" at bounding box center [374, 412] width 298 height 33
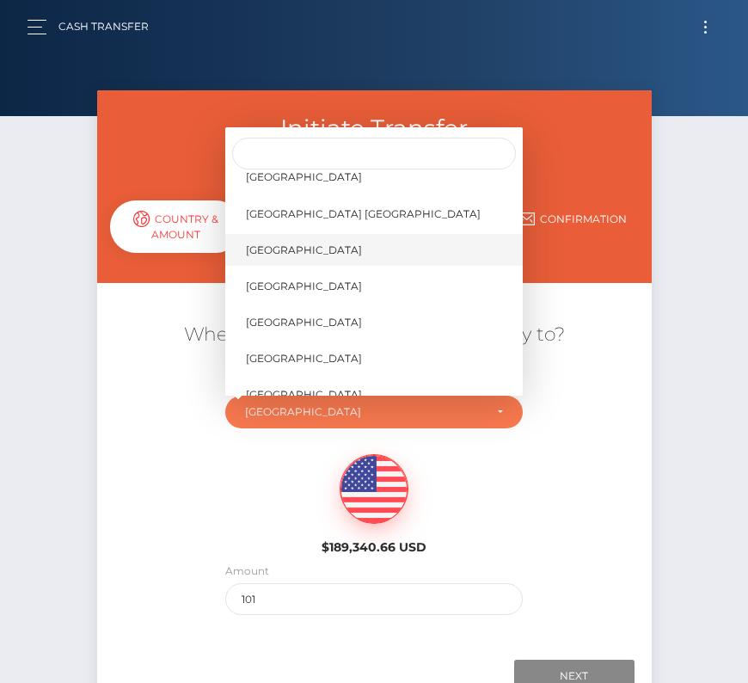
scroll to position [8254, 0]
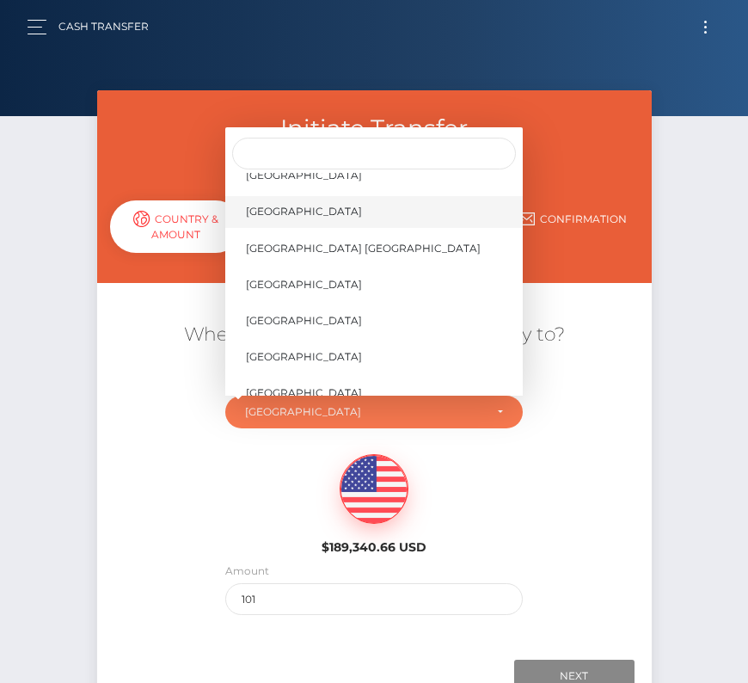
click at [312, 212] on span "[GEOGRAPHIC_DATA]" at bounding box center [304, 211] width 116 height 15
select select "[GEOGRAPHIC_DATA]"
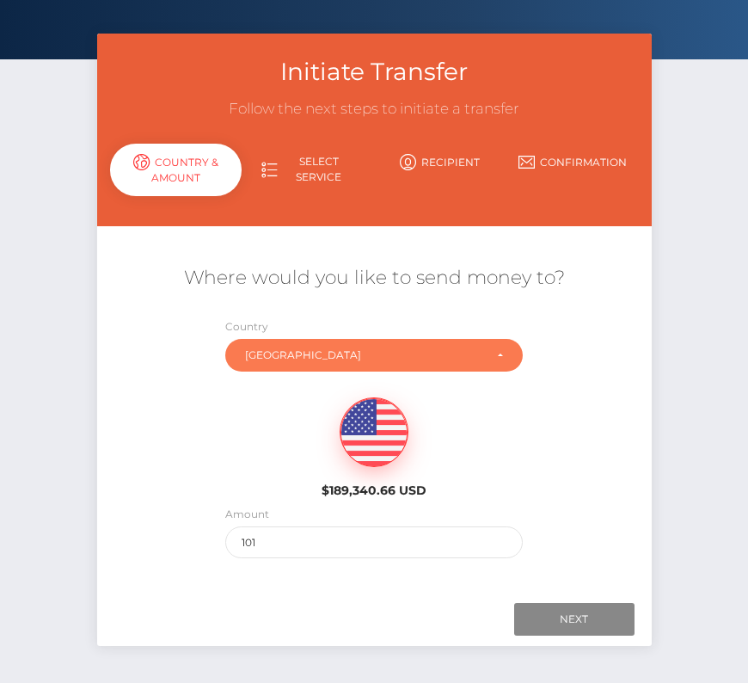
scroll to position [65, 0]
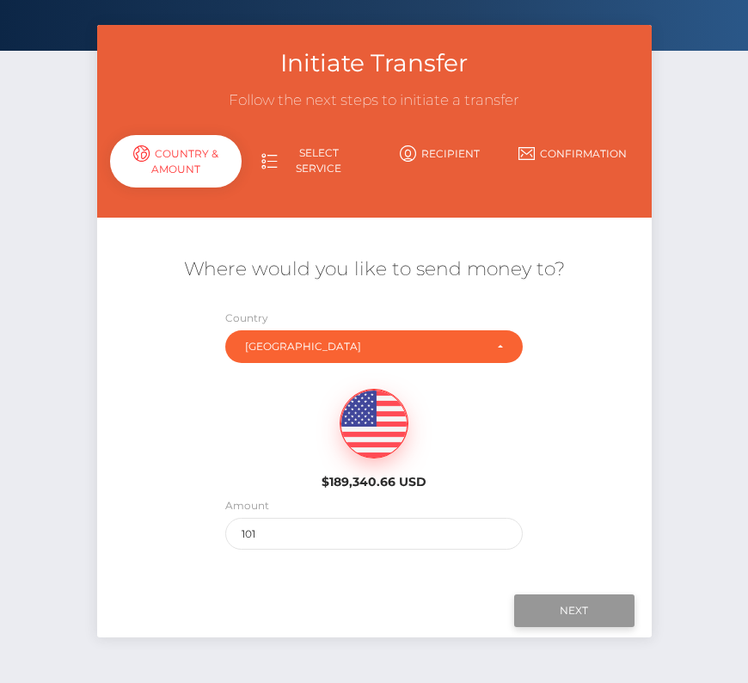
click at [575, 603] on input "Next" at bounding box center [574, 610] width 120 height 33
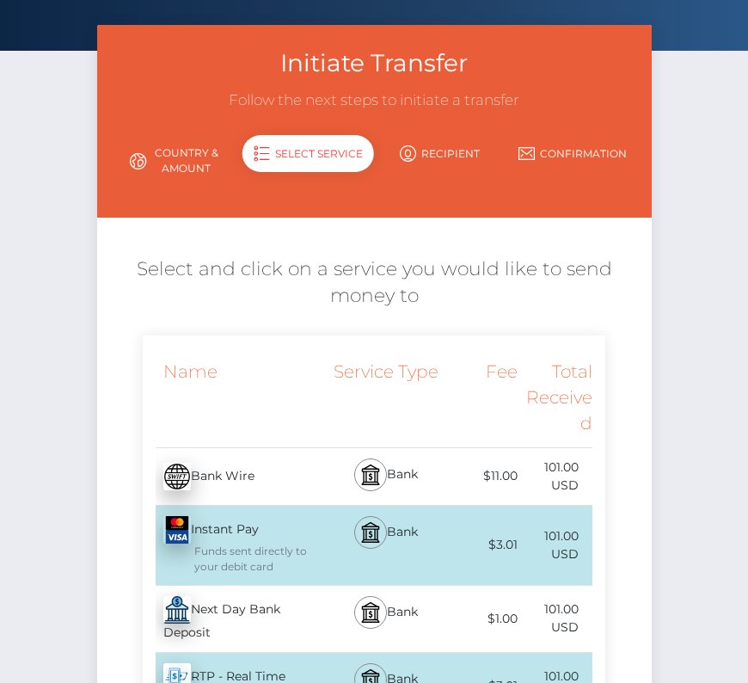
click at [317, 604] on div "Next Day Bank Deposit - USD" at bounding box center [236, 619] width 187 height 66
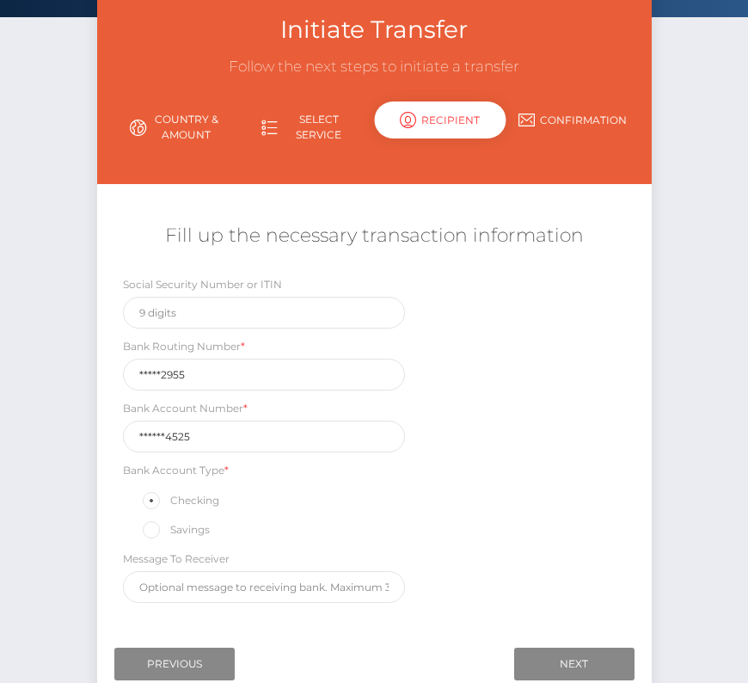
scroll to position [118, 0]
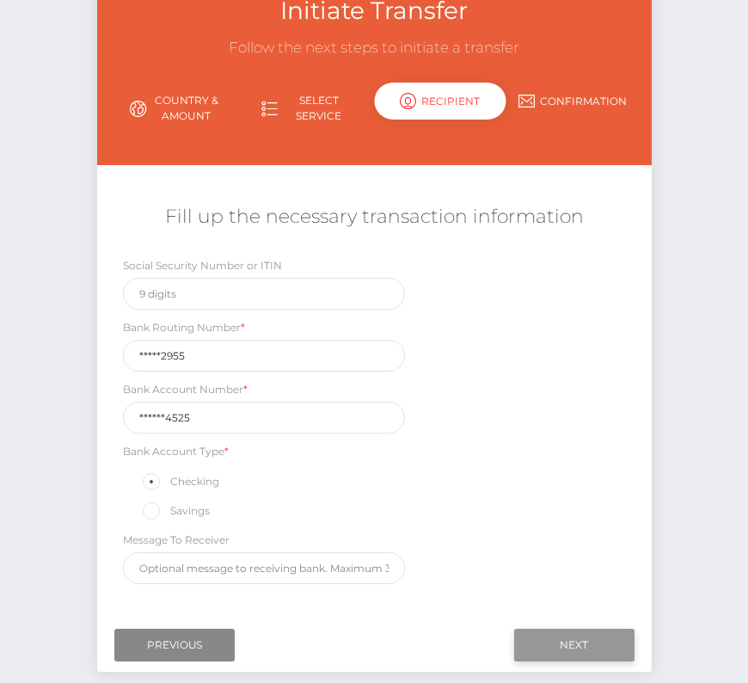
click at [587, 642] on input "Next" at bounding box center [574, 645] width 120 height 33
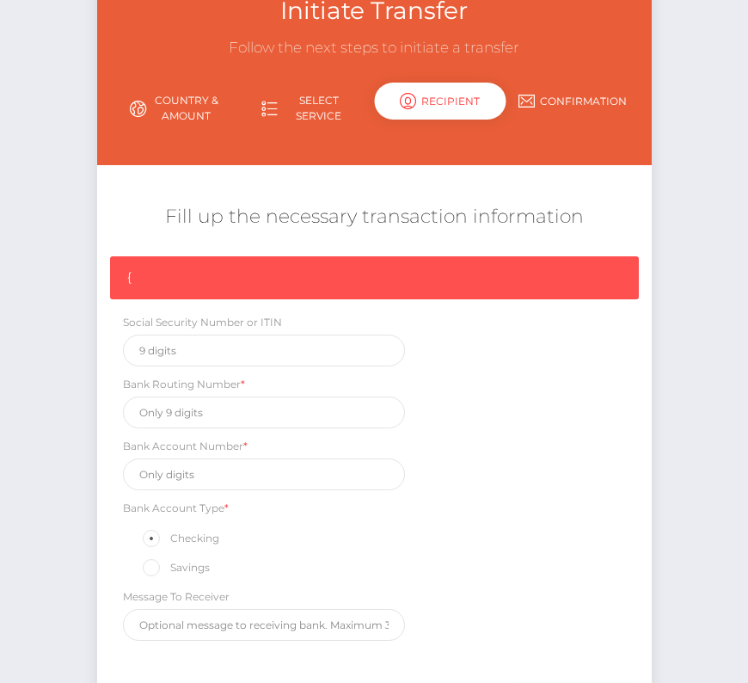
scroll to position [145, 0]
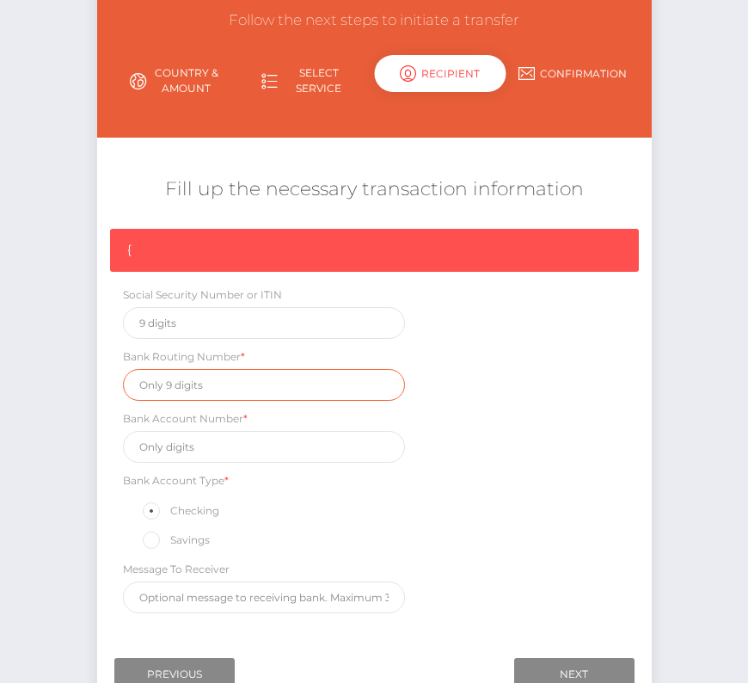
click at [197, 380] on input "text" at bounding box center [264, 385] width 283 height 32
paste input "031302955"
type input "031302955"
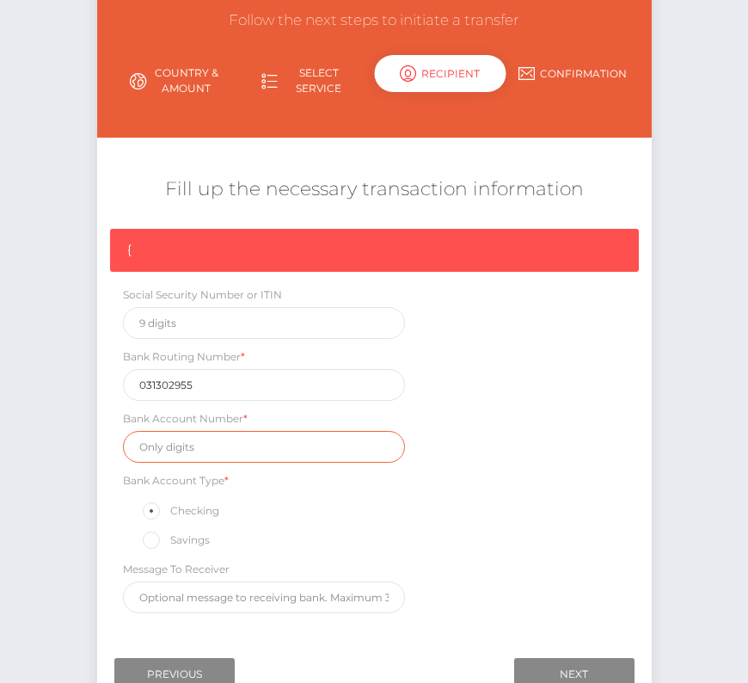
click at [206, 442] on input "text" at bounding box center [264, 447] width 283 height 32
paste input "9897134525"
type input "9897134525"
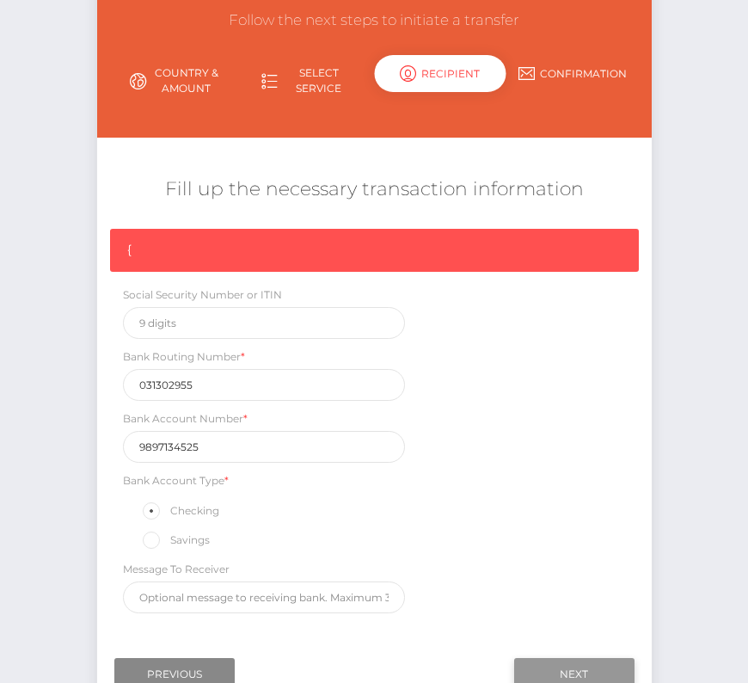
click at [554, 667] on input "Next" at bounding box center [574, 674] width 120 height 33
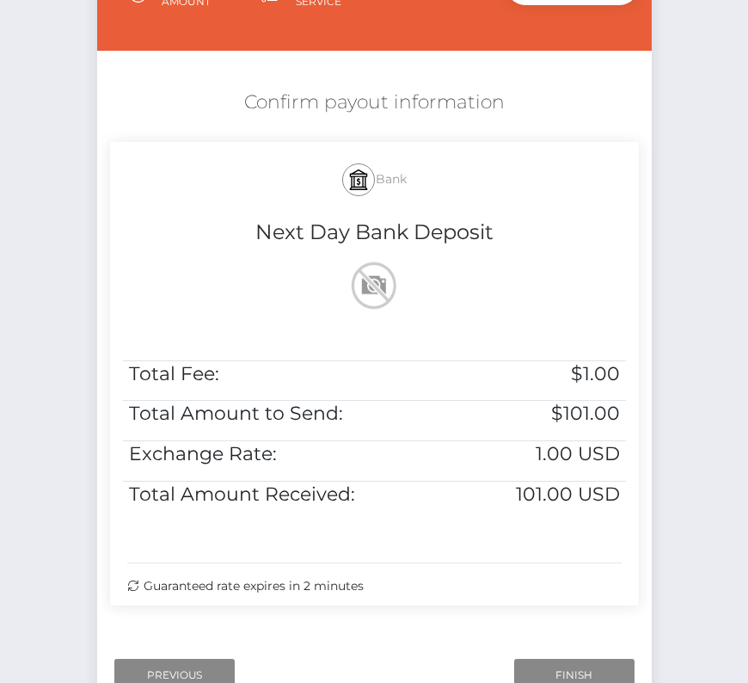
scroll to position [351, 0]
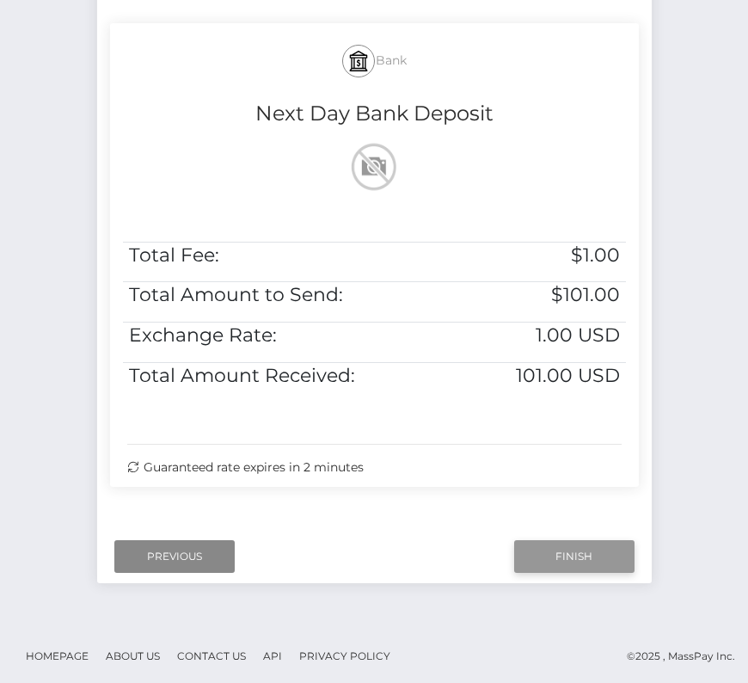
click at [573, 545] on input "Finish" at bounding box center [574, 556] width 120 height 33
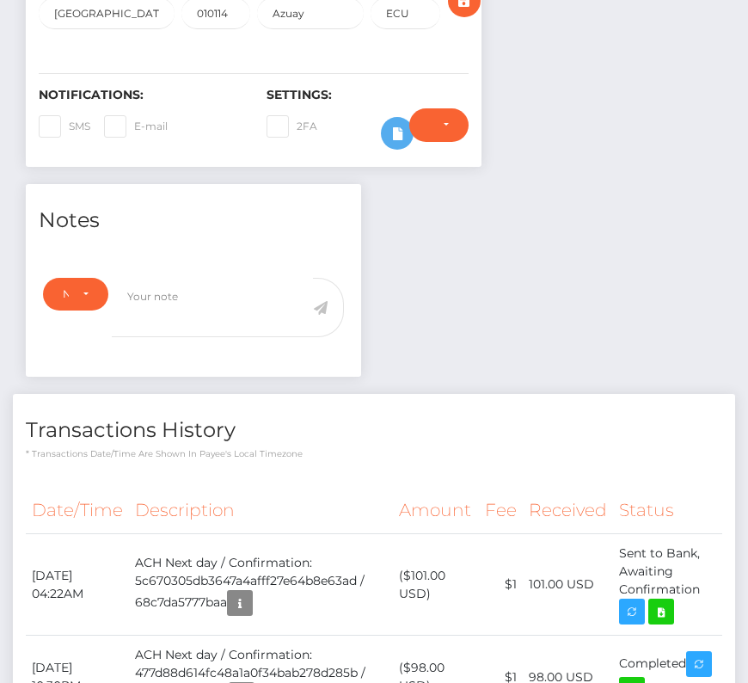
scroll to position [206, 215]
drag, startPoint x: 29, startPoint y: 540, endPoint x: 707, endPoint y: 563, distance: 678.1
click at [707, 563] on tr "[DATE] 04:22AM ACH Next day / Confirmation: 5c670305db3647a4afff27e64b8e63ad / …" at bounding box center [374, 584] width 697 height 101
copy tr "[DATE] 04:22AM ACH Next day / Confirmation: 5c670305db3647a4afff27e64b8e63ad / …"
click at [665, 601] on icon at bounding box center [661, 612] width 21 height 22
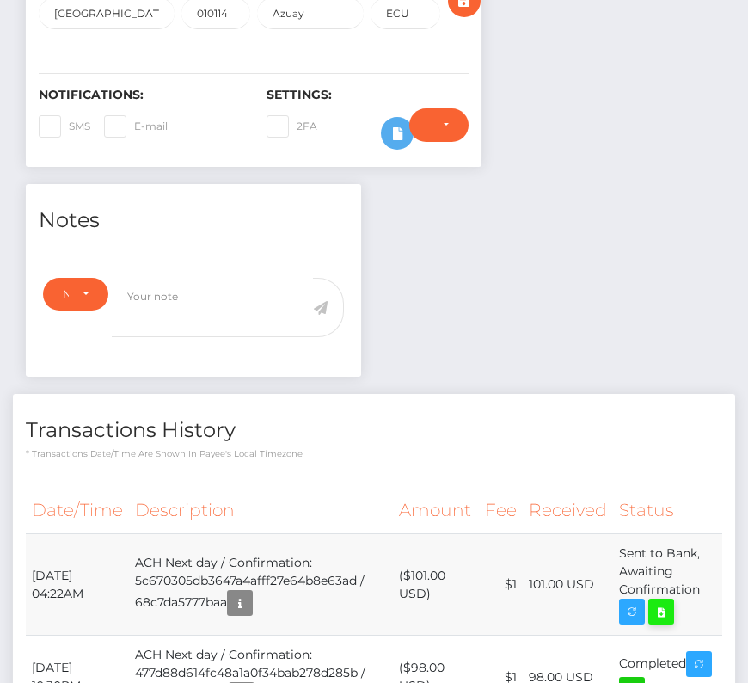
click at [0, 0] on div "[PERSON_NAME] [PERSON_NAME] - ID: Star-56506 CLOSED ACTIVE E-mail" at bounding box center [374, 381] width 748 height 1444
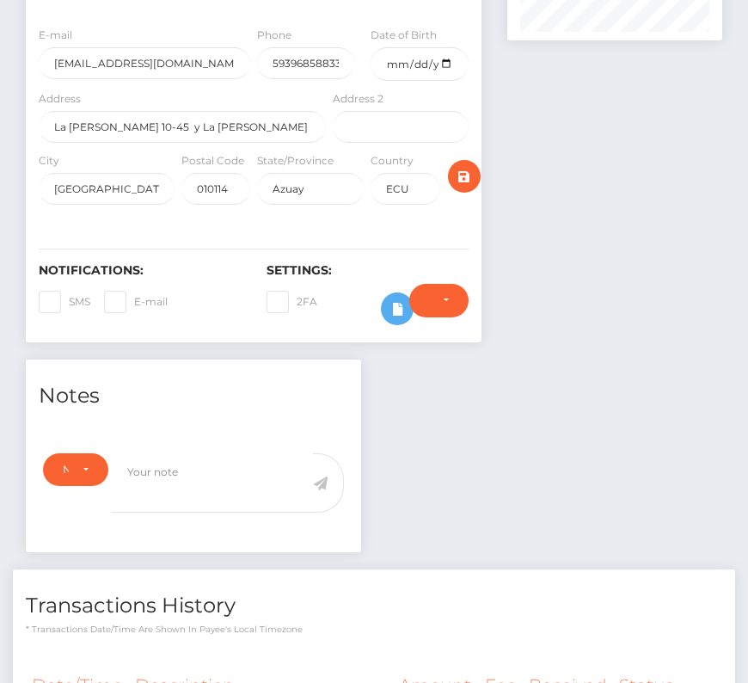
scroll to position [502, 0]
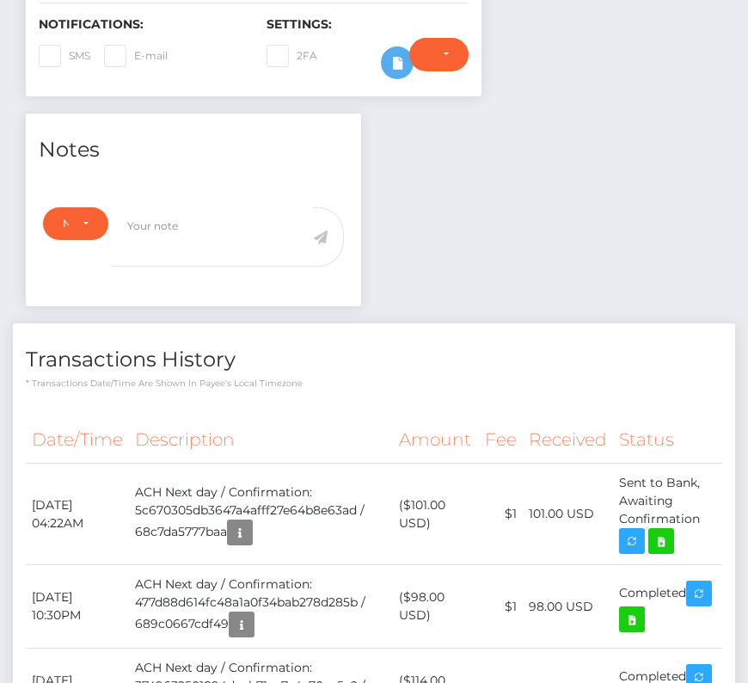
click at [408, 343] on div "Transactions History * Transactions date/time are shown in payee's local timezo…" at bounding box center [374, 356] width 722 height 66
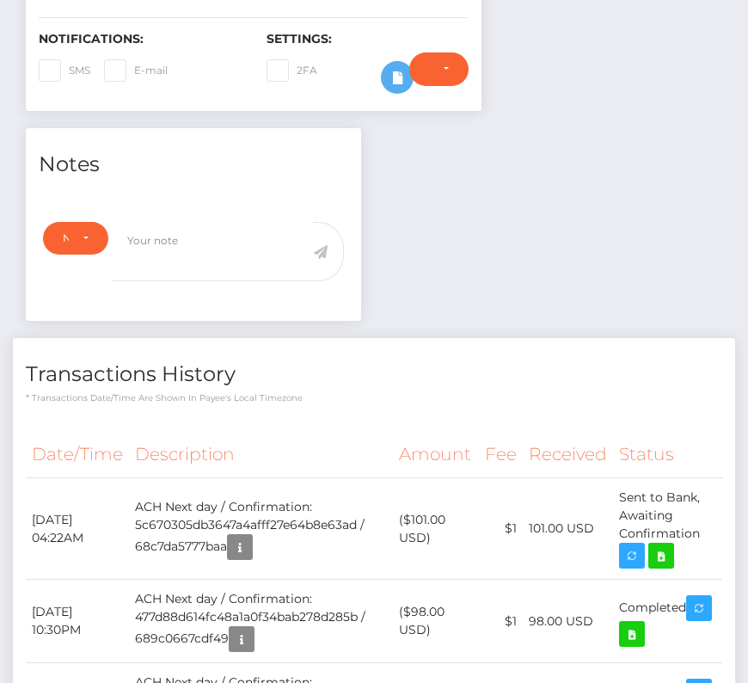
scroll to position [0, 0]
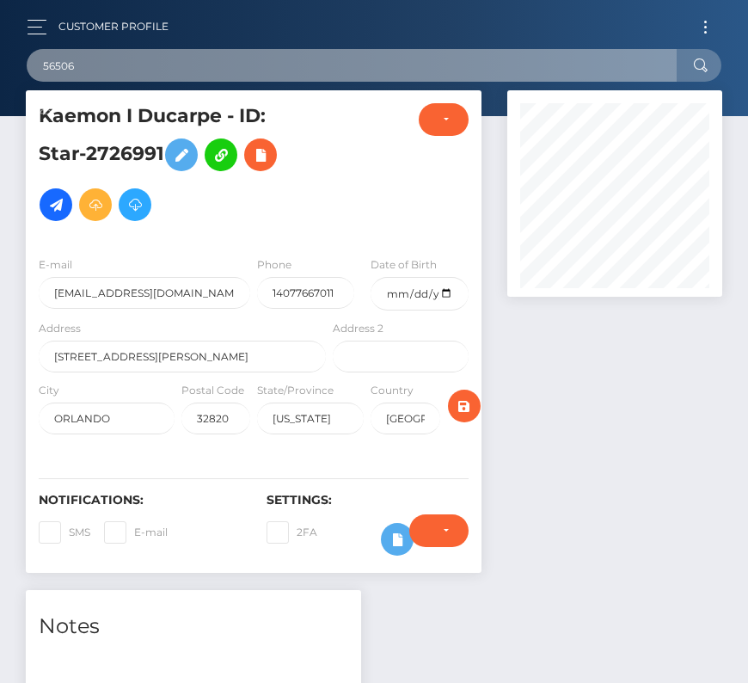
scroll to position [206, 215]
click at [277, 60] on input "56506" at bounding box center [352, 65] width 650 height 33
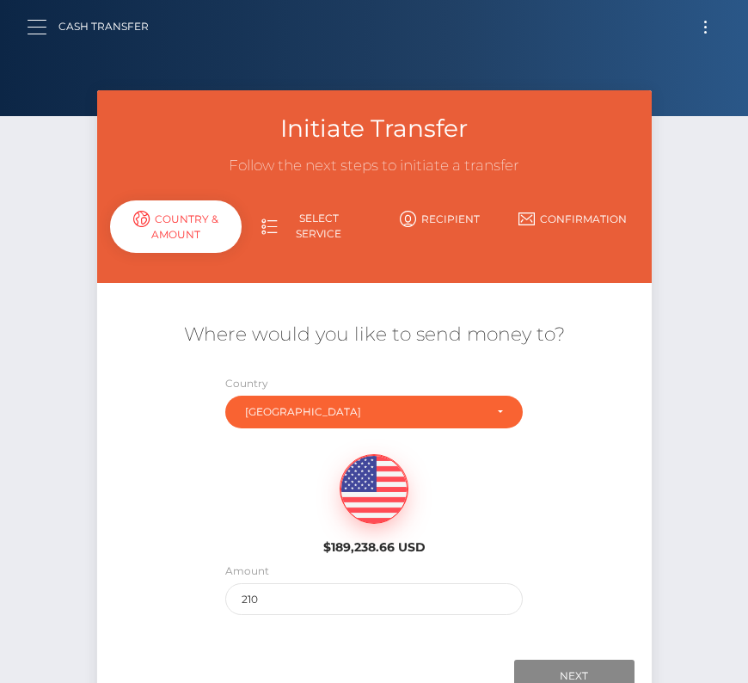
click at [38, 24] on button "button" at bounding box center [43, 26] width 32 height 23
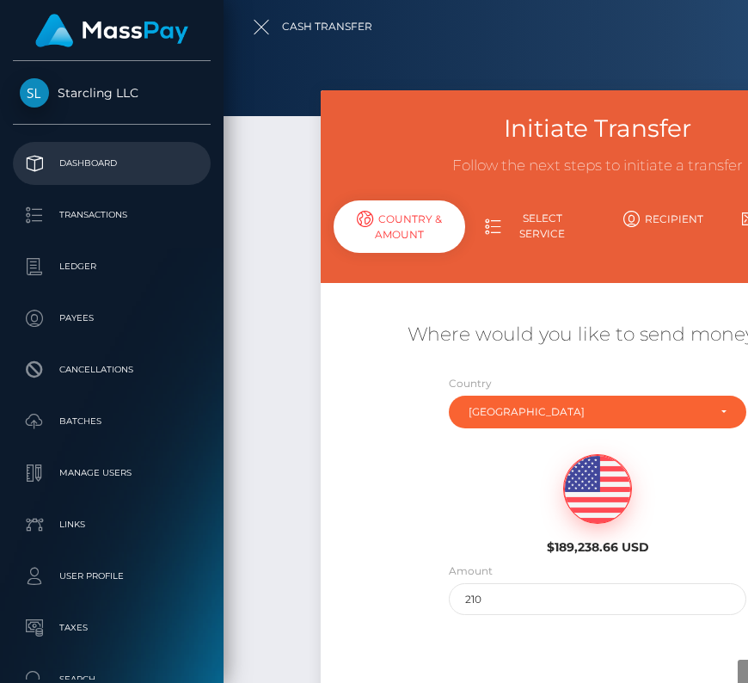
click at [95, 169] on p "Dashboard" at bounding box center [112, 164] width 184 height 26
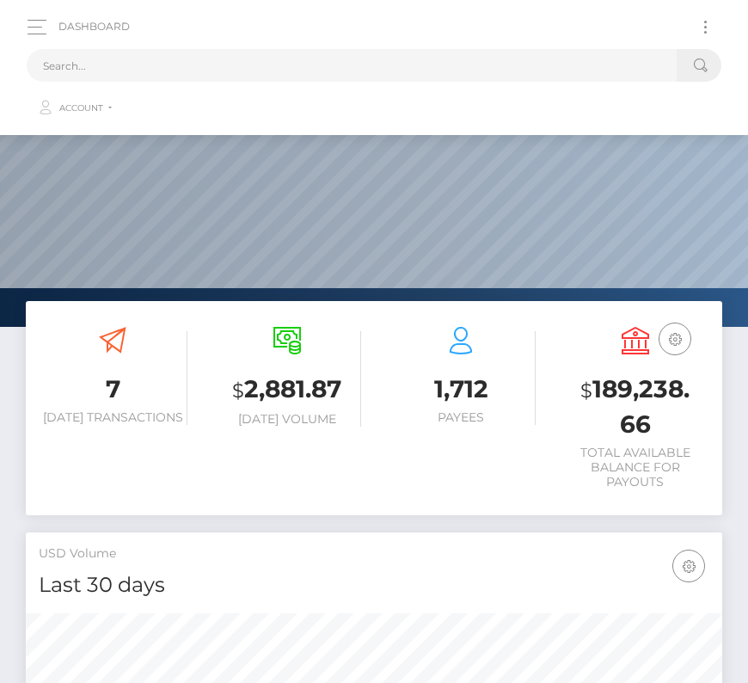
click at [396, 60] on input "text" at bounding box center [352, 65] width 650 height 33
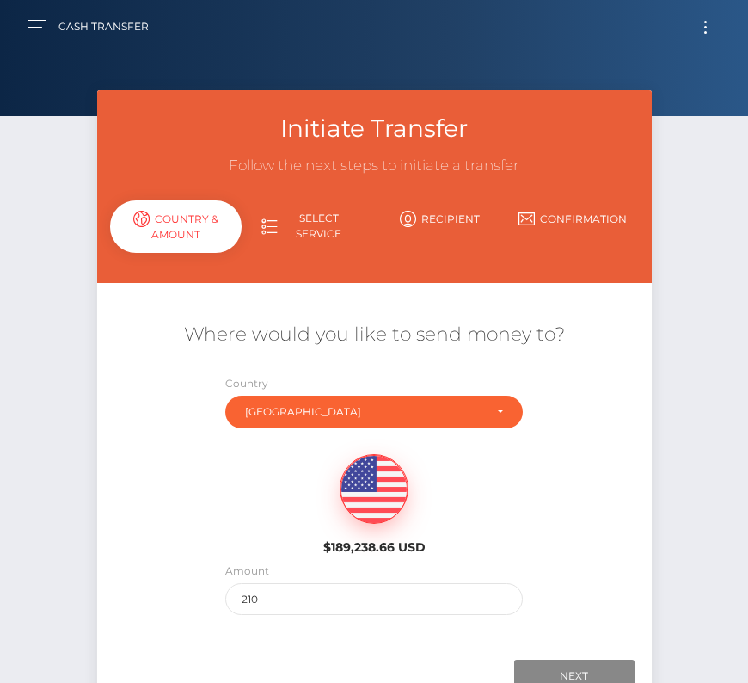
drag, startPoint x: 700, startPoint y: 22, endPoint x: 428, endPoint y: 36, distance: 272.1
click at [700, 22] on button "Toggle navigation" at bounding box center [706, 26] width 32 height 23
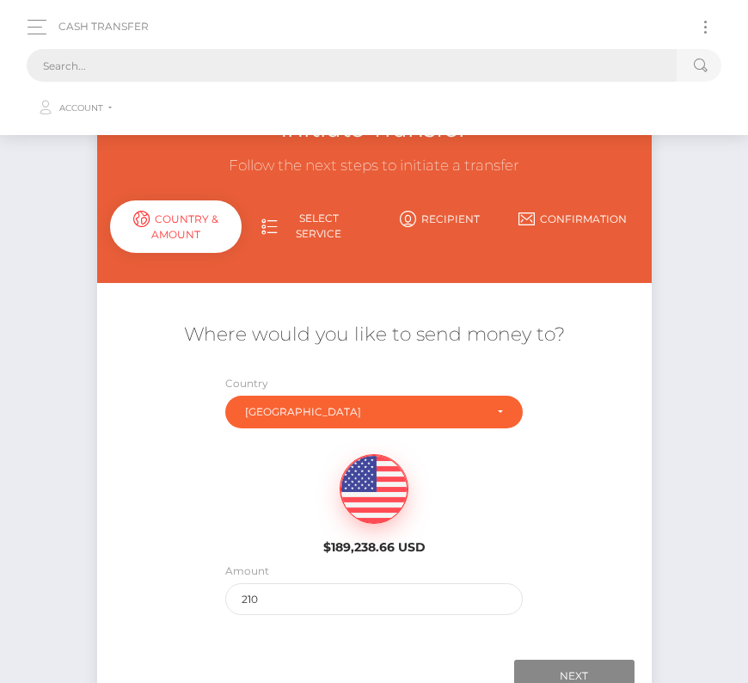
click at [361, 61] on input "text" at bounding box center [352, 65] width 650 height 33
paste input "1143524"
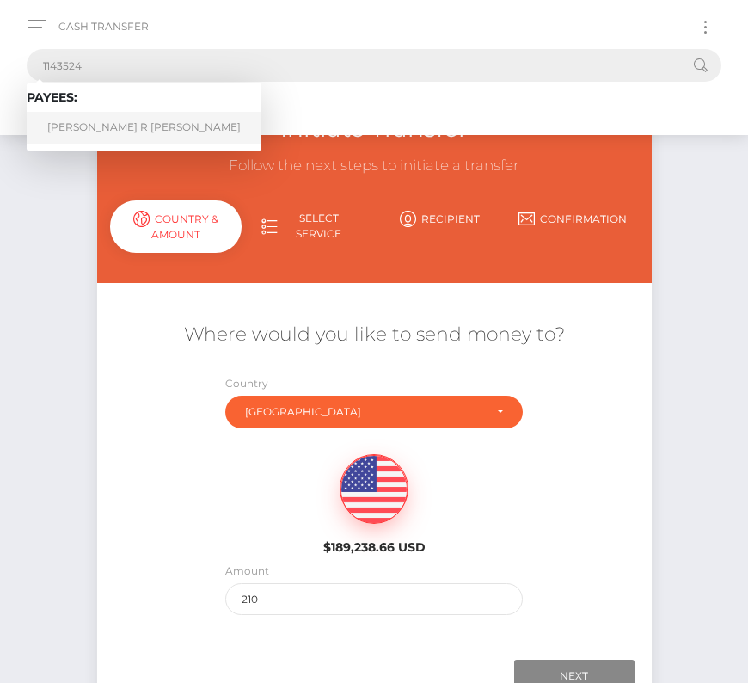
type input "1143524"
click at [92, 121] on link "Drake R Murphy" at bounding box center [144, 128] width 235 height 32
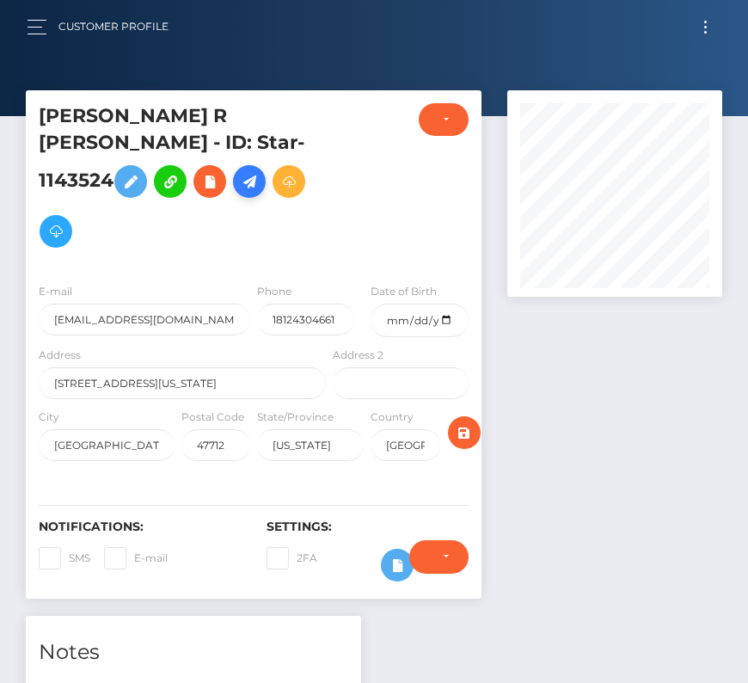
click at [246, 171] on icon at bounding box center [249, 182] width 21 height 22
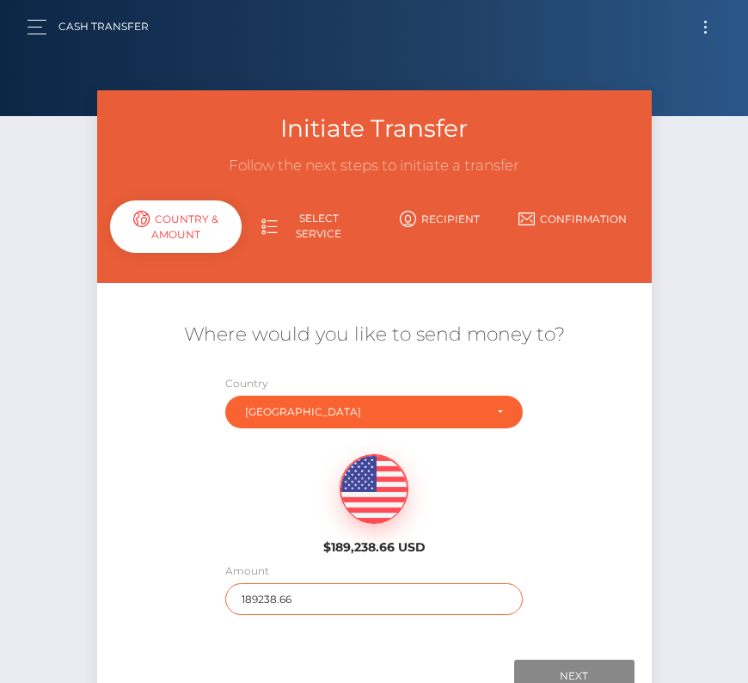
click at [256, 599] on input "189238.66" at bounding box center [374, 599] width 298 height 32
type input "5223"
click at [267, 513] on div "$189,238.66 USD" at bounding box center [374, 499] width 555 height 125
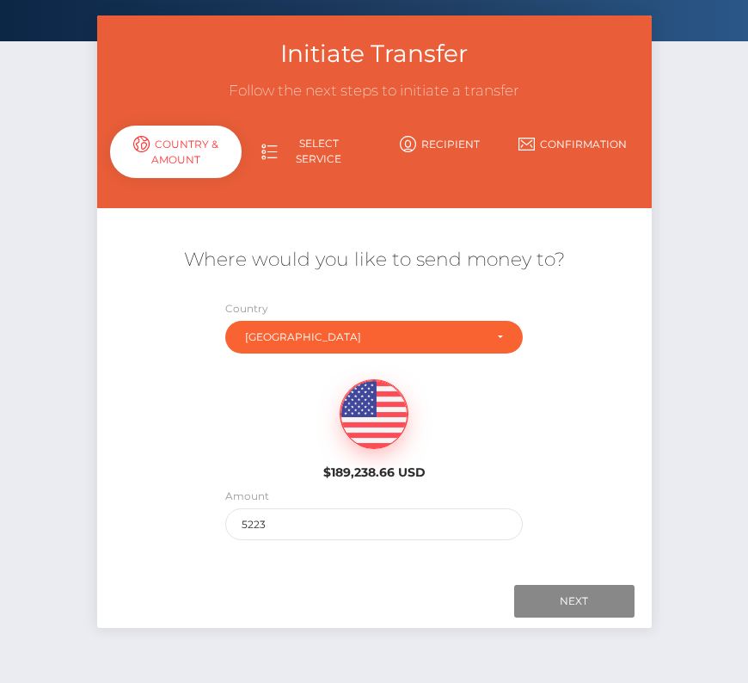
scroll to position [120, 0]
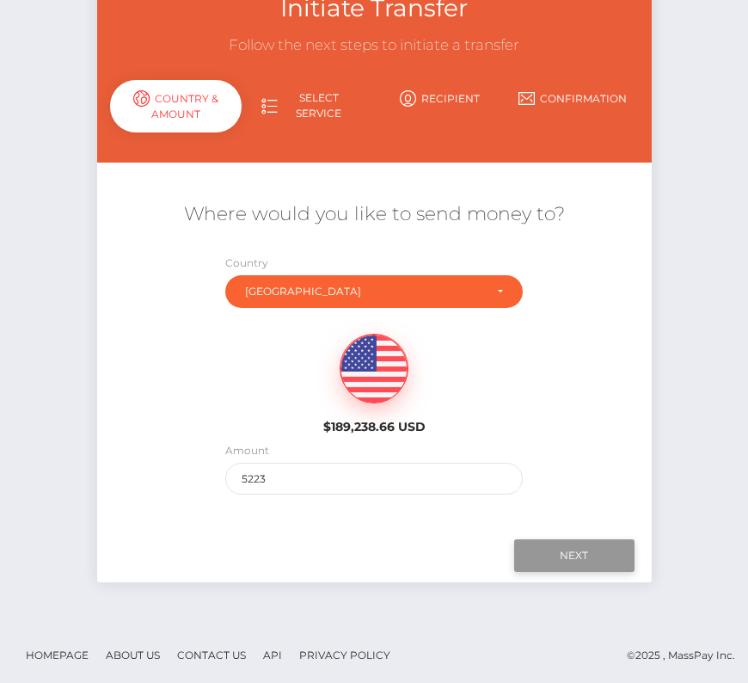
click at [550, 553] on input "Next" at bounding box center [574, 555] width 120 height 33
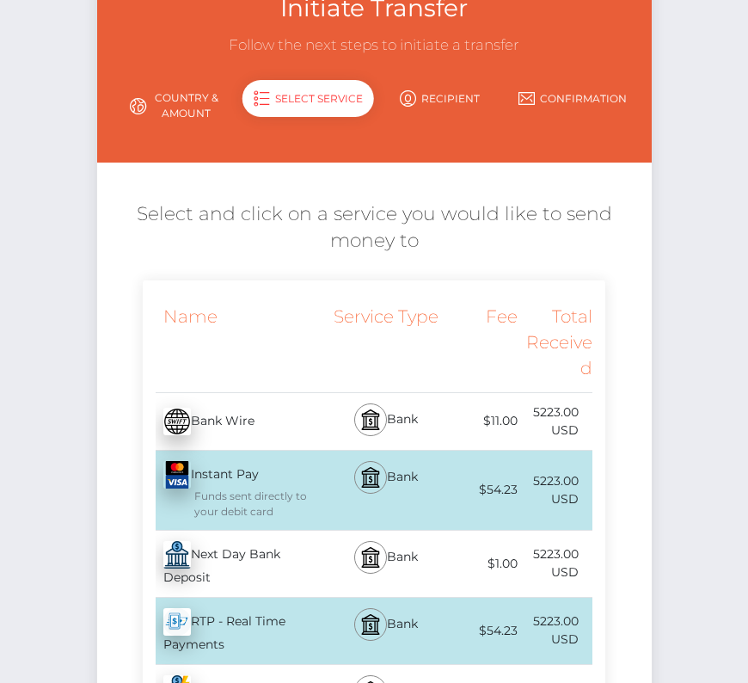
click at [233, 546] on div "Next Day Bank Deposit - USD" at bounding box center [236, 564] width 187 height 66
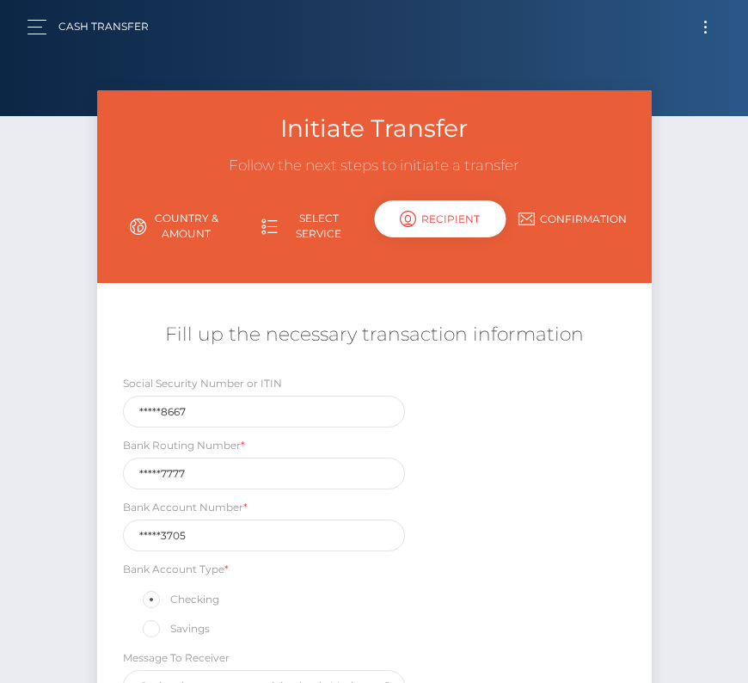
scroll to position [169, 0]
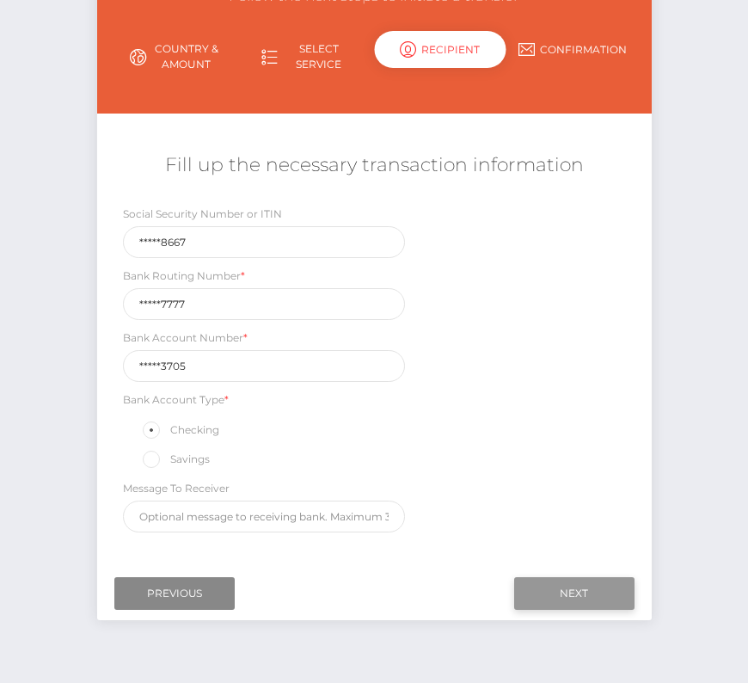
click at [583, 578] on input "Next" at bounding box center [574, 593] width 120 height 33
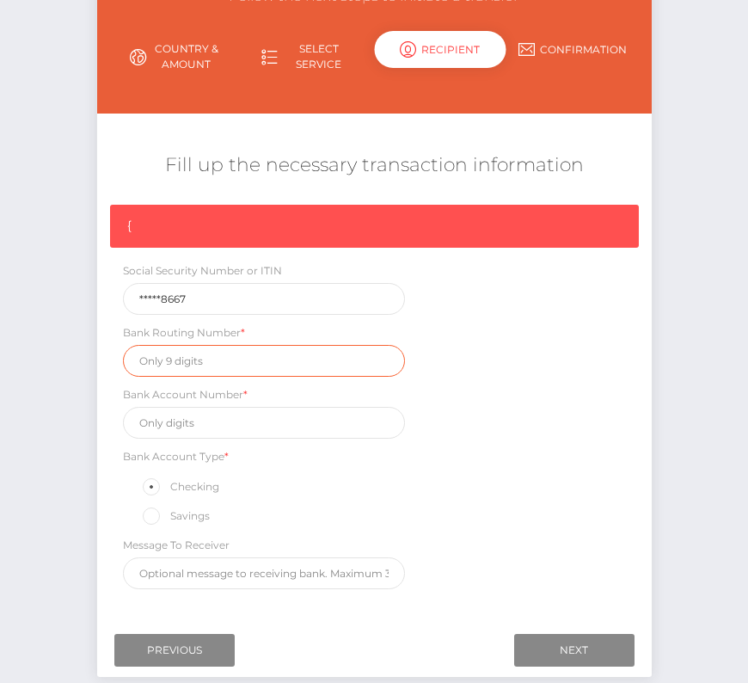
click at [191, 348] on input "text" at bounding box center [264, 361] width 283 height 32
paste input "286377777"
type input "286377777"
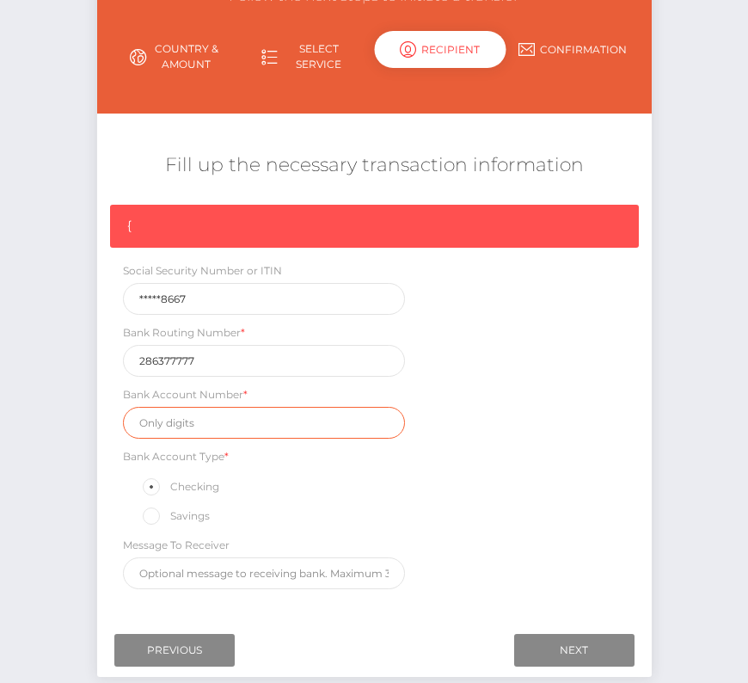
click at [190, 410] on input "text" at bounding box center [264, 423] width 283 height 32
paste input "221053705"
type input "221053705"
click at [544, 474] on div "{ Social Security Number or ITIN *****8667 Bank Routing Number * 286377777 Bank…" at bounding box center [374, 401] width 555 height 393
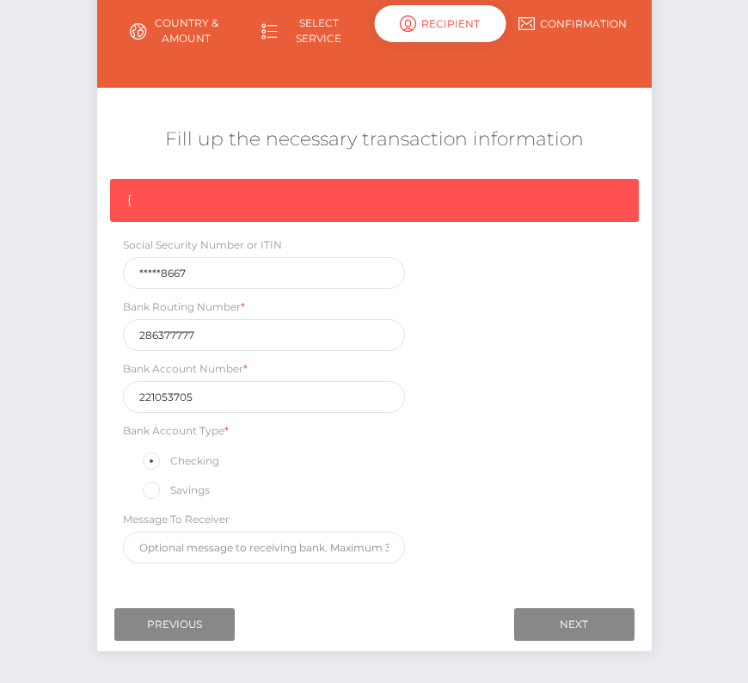
scroll to position [218, 0]
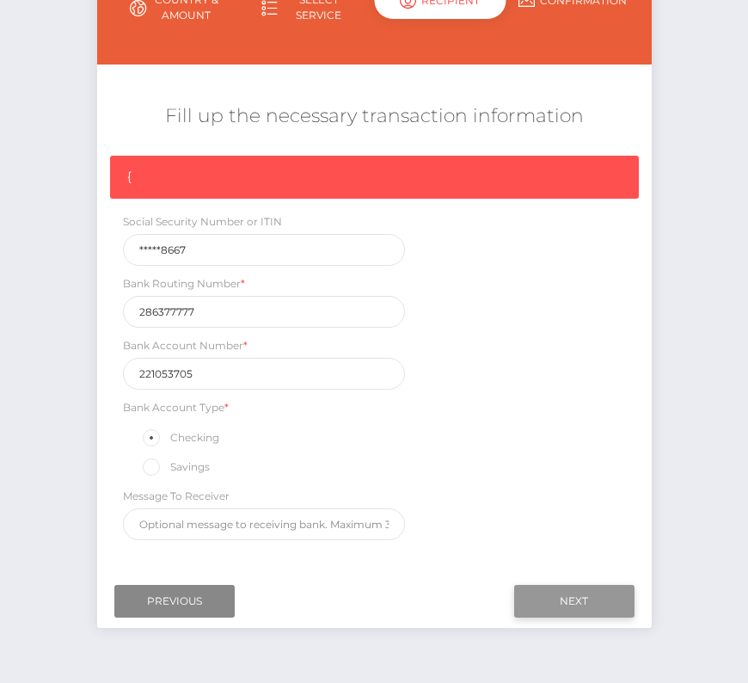
click at [583, 594] on input "Next" at bounding box center [574, 601] width 120 height 33
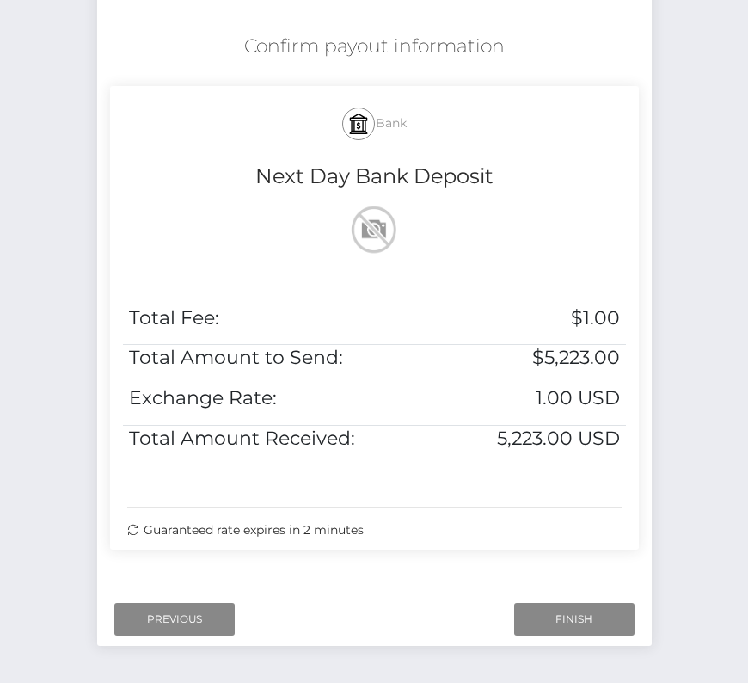
scroll to position [351, 0]
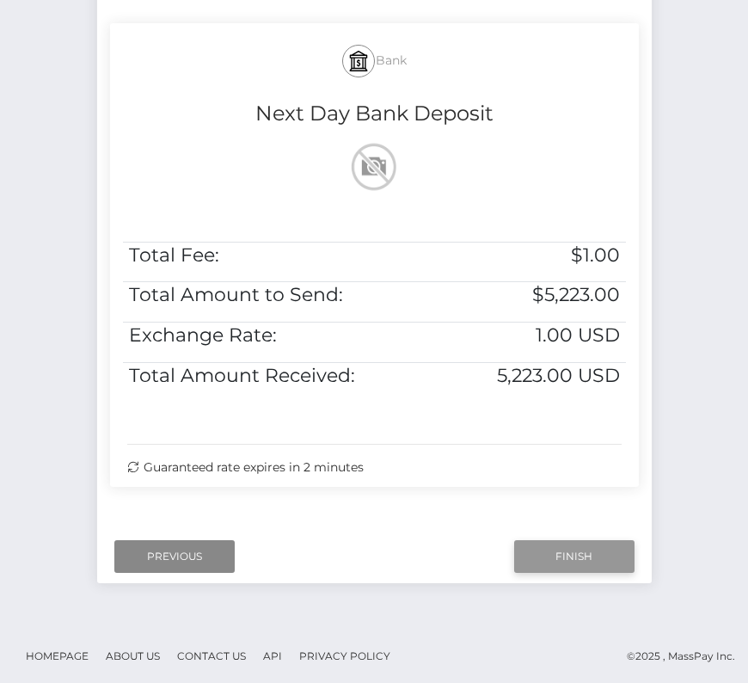
click at [591, 556] on input "Finish" at bounding box center [574, 556] width 120 height 33
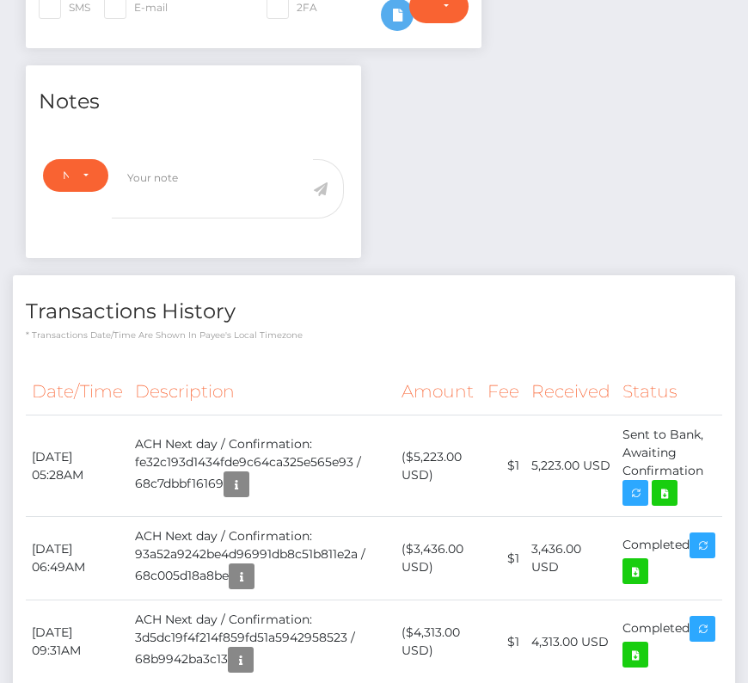
scroll to position [553, 0]
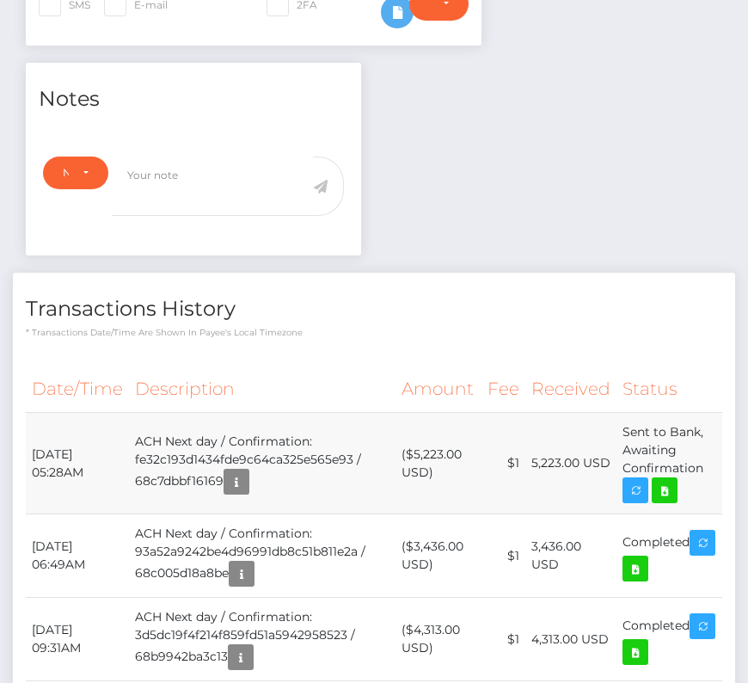
click at [442, 422] on td "($5,223.00 USD)" at bounding box center [439, 463] width 86 height 101
click at [362, 367] on th "Description" at bounding box center [262, 389] width 267 height 47
click at [673, 480] on icon at bounding box center [664, 491] width 21 height 22
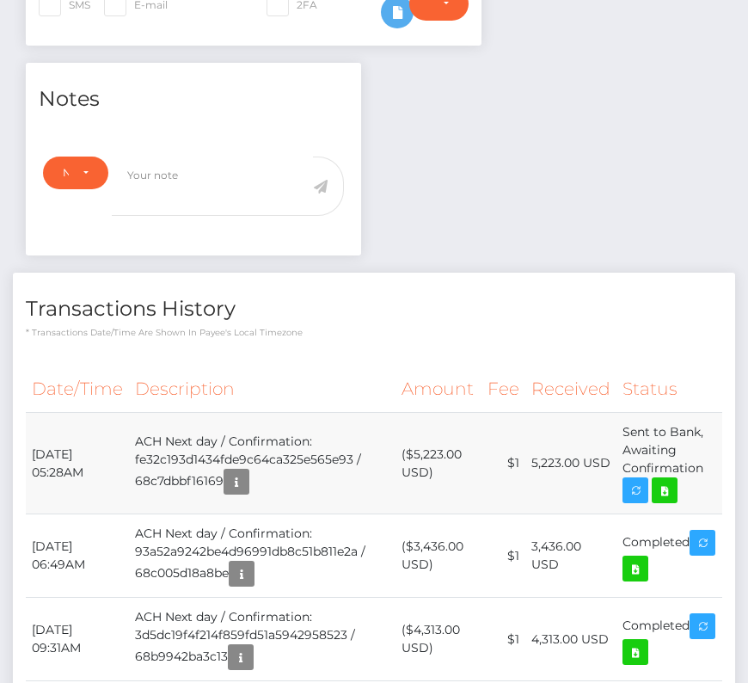
drag, startPoint x: 28, startPoint y: 415, endPoint x: 704, endPoint y: 428, distance: 676.1
click at [704, 428] on tr "September 15, 2025 05:28AM ACH Next day / Confirmation: fe32c193d1434fde9c64ca3…" at bounding box center [374, 463] width 697 height 101
copy tr "September 15, 2025 05:28AM ACH Next day / Confirmation: fe32c193d1434fde9c64ca3…"
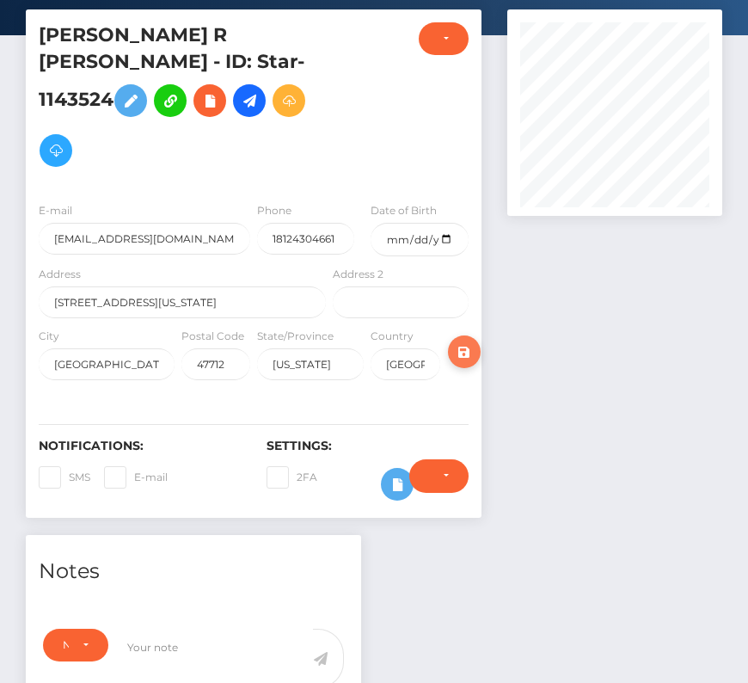
scroll to position [0, 0]
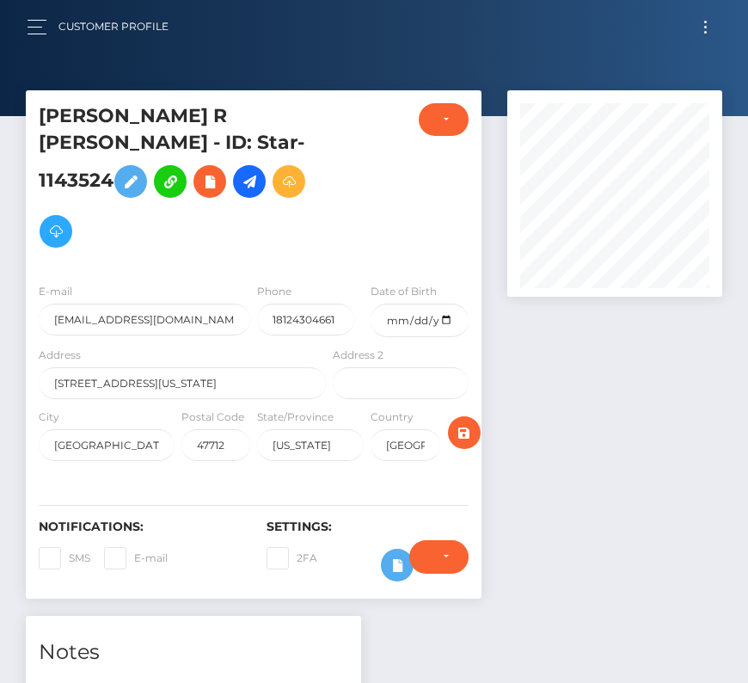
click at [710, 33] on button "Toggle navigation" at bounding box center [706, 26] width 32 height 23
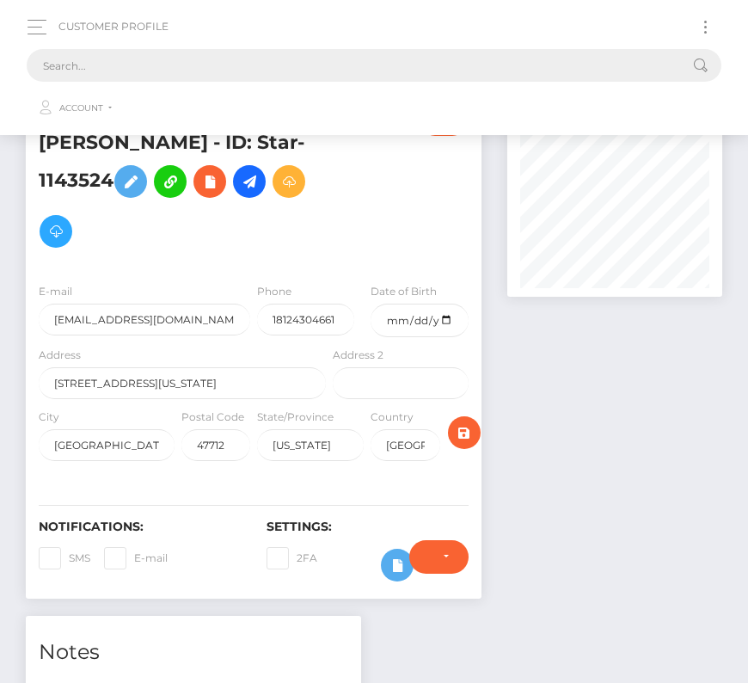
click at [415, 68] on input "text" at bounding box center [352, 65] width 650 height 33
paste input "747117"
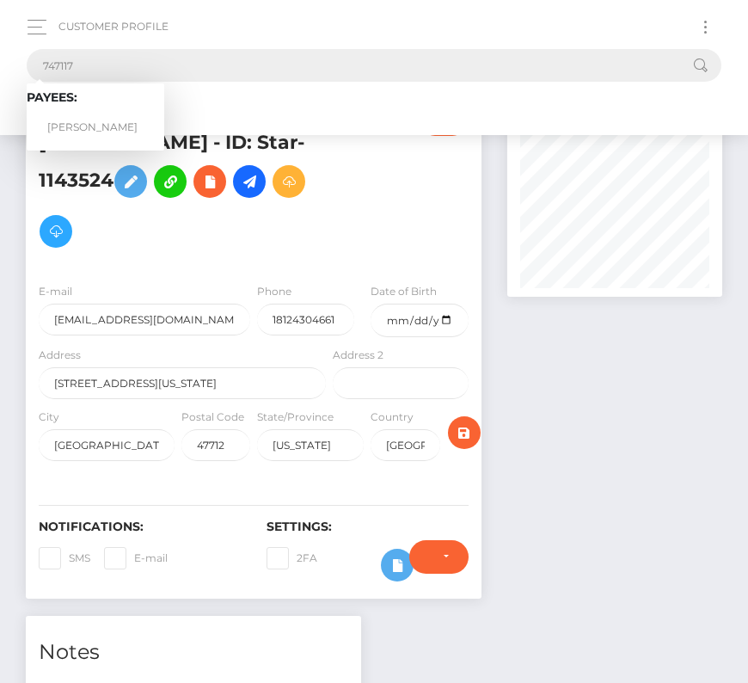
type input "747117"
click at [97, 126] on link "Kelsey Carruth" at bounding box center [96, 128] width 138 height 32
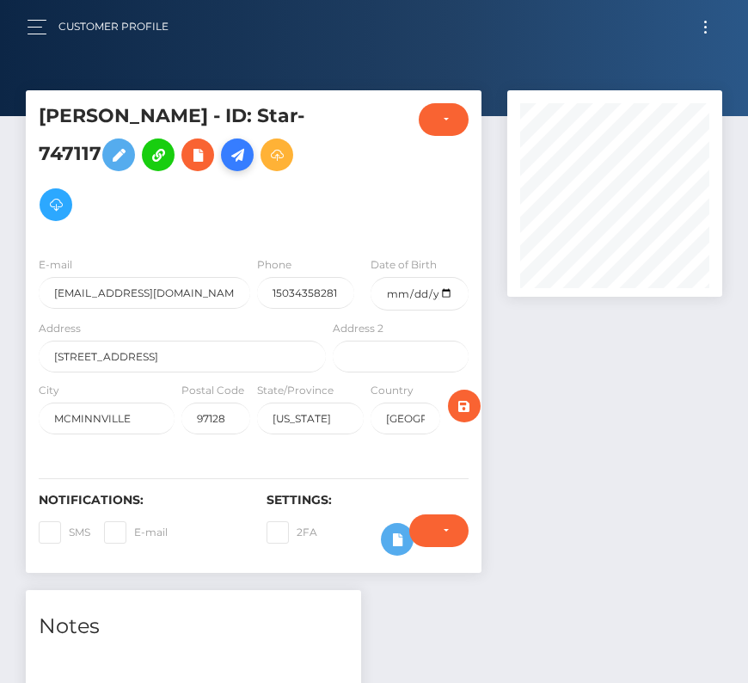
click at [248, 153] on icon at bounding box center [237, 155] width 21 height 22
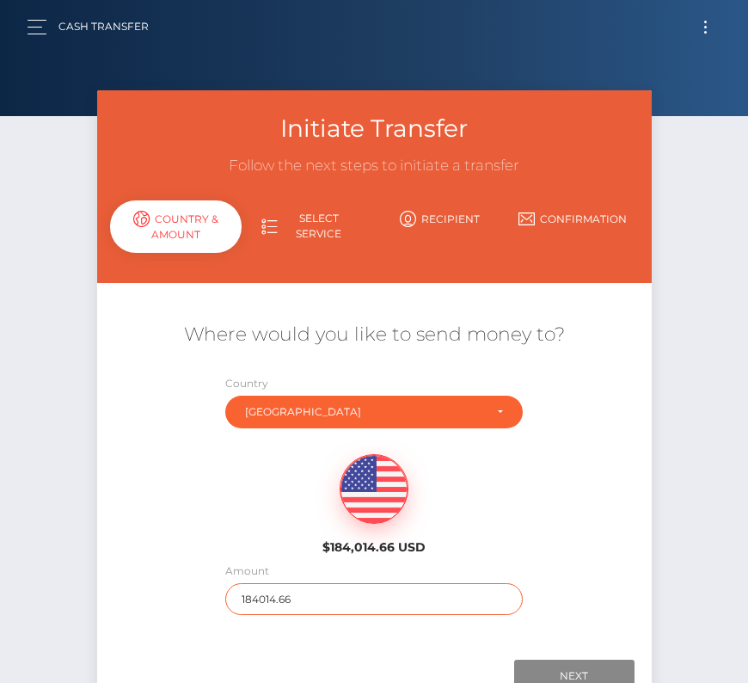
click at [296, 597] on input "184014.66" at bounding box center [374, 599] width 298 height 32
type input "1154"
click at [499, 551] on div "$184,014.66 USD" at bounding box center [374, 499] width 555 height 125
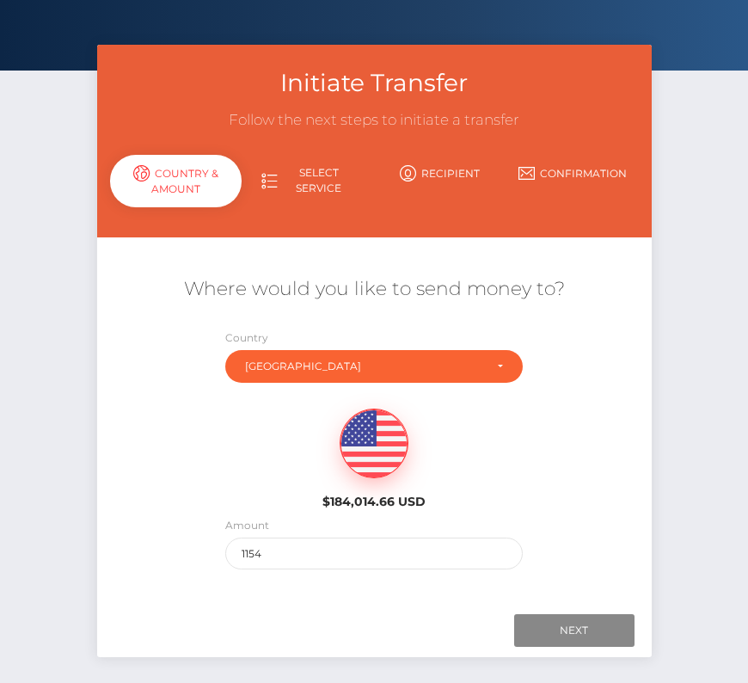
scroll to position [86, 0]
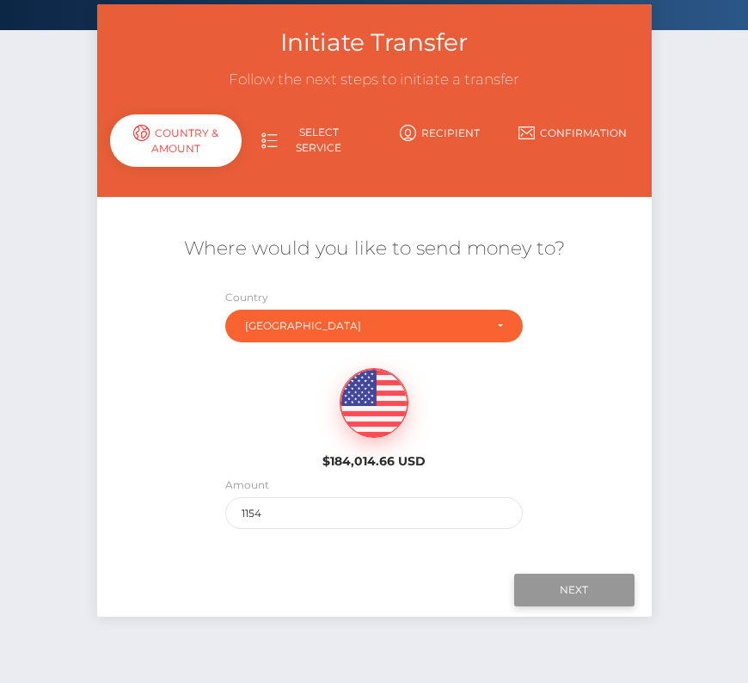
click at [553, 588] on input "Next" at bounding box center [574, 590] width 120 height 33
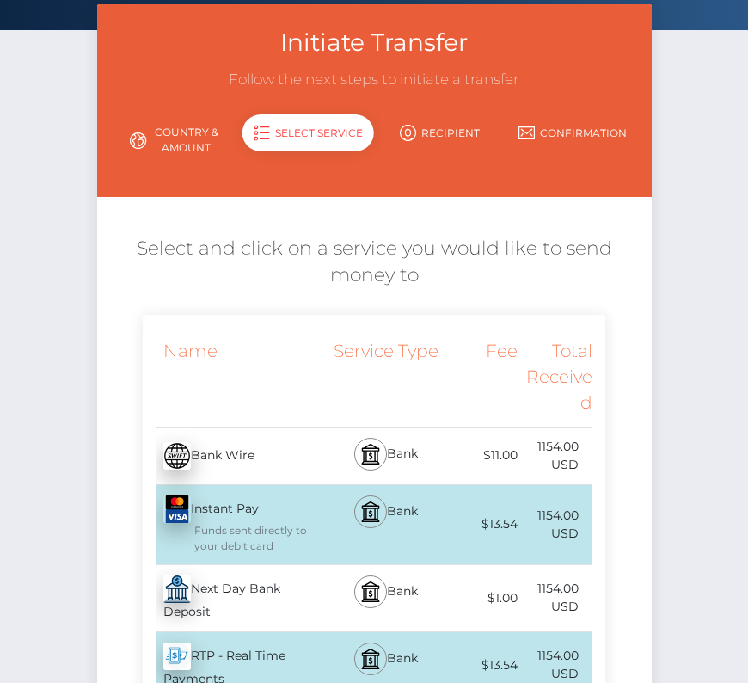
click at [230, 593] on div "Next Day Bank Deposit - USD" at bounding box center [236, 598] width 187 height 66
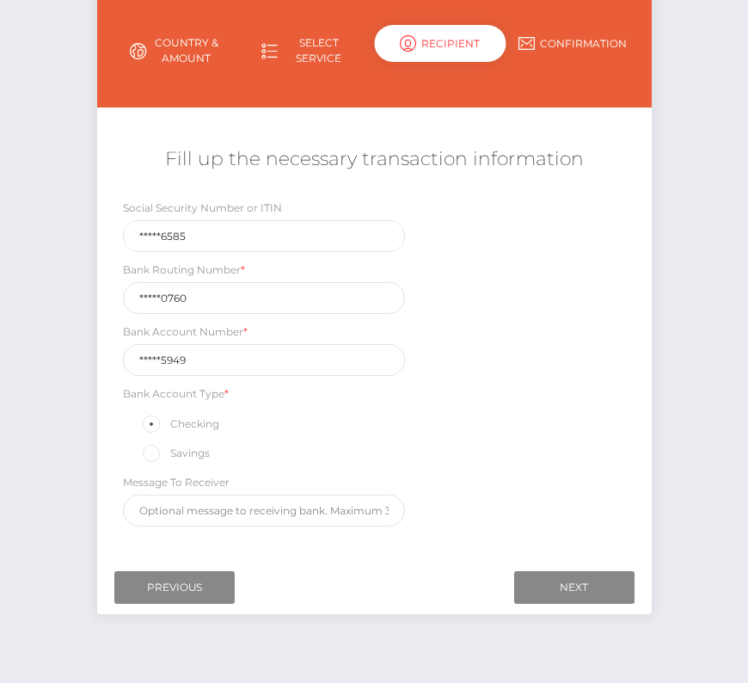
scroll to position [177, 0]
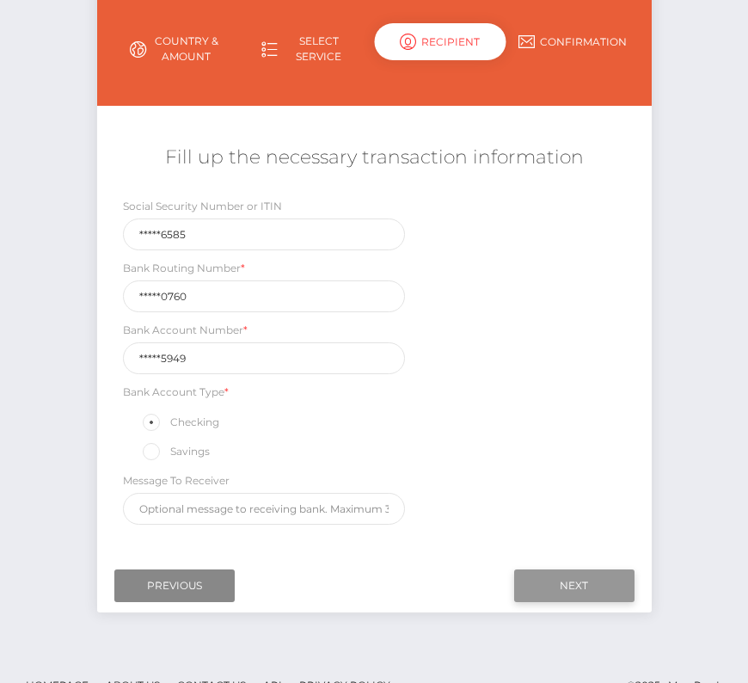
click at [566, 573] on input "Next" at bounding box center [574, 585] width 120 height 33
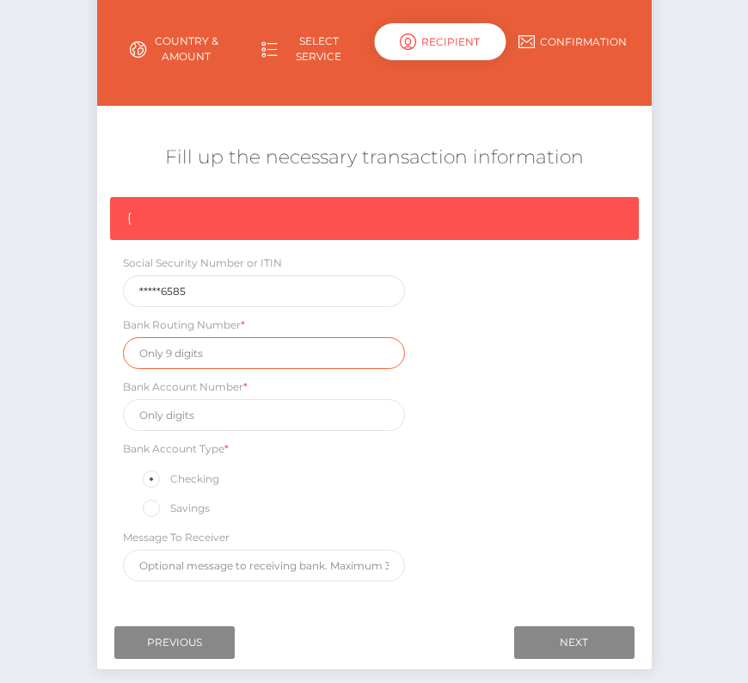
click at [185, 354] on input "text" at bounding box center [264, 353] width 283 height 32
paste input "325070760"
type input "325070760"
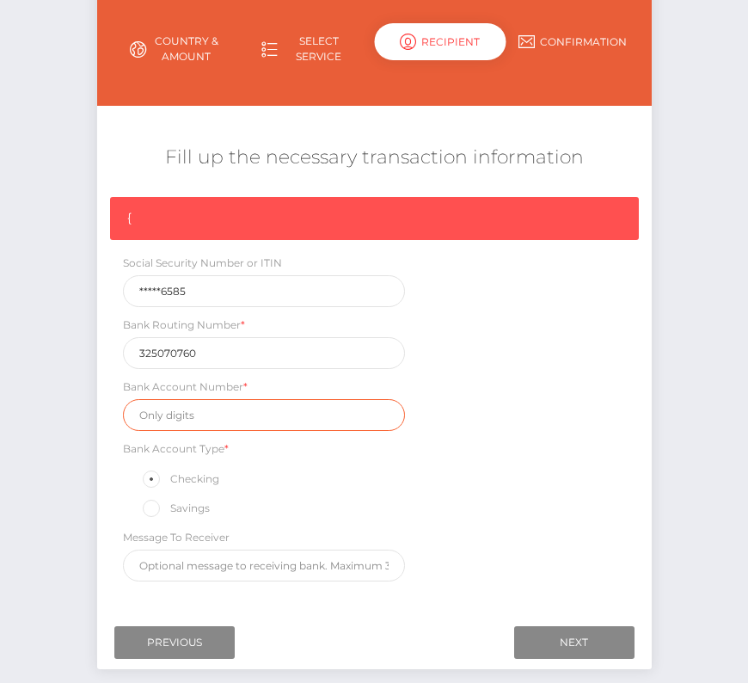
click at [186, 413] on input "text" at bounding box center [264, 415] width 283 height 32
paste input "406245949"
type input "406245949"
click at [555, 433] on div "{ Social Security Number or ITIN *****6585 Bank Routing Number * [US_BANK_ROUTI…" at bounding box center [374, 393] width 555 height 393
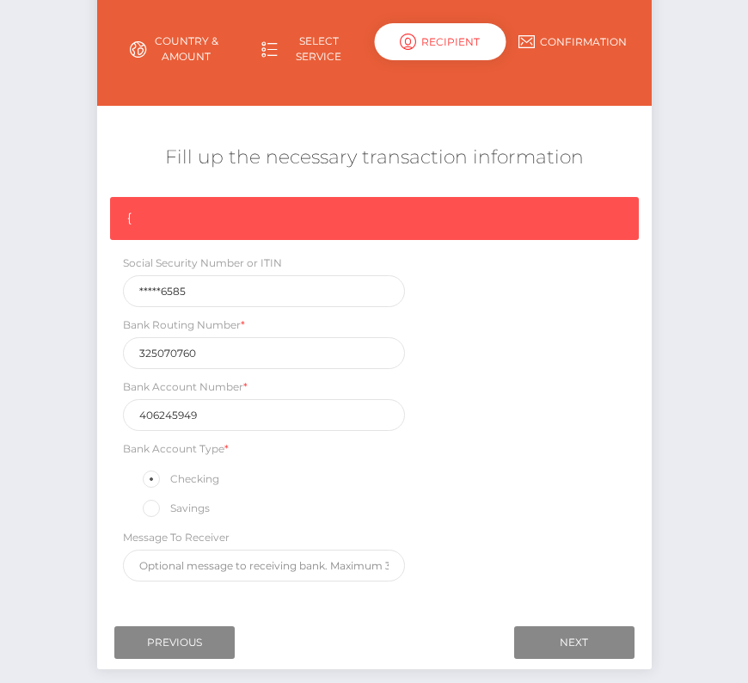
scroll to position [198, 0]
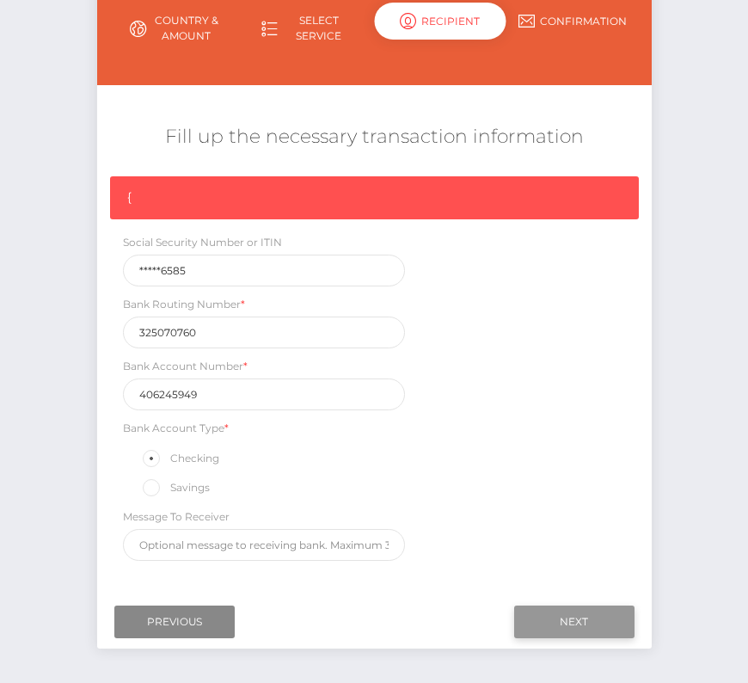
click at [574, 611] on input "Next" at bounding box center [574, 621] width 120 height 33
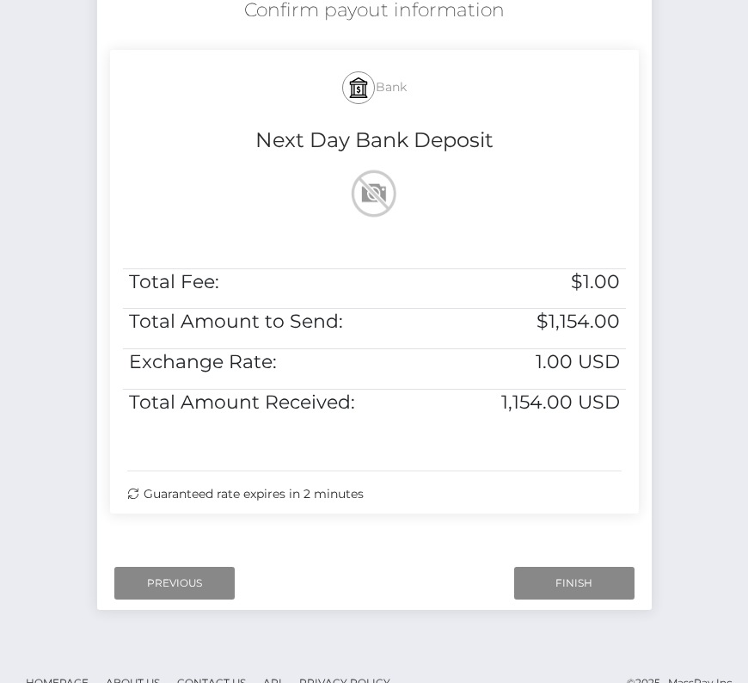
scroll to position [351, 0]
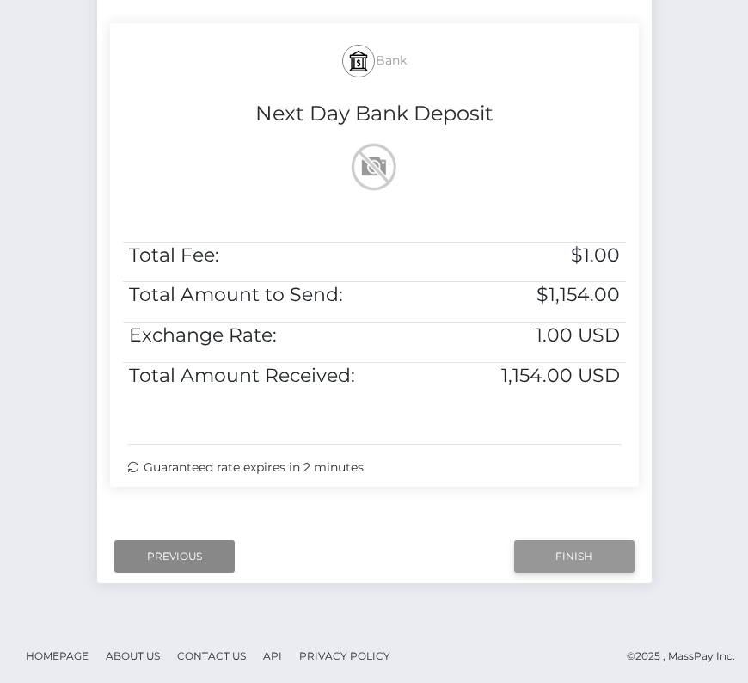
click at [571, 551] on input "Finish" at bounding box center [574, 556] width 120 height 33
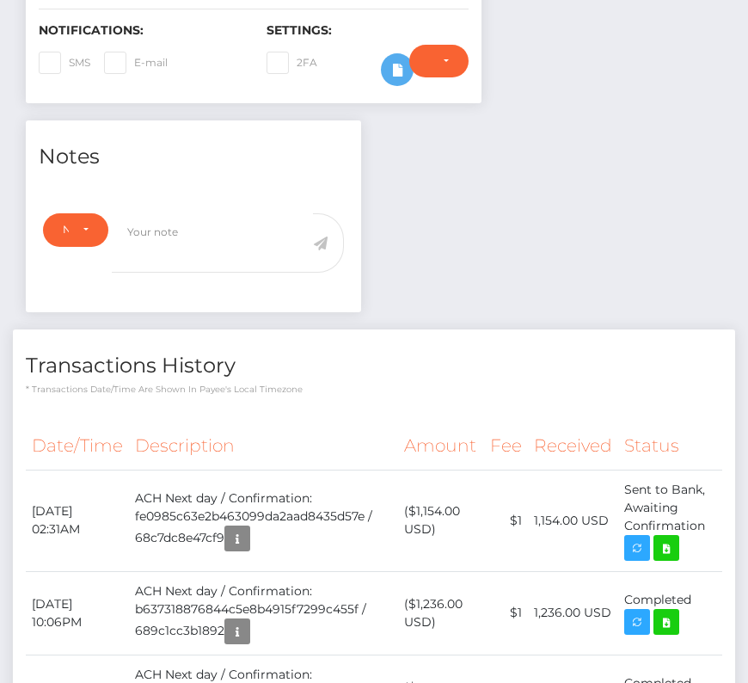
scroll to position [556, 0]
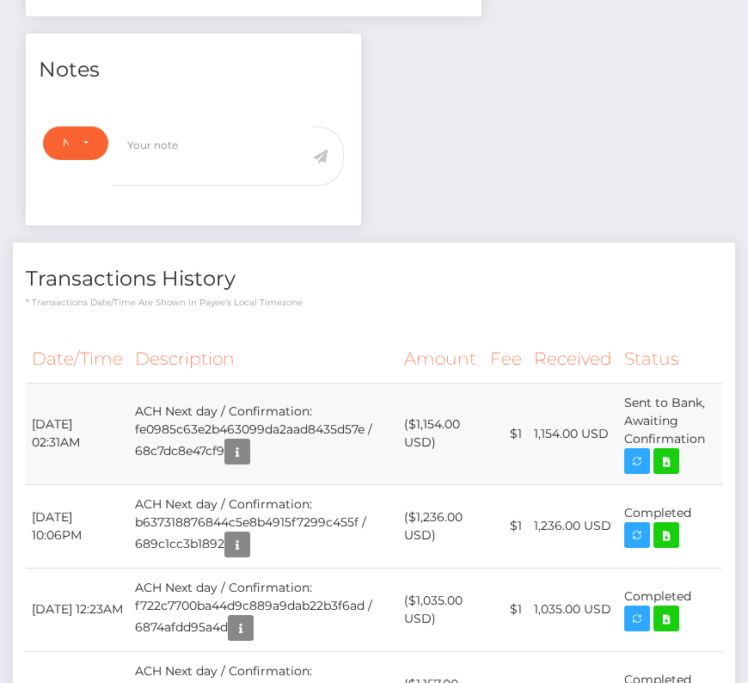
drag, startPoint x: 32, startPoint y: 414, endPoint x: 716, endPoint y: 436, distance: 685.0
click at [716, 436] on tr "[DATE] 02:31AM ACH Next day / Confirmation: fe0985c63e2b463099da2aad8435d57e / …" at bounding box center [374, 433] width 697 height 101
copy tr "[DATE] 02:31AM ACH Next day / Confirmation: fe0985c63e2b463099da2aad8435d57e / …"
click at [661, 451] on icon at bounding box center [666, 462] width 21 height 22
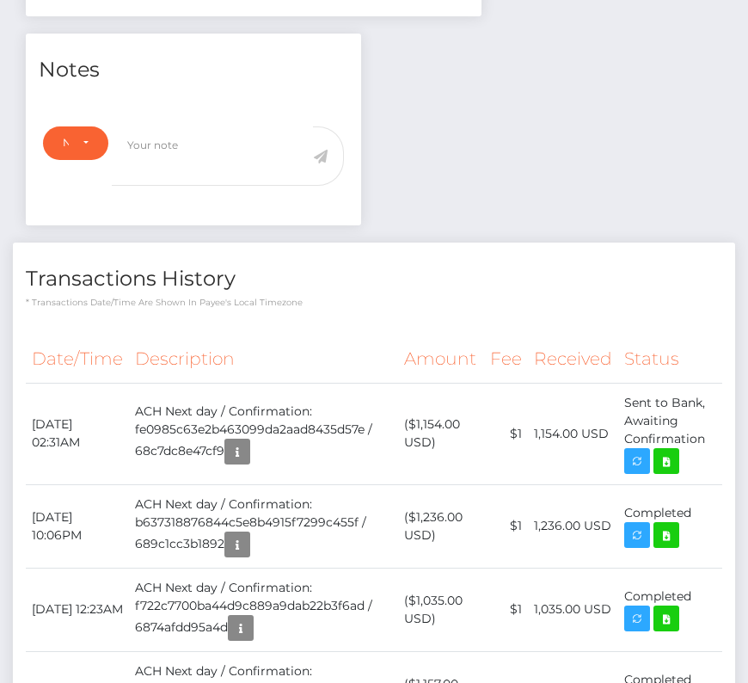
click at [334, 335] on th "Description" at bounding box center [263, 358] width 269 height 47
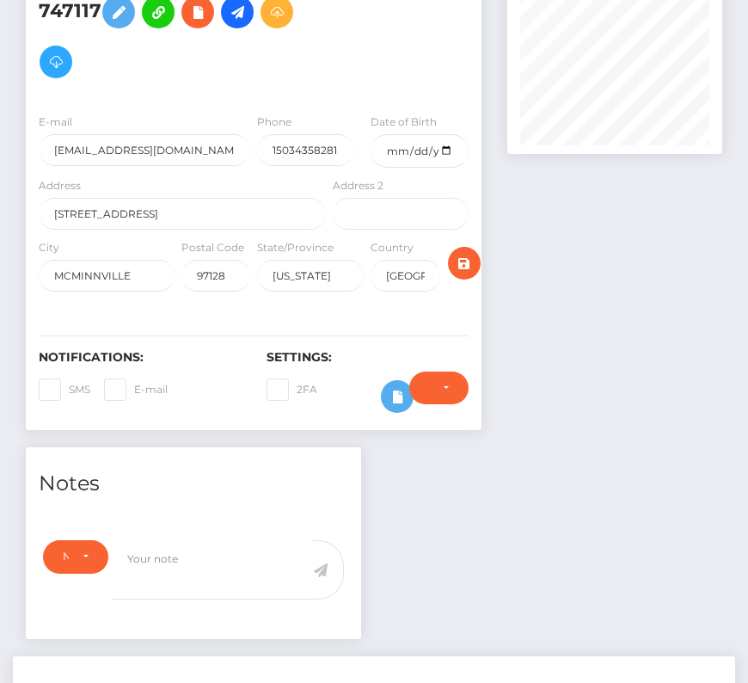
scroll to position [0, 0]
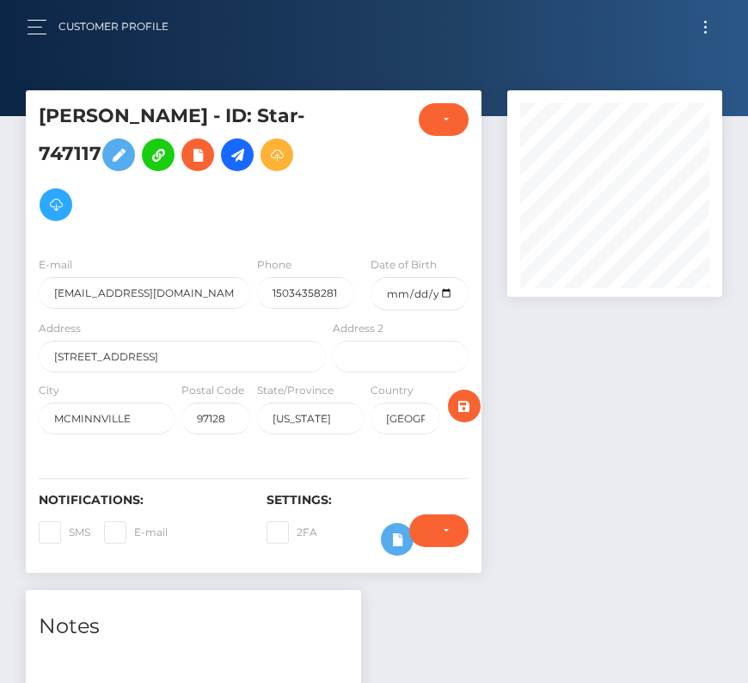
click at [700, 34] on button "Toggle navigation" at bounding box center [706, 26] width 32 height 23
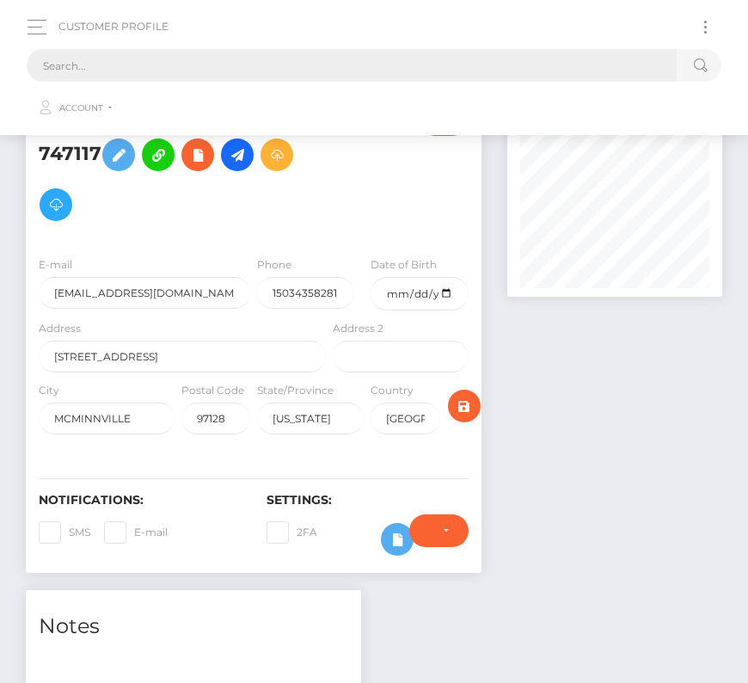
click at [264, 71] on input "text" at bounding box center [352, 65] width 650 height 33
paste input "1868447"
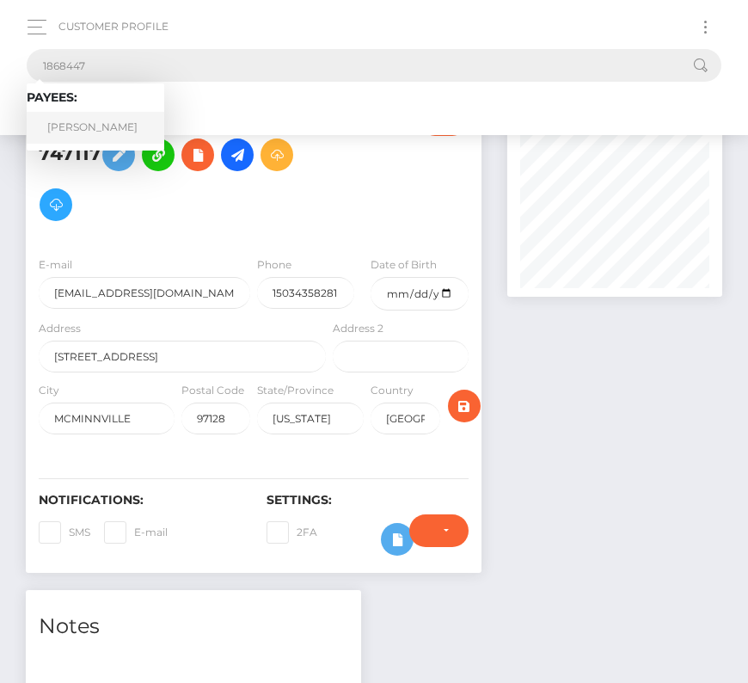
type input "1868447"
click at [112, 124] on link "[PERSON_NAME]" at bounding box center [96, 128] width 138 height 32
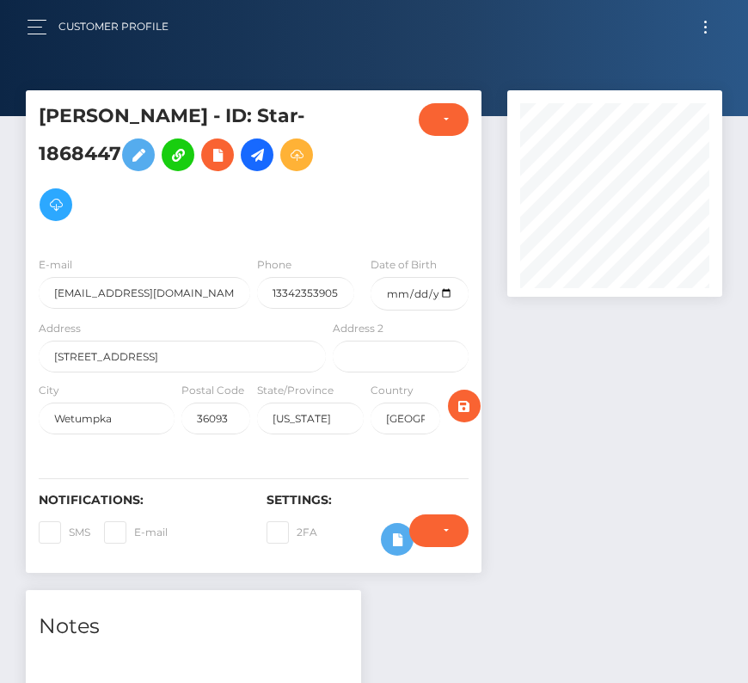
click at [707, 20] on button "Toggle navigation" at bounding box center [706, 26] width 32 height 23
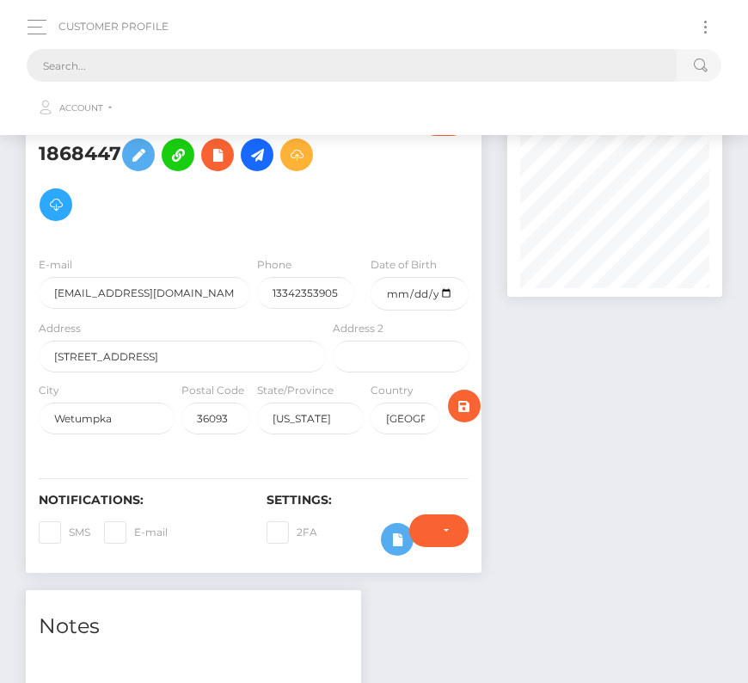
click at [359, 62] on input "text" at bounding box center [352, 65] width 650 height 33
paste input "1868447"
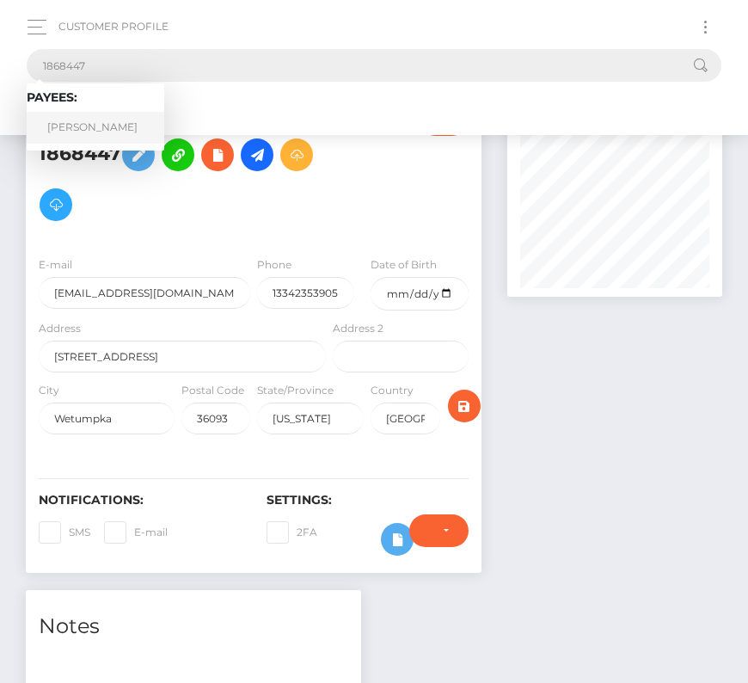
type input "1868447"
click at [99, 125] on link "[PERSON_NAME]" at bounding box center [96, 128] width 138 height 32
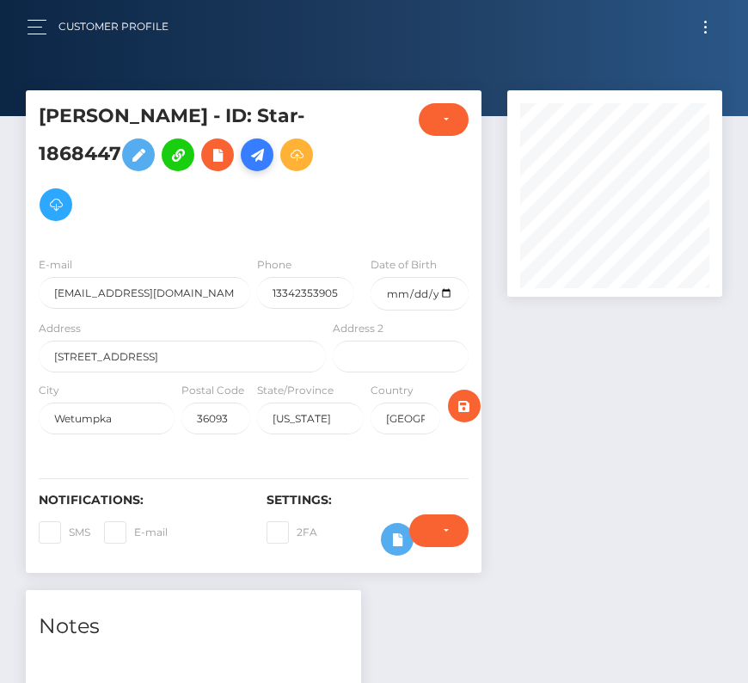
click at [254, 151] on icon at bounding box center [257, 155] width 21 height 22
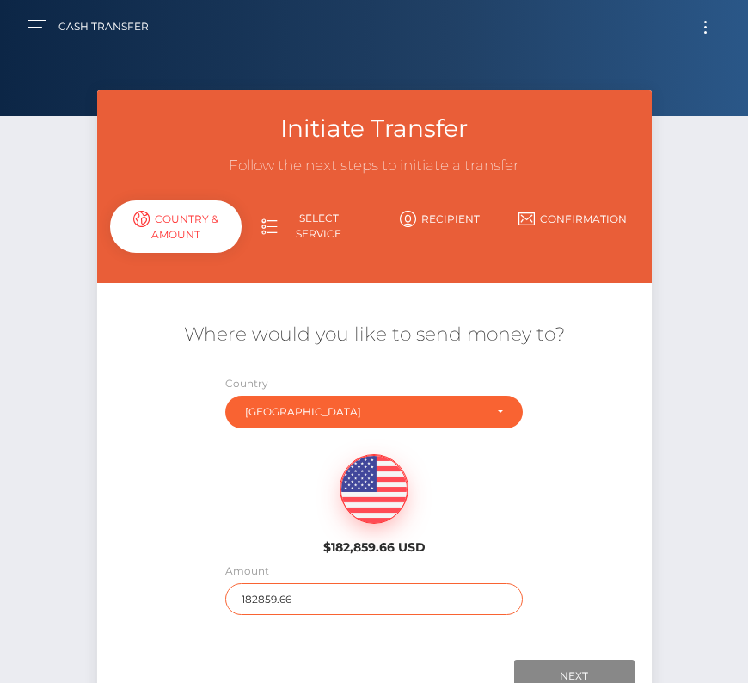
click at [259, 598] on input "182859.66" at bounding box center [374, 599] width 298 height 32
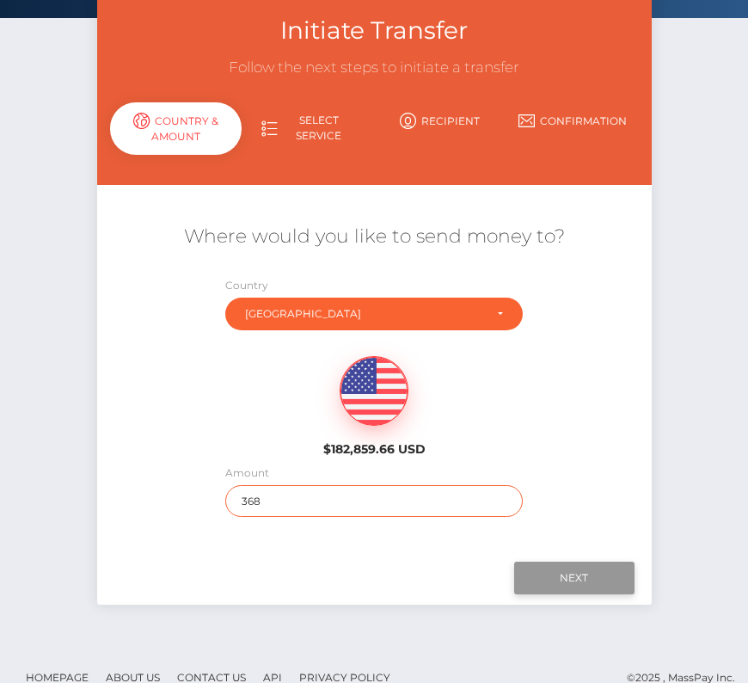
type input "368"
click at [576, 568] on input "Next" at bounding box center [574, 578] width 120 height 33
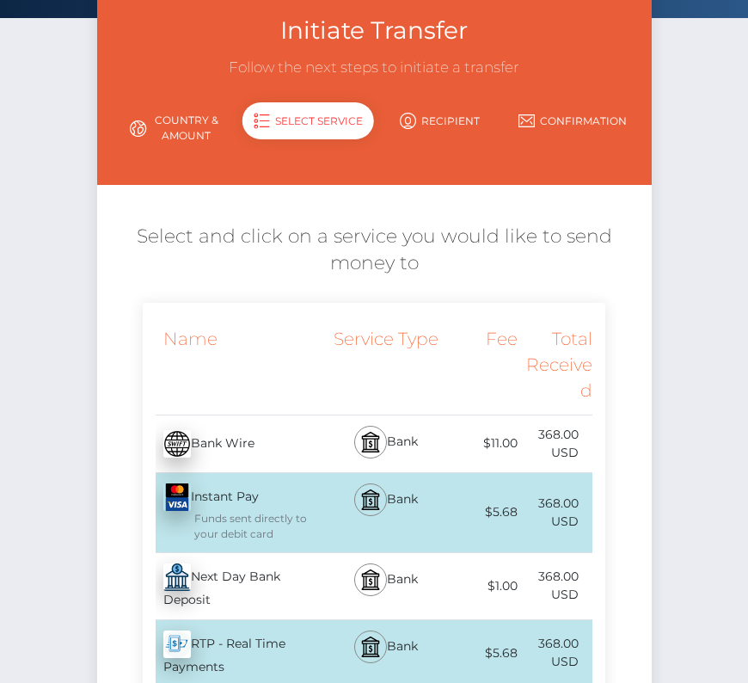
click at [208, 598] on div "Next Day Bank Deposit - USD" at bounding box center [236, 586] width 187 height 66
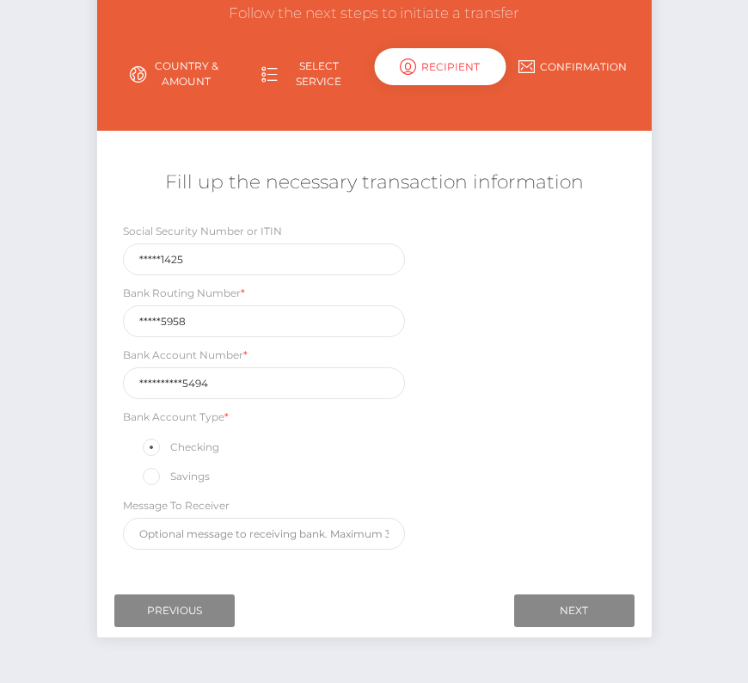
scroll to position [196, 0]
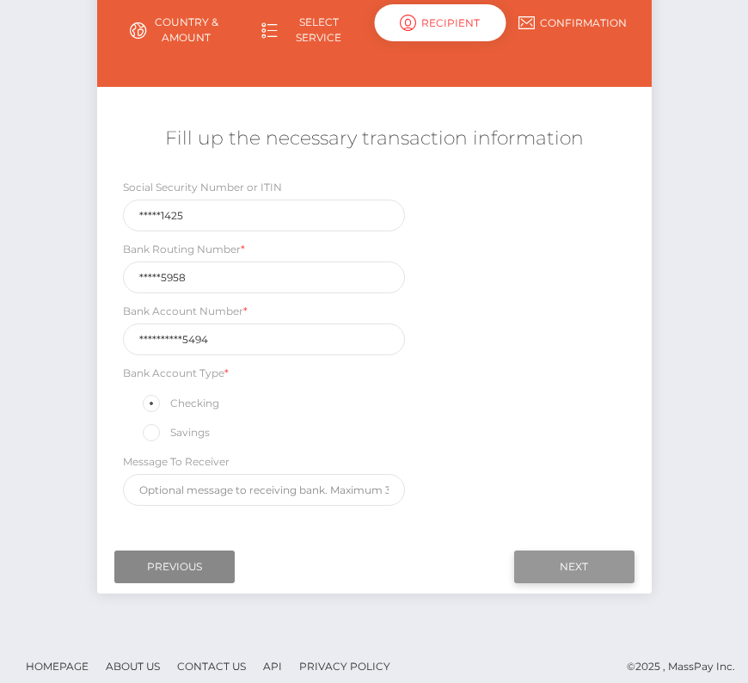
click at [568, 564] on input "Next" at bounding box center [574, 566] width 120 height 33
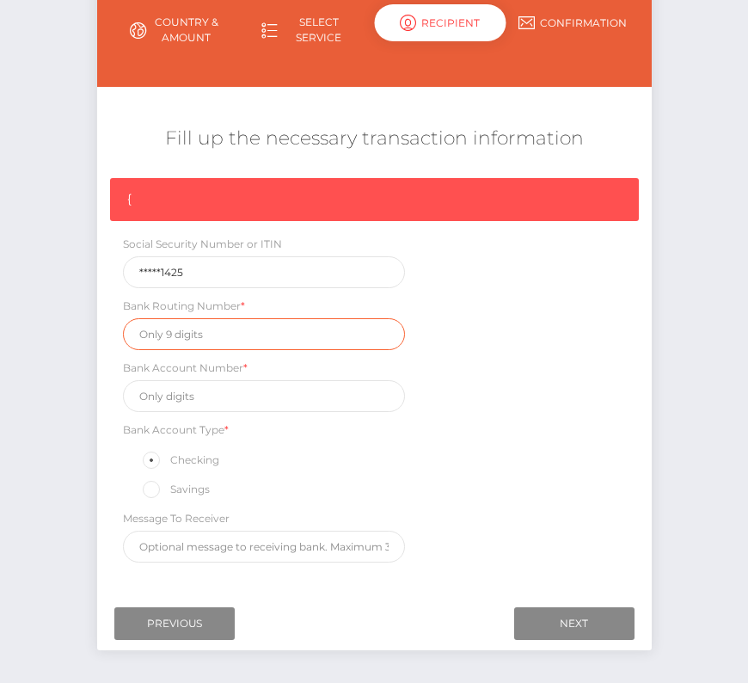
click at [171, 330] on input "text" at bounding box center [264, 334] width 283 height 32
paste input "262275958"
type input "262275958"
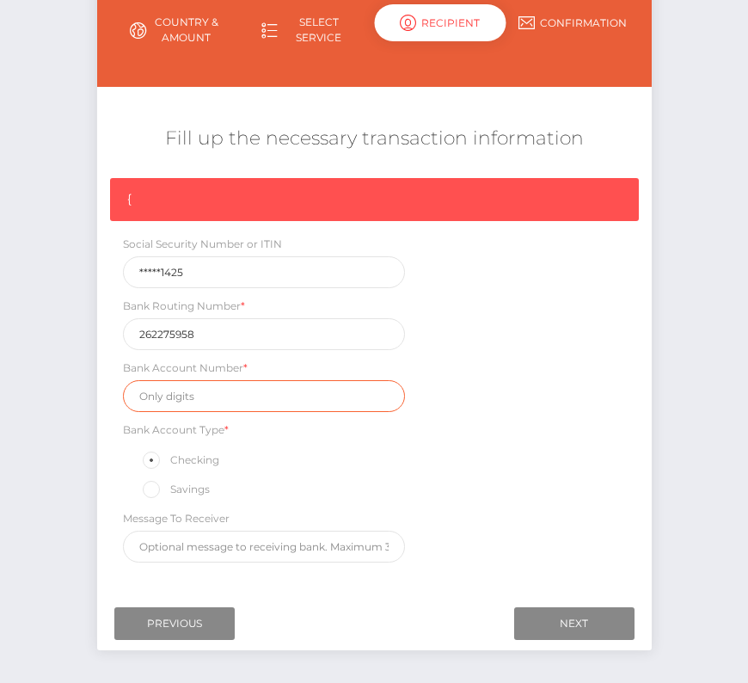
click at [222, 390] on input "text" at bounding box center [264, 396] width 283 height 32
paste input "11000005205494"
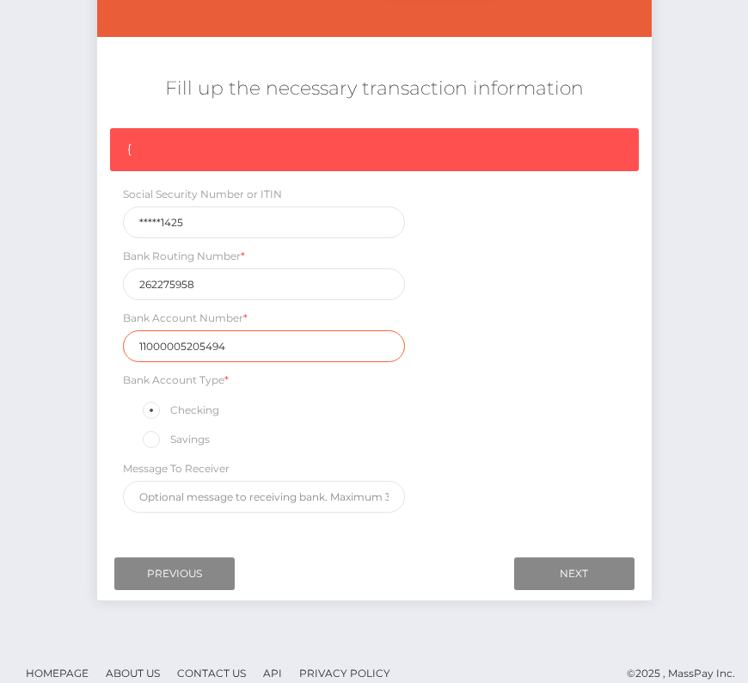
scroll to position [259, 0]
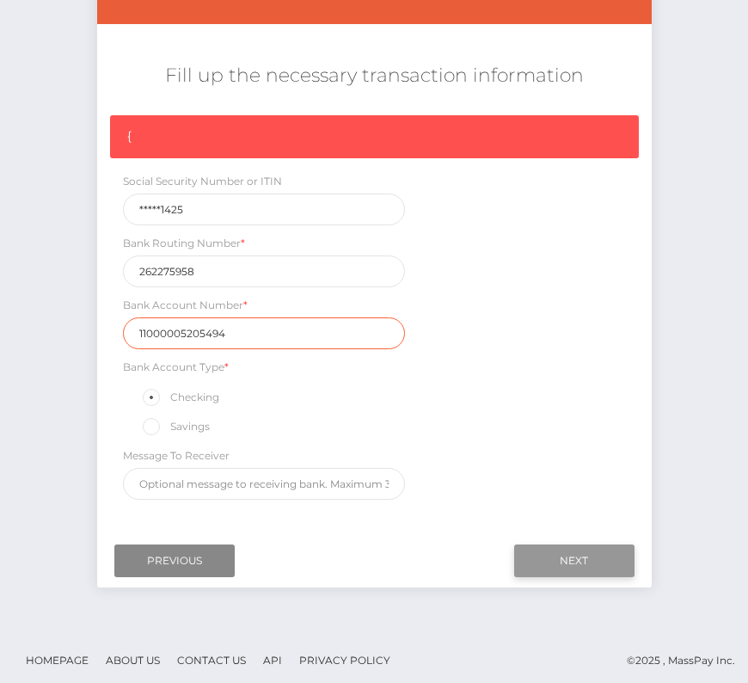
type input "11000005205494"
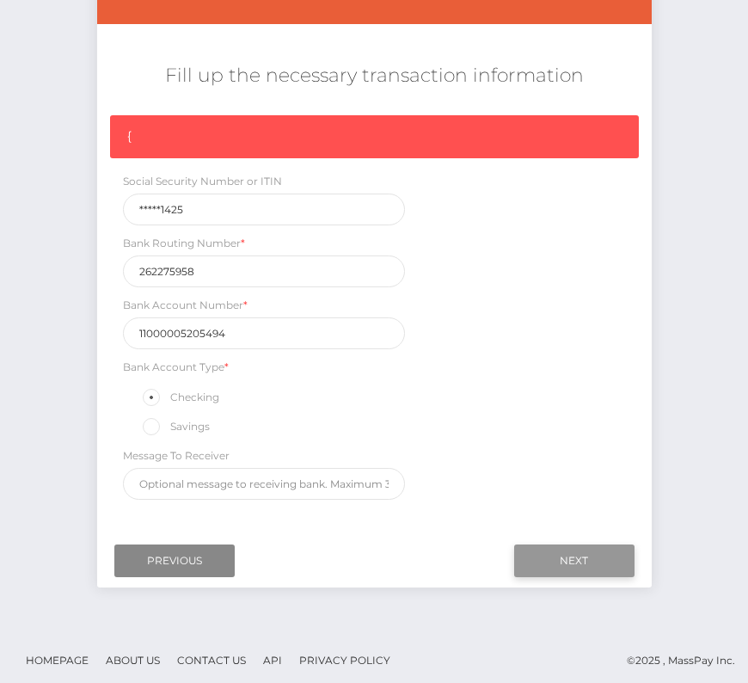
click at [574, 550] on input "Next" at bounding box center [574, 560] width 120 height 33
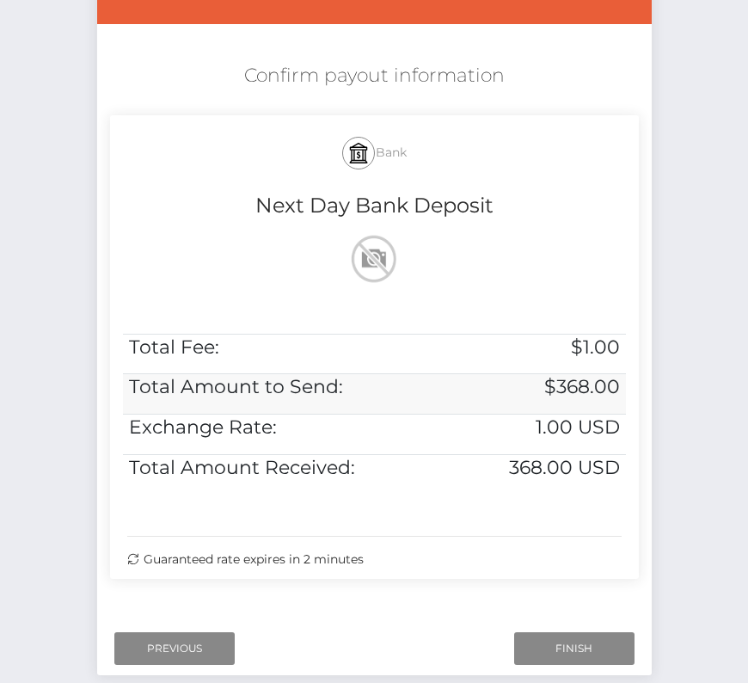
scroll to position [351, 0]
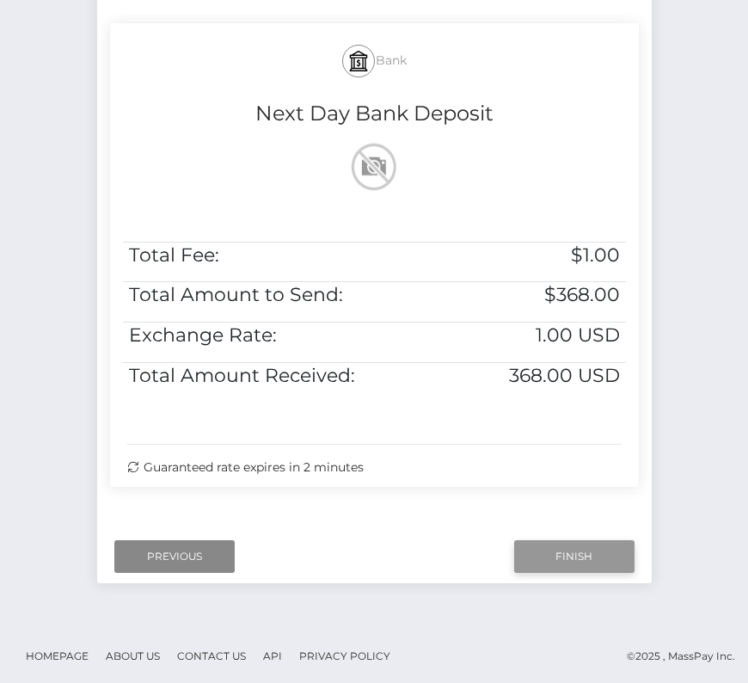
click at [548, 550] on input "Finish" at bounding box center [574, 556] width 120 height 33
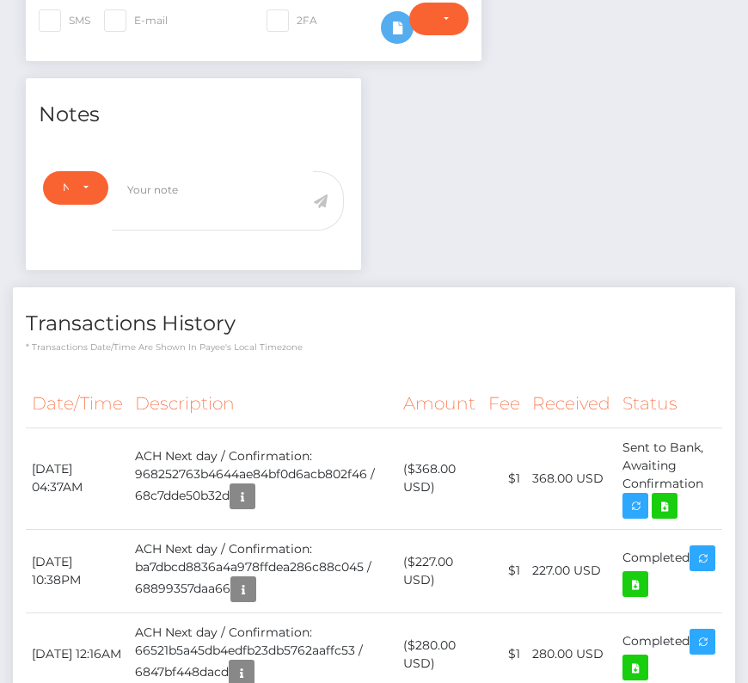
scroll to position [513, 0]
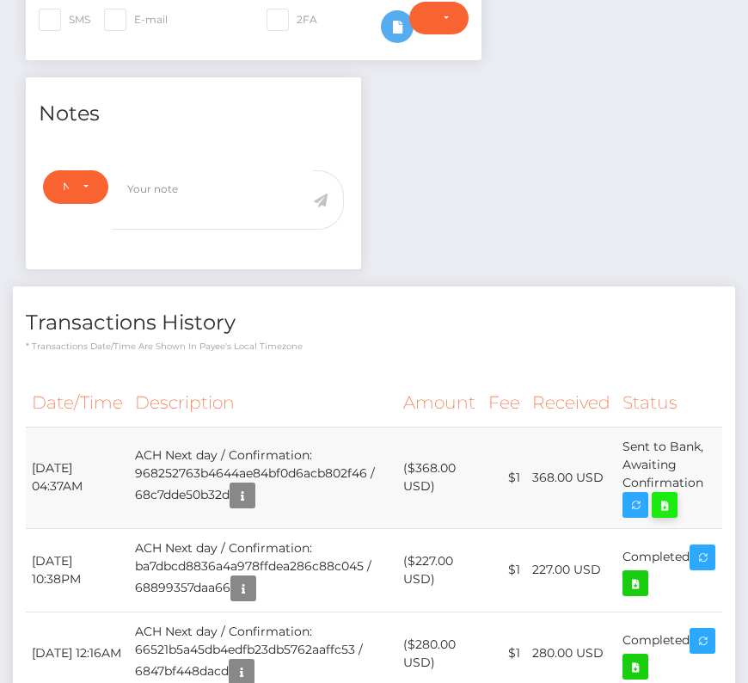
click at [661, 495] on icon at bounding box center [664, 506] width 21 height 22
click at [0, 0] on div "[PERSON_NAME] - ID: Star-1868447 CLOSED ACTIVE E-mail USA" at bounding box center [374, 620] width 748 height 2085
drag, startPoint x: 26, startPoint y: 460, endPoint x: 709, endPoint y: 485, distance: 683.3
click at [709, 485] on tr "[DATE] 04:37AM ACH Next day / Confirmation: 968252763b4644ae84bf0d6acb802f46 / …" at bounding box center [374, 477] width 697 height 101
copy tbody "[DATE] 04:37AM ACH Next day / Confirmation: 968252763b4644ae84bf0d6acb802f46 / …"
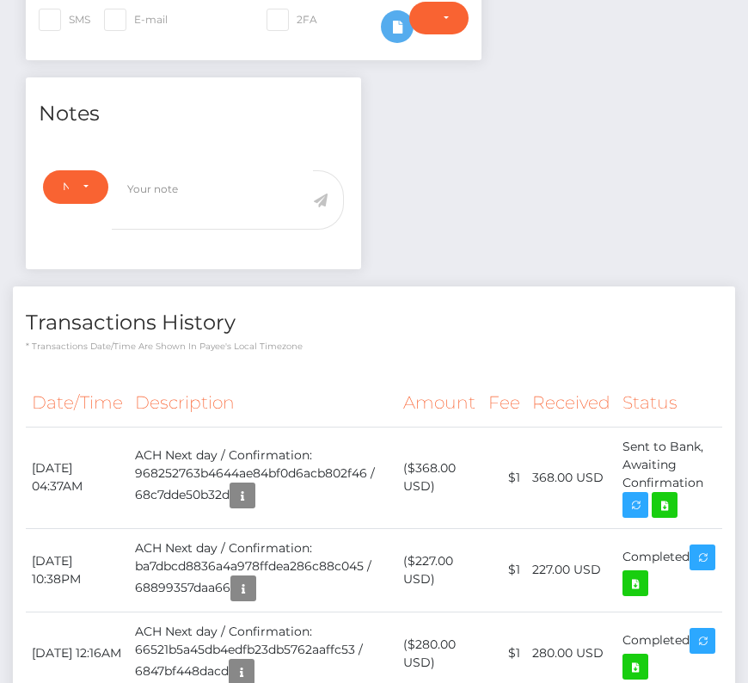
click at [326, 271] on div "Notes Note Type Compliance Clear Compliance General Note Type" at bounding box center [193, 182] width 361 height 210
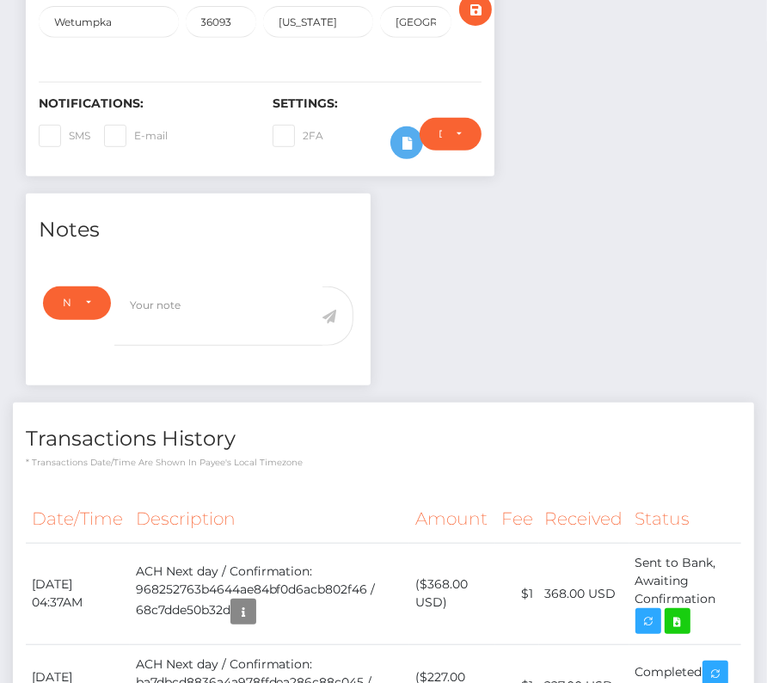
scroll to position [0, 0]
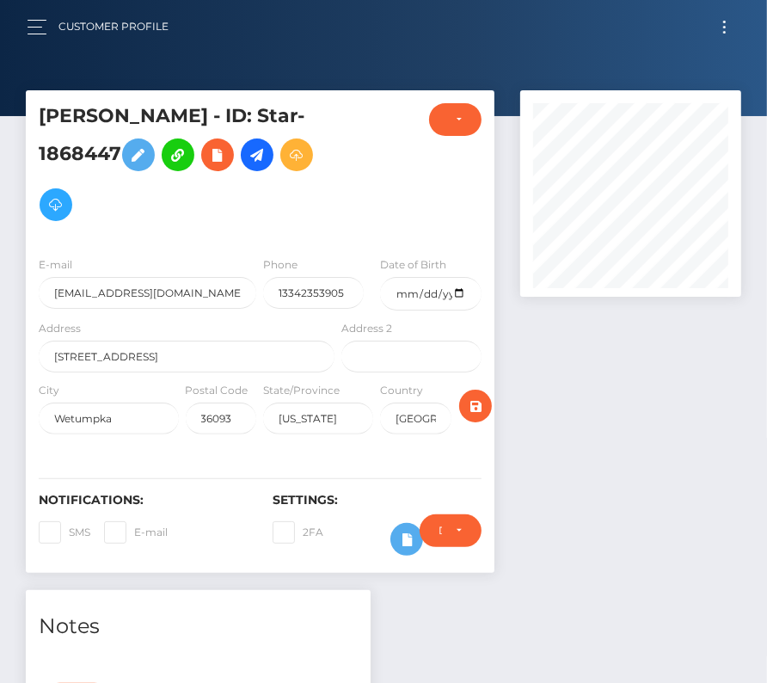
click at [711, 30] on button "Toggle navigation" at bounding box center [725, 26] width 32 height 23
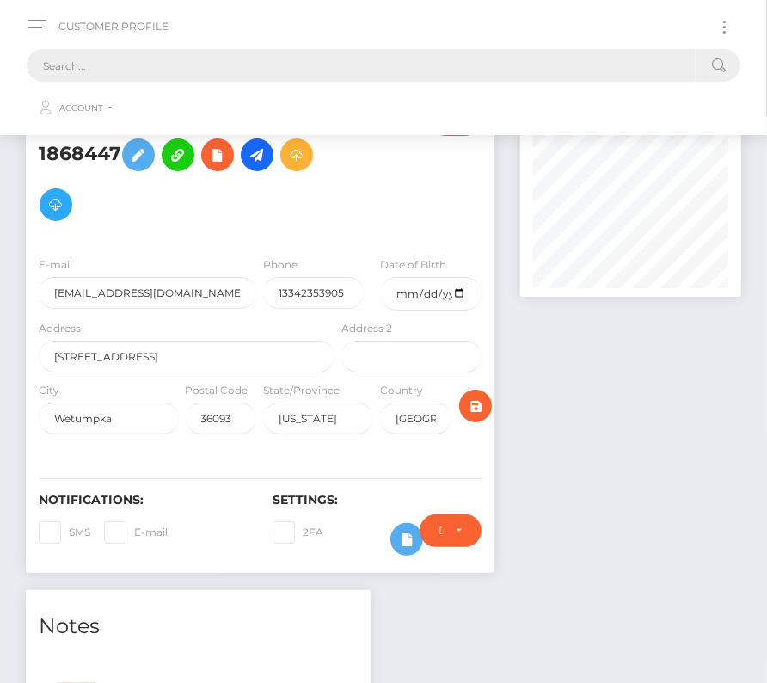
click at [180, 64] on input "text" at bounding box center [361, 65] width 669 height 33
paste input "80698"
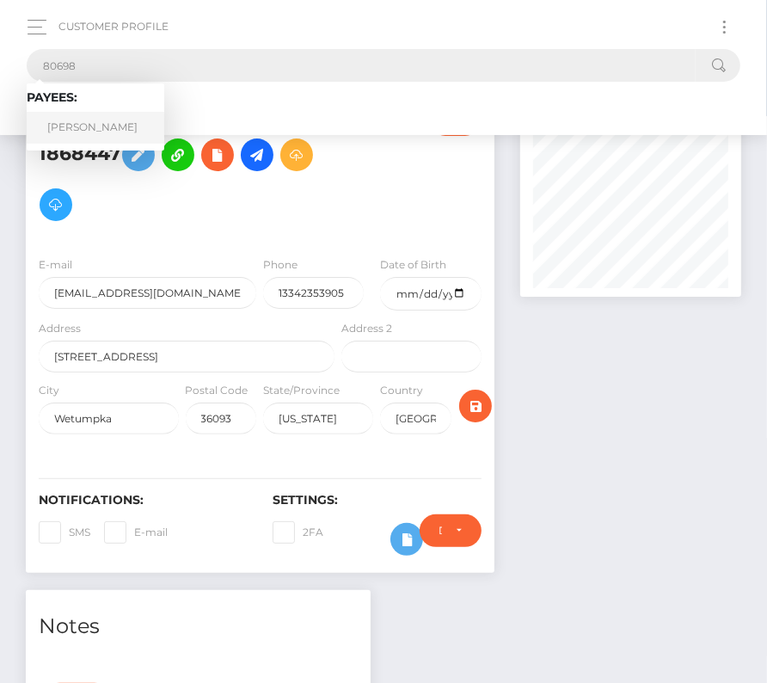
type input "80698"
click at [101, 127] on link "[PERSON_NAME]" at bounding box center [96, 128] width 138 height 32
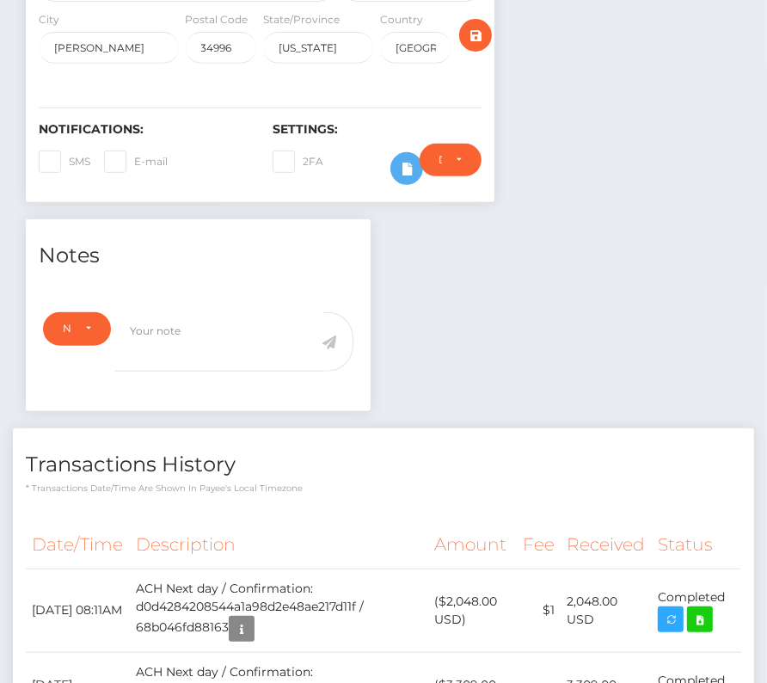
scroll to position [46, 0]
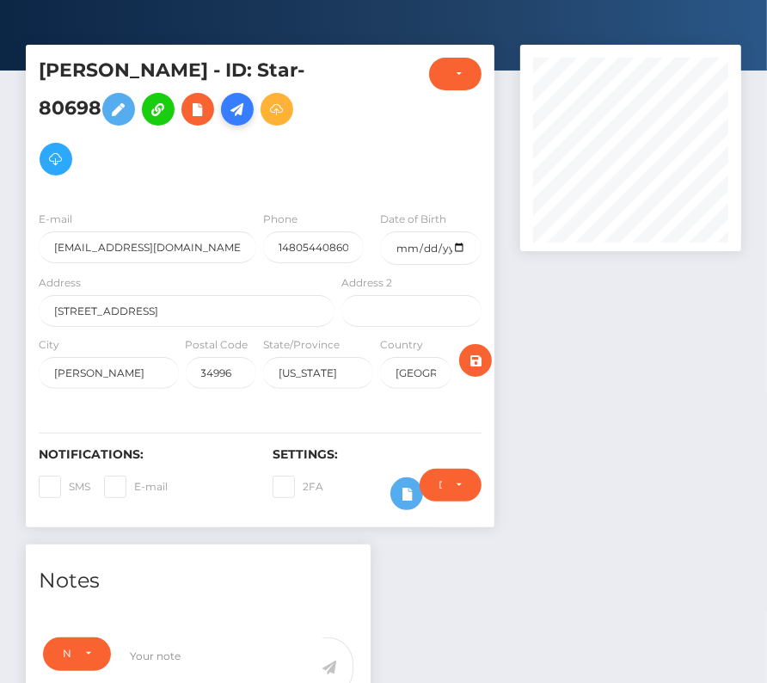
click at [240, 103] on icon at bounding box center [237, 110] width 21 height 22
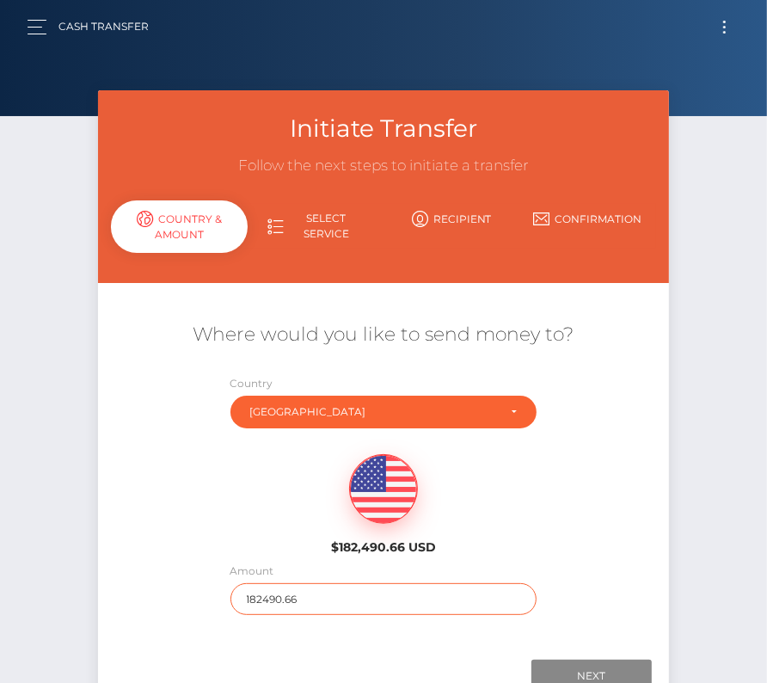
click at [295, 595] on input "182490.66" at bounding box center [383, 599] width 307 height 32
type input "3025"
click at [195, 554] on div "$182,490.66 USD" at bounding box center [383, 499] width 570 height 125
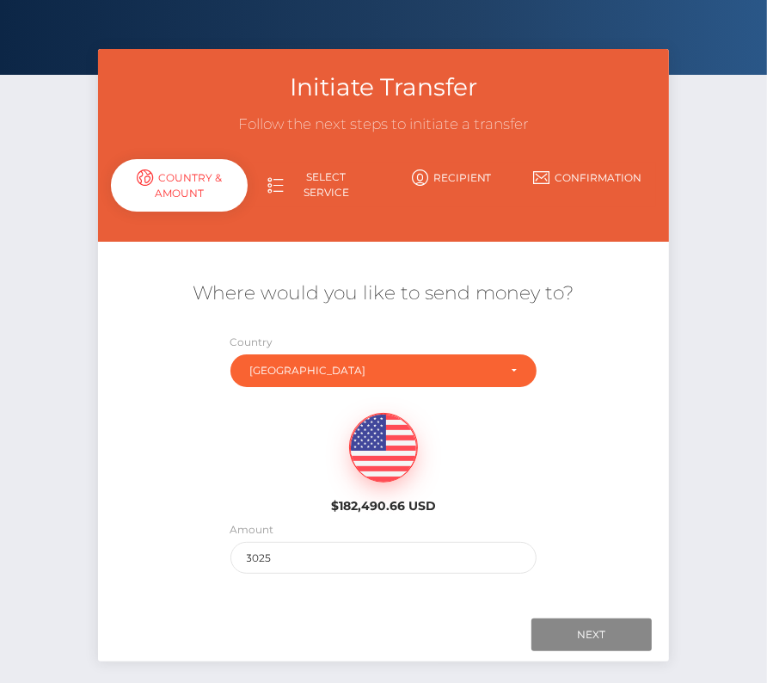
scroll to position [69, 0]
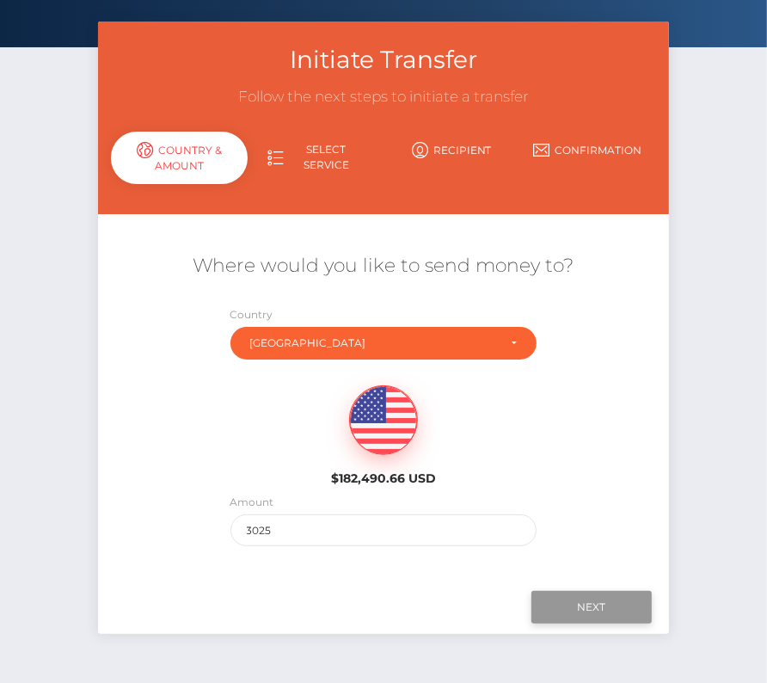
click at [560, 605] on input "Next" at bounding box center [592, 607] width 120 height 33
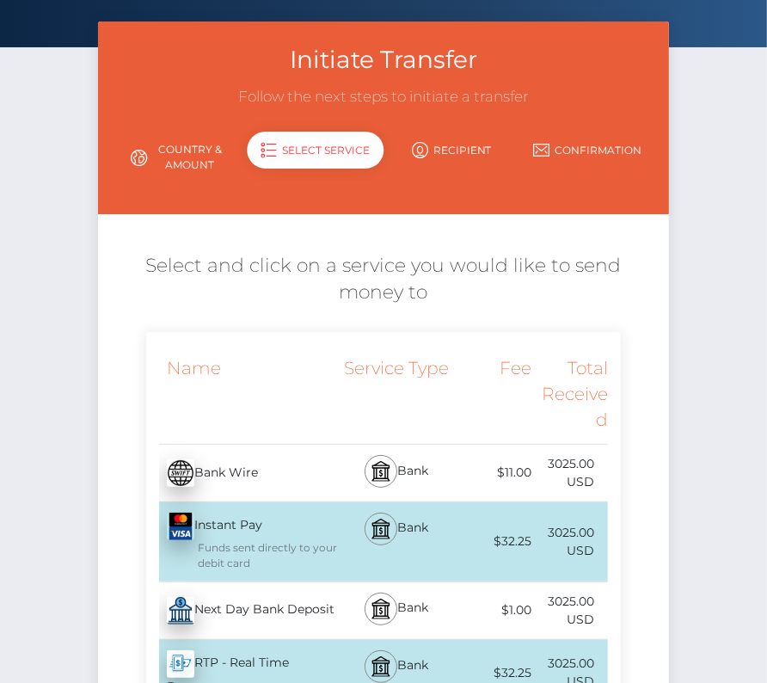
click at [238, 605] on div "Next Day Bank Deposit - USD" at bounding box center [242, 611] width 193 height 48
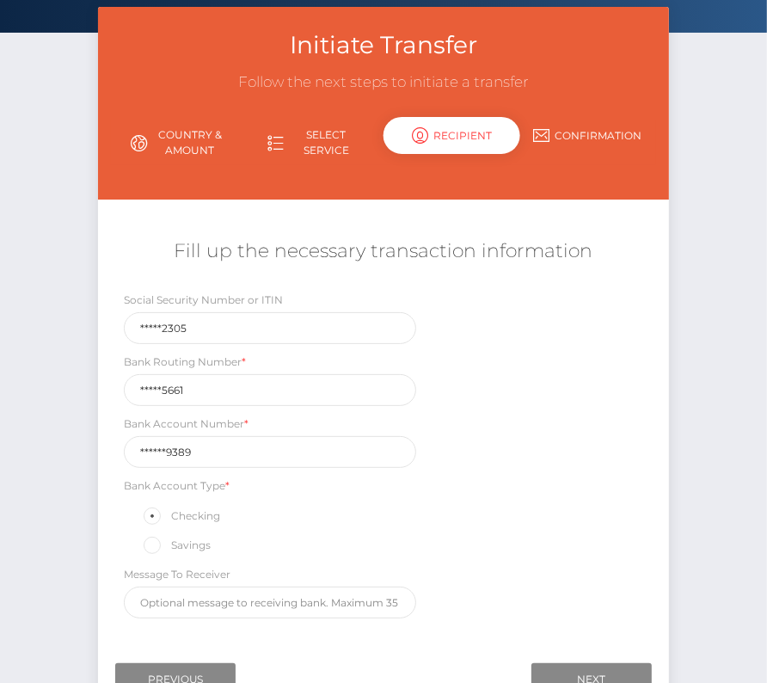
scroll to position [129, 0]
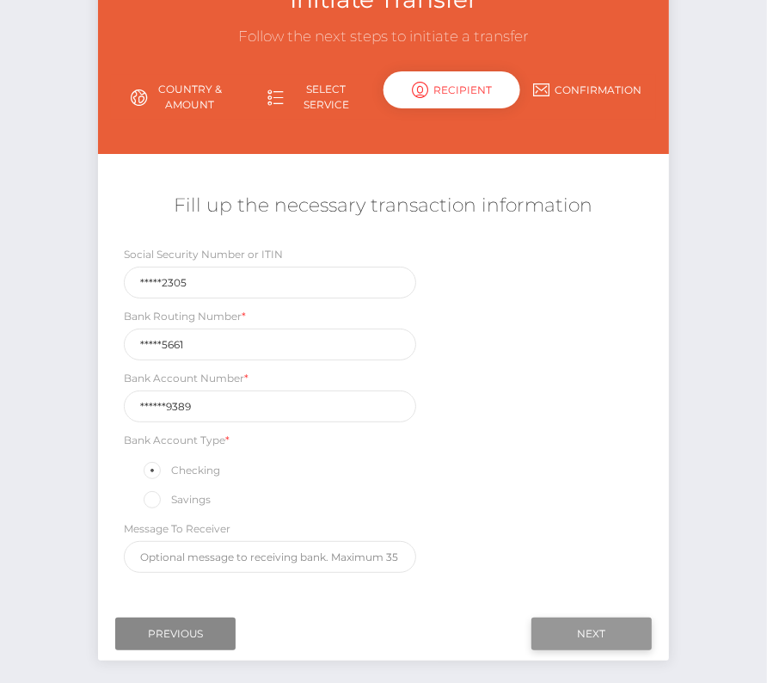
click at [627, 633] on input "Next" at bounding box center [592, 634] width 120 height 33
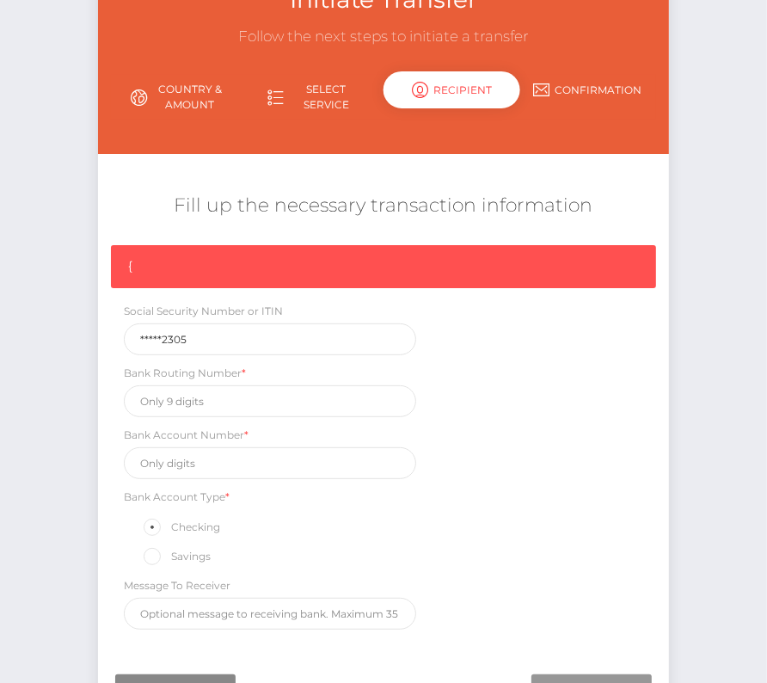
scroll to position [145, 0]
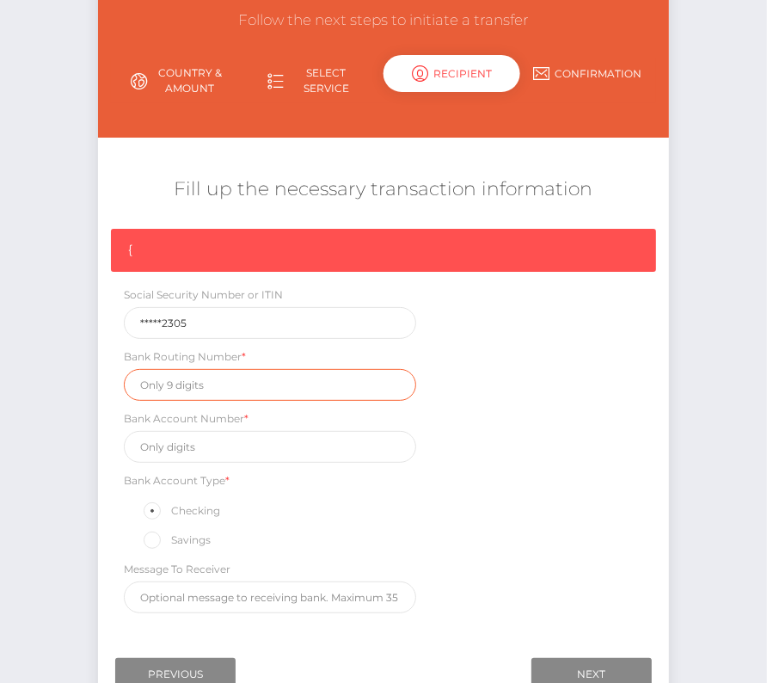
click at [156, 384] on input "text" at bounding box center [270, 385] width 292 height 32
paste input "071025661"
type input "071025661"
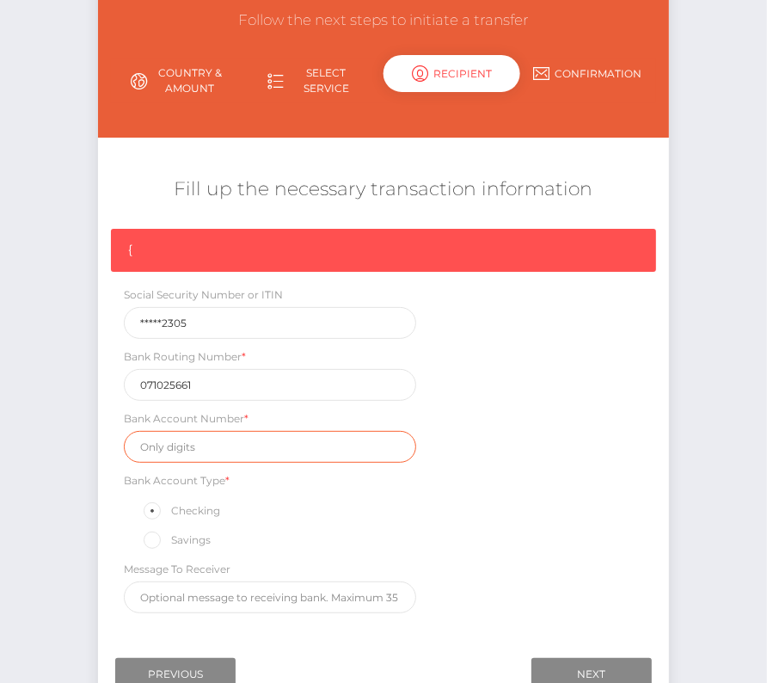
click at [190, 439] on input "text" at bounding box center [270, 447] width 292 height 32
paste input "4823979389"
type input "4823979389"
click at [522, 497] on div "{ Social Security Number or ITIN *****2305 Bank Routing Number * 071025661 Bank…" at bounding box center [383, 425] width 570 height 393
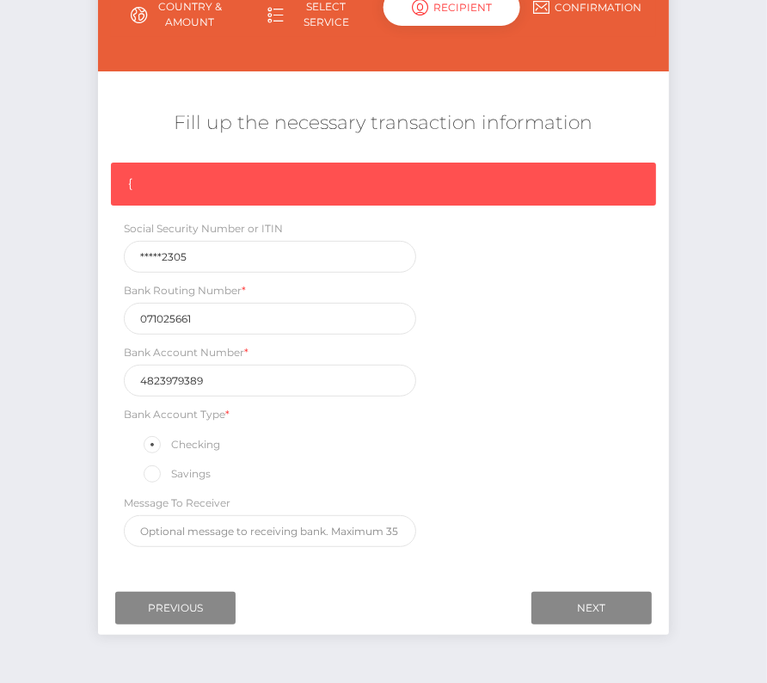
scroll to position [249, 0]
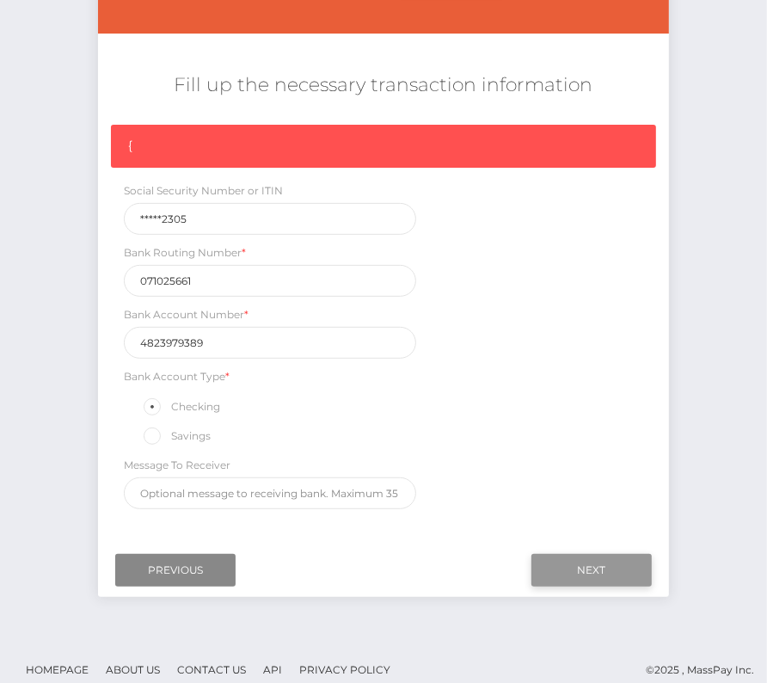
click at [581, 566] on input "Next" at bounding box center [592, 570] width 120 height 33
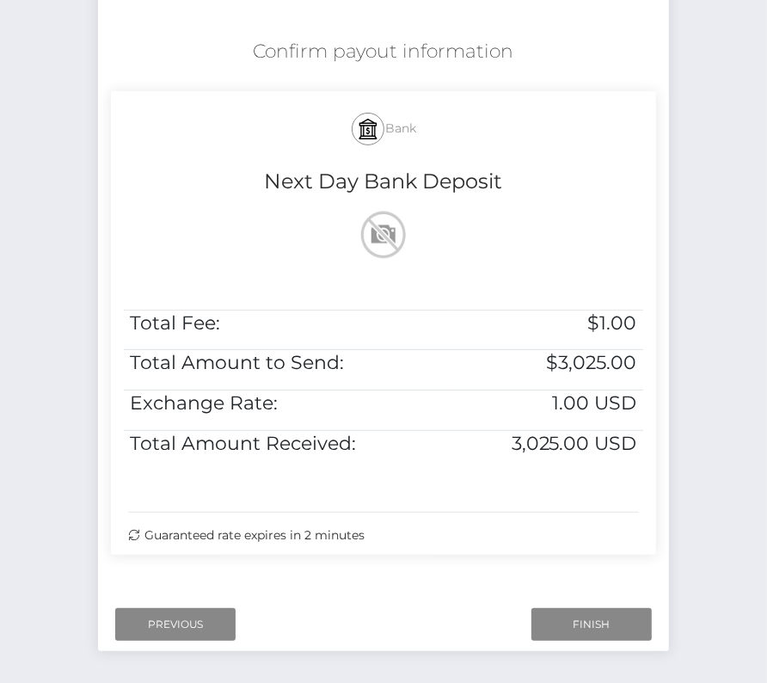
scroll to position [316, 0]
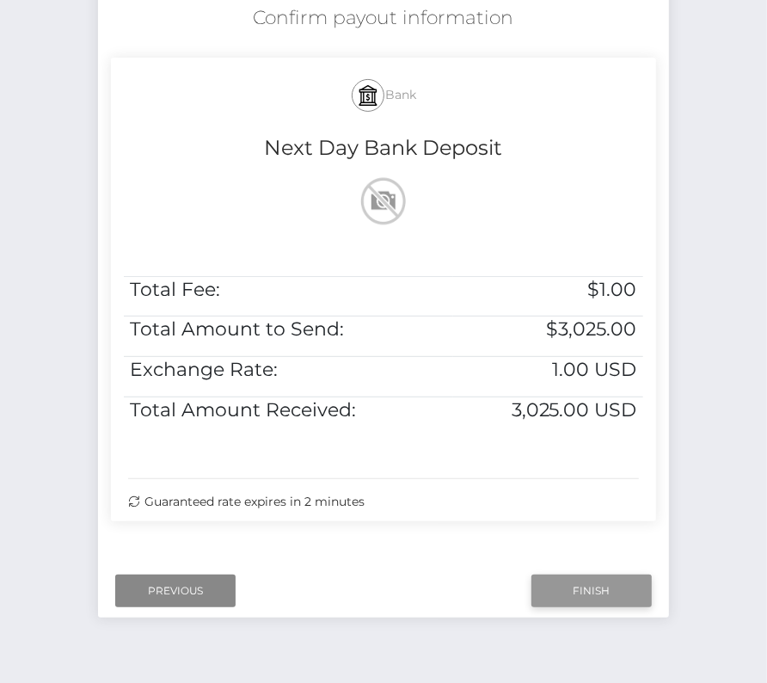
click at [591, 581] on input "Finish" at bounding box center [592, 591] width 120 height 33
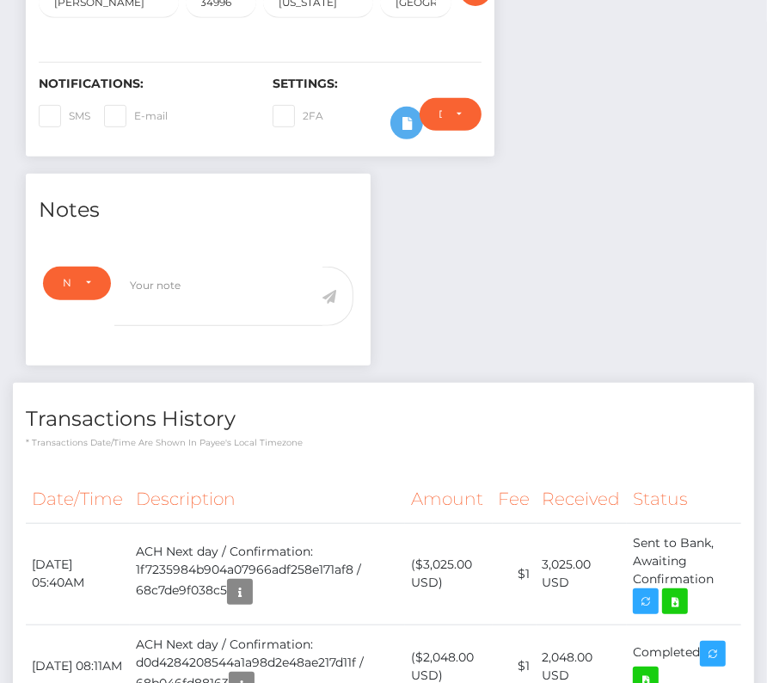
scroll to position [486, 0]
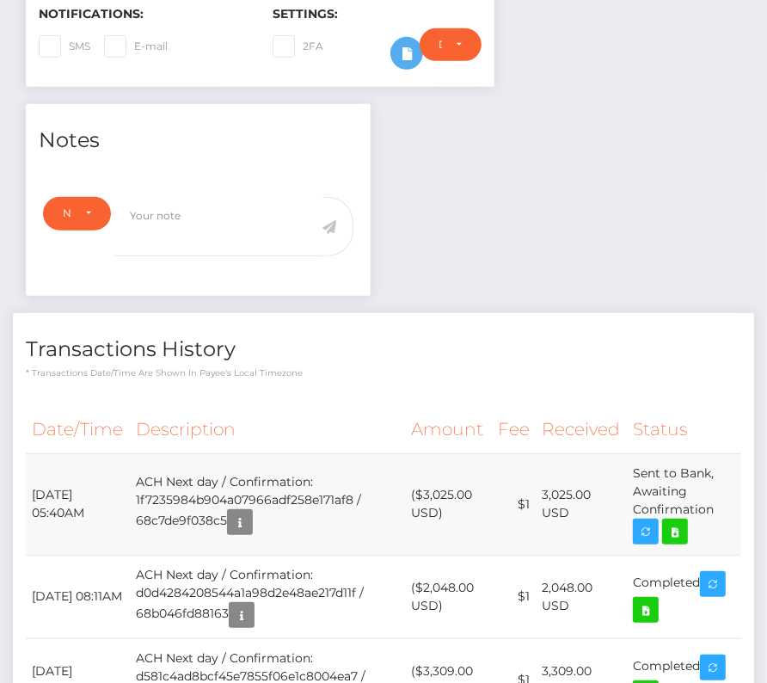
drag, startPoint x: 32, startPoint y: 489, endPoint x: 735, endPoint y: 509, distance: 703.8
click at [735, 509] on tr "[DATE] 05:40AM ACH Next day / Confirmation: 1f7235984b904a07966adf258e171af8 / …" at bounding box center [384, 503] width 716 height 101
copy tr "[DATE] 05:40AM ACH Next day / Confirmation: 1f7235984b904a07966adf258e171af8 / …"
click at [684, 532] on icon at bounding box center [675, 532] width 21 height 22
click at [0, 0] on div "[PERSON_NAME] - ID: Star-80698 CLOSED ACTIVE E-mail City" at bounding box center [383, 312] width 767 height 1417
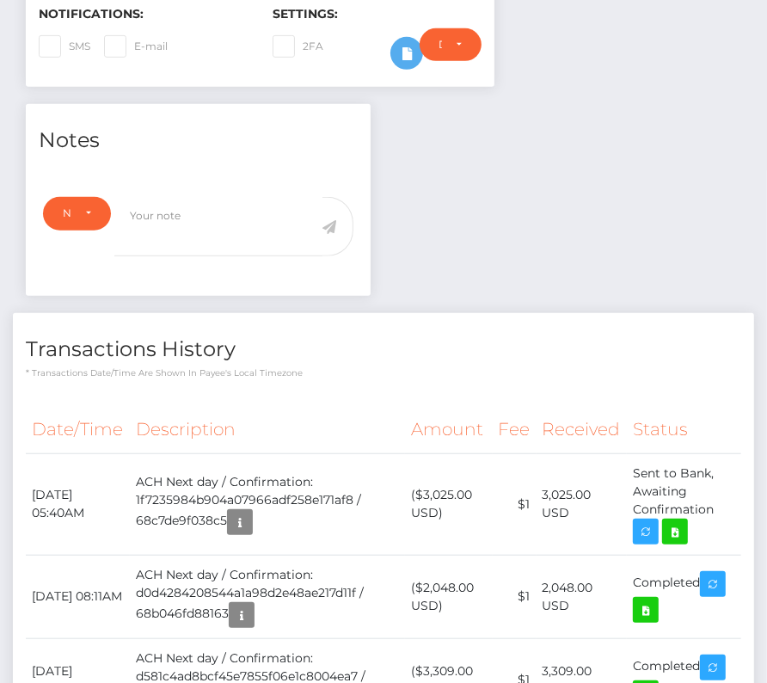
click at [436, 359] on div "Transactions History * Transactions date/time are shown in payee's local timezo…" at bounding box center [383, 346] width 741 height 66
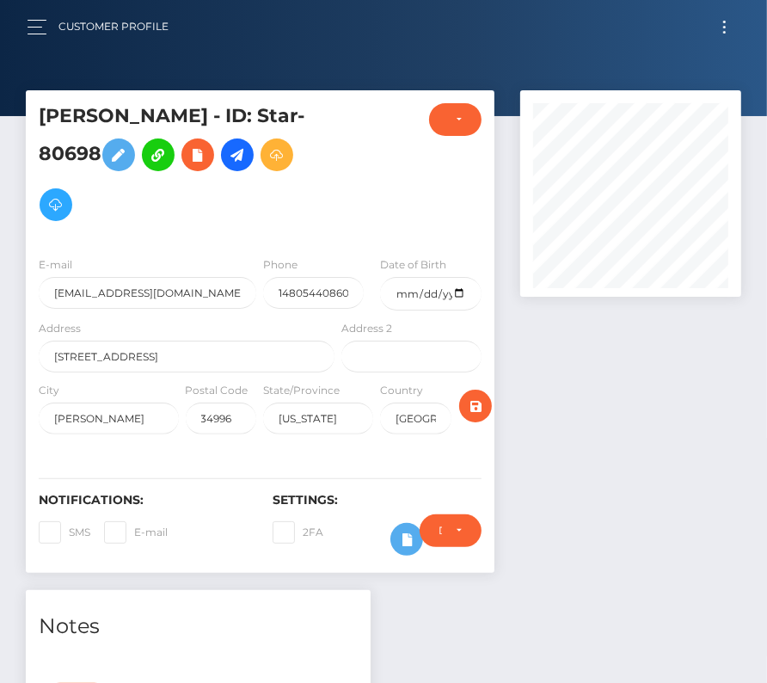
click at [538, 568] on div at bounding box center [630, 340] width 247 height 500
